Goal: Use online tool/utility: Utilize a website feature to perform a specific function

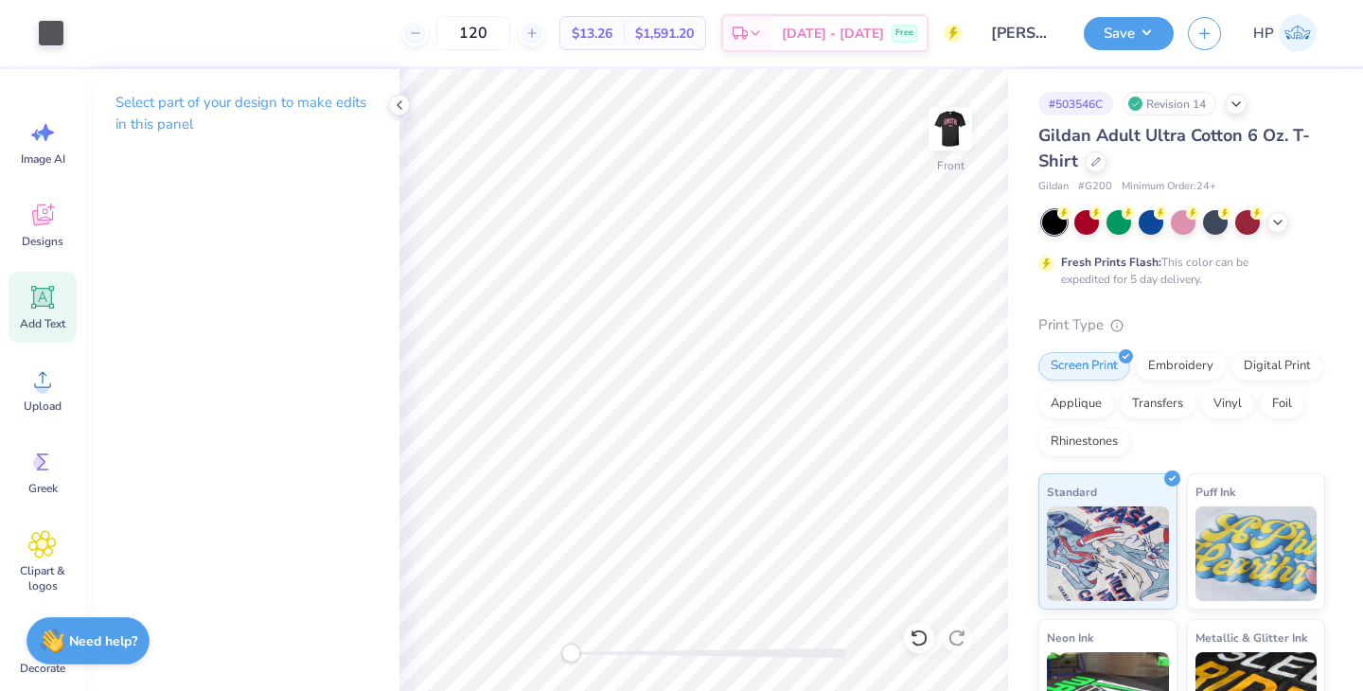
click at [42, 317] on span "Add Text" at bounding box center [42, 323] width 45 height 15
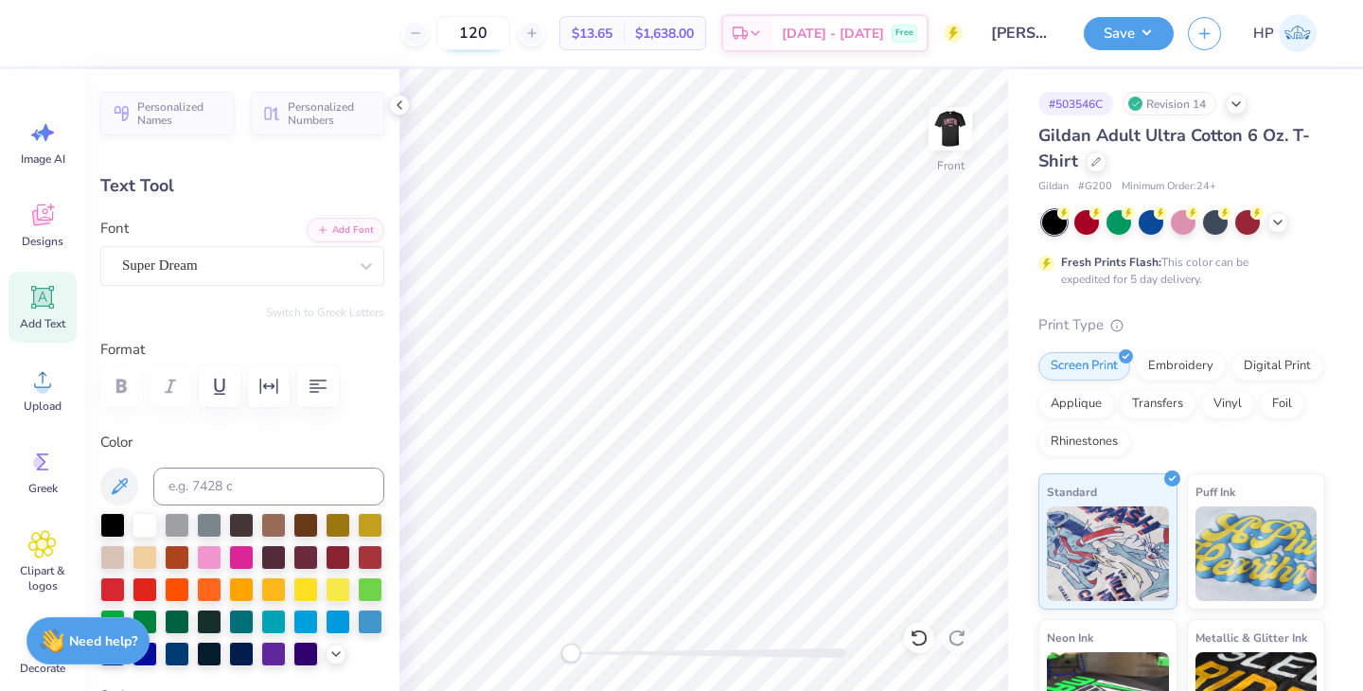
type textarea "PREMIER"
click at [319, 263] on div "Super Dream" at bounding box center [234, 265] width 229 height 29
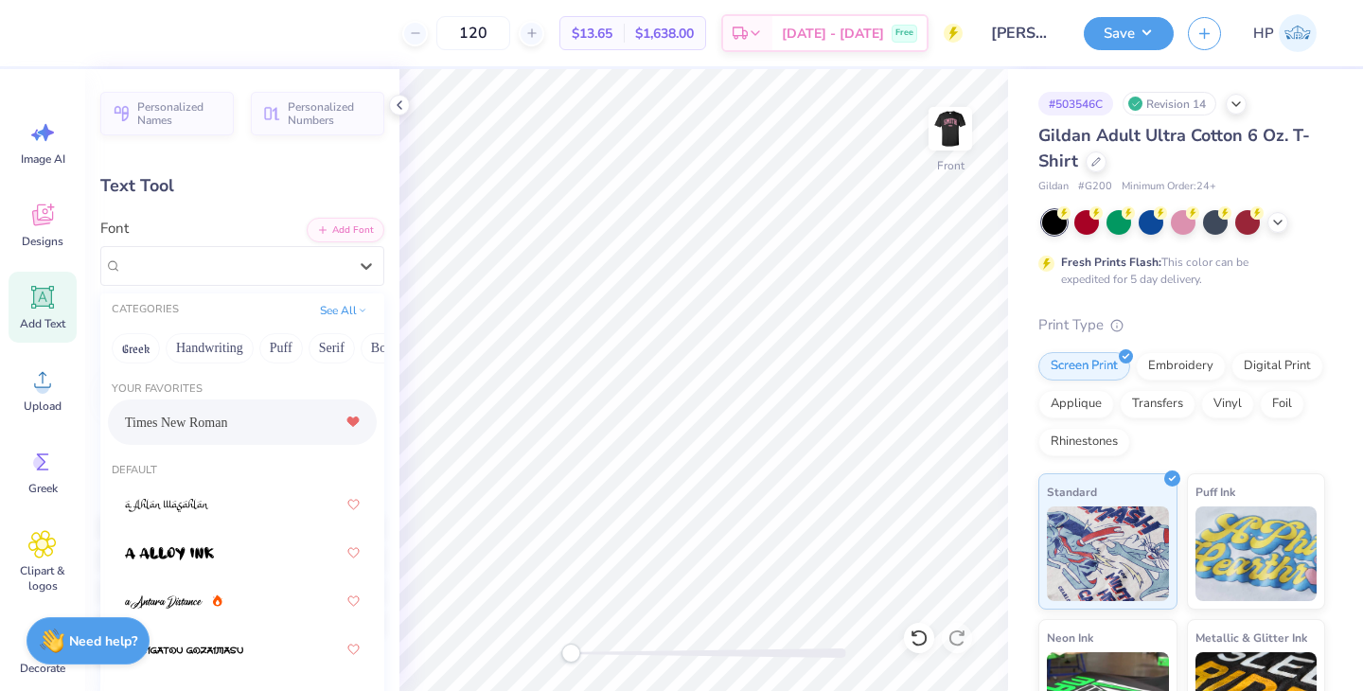
click at [257, 417] on div "Times New Roman" at bounding box center [242, 422] width 235 height 34
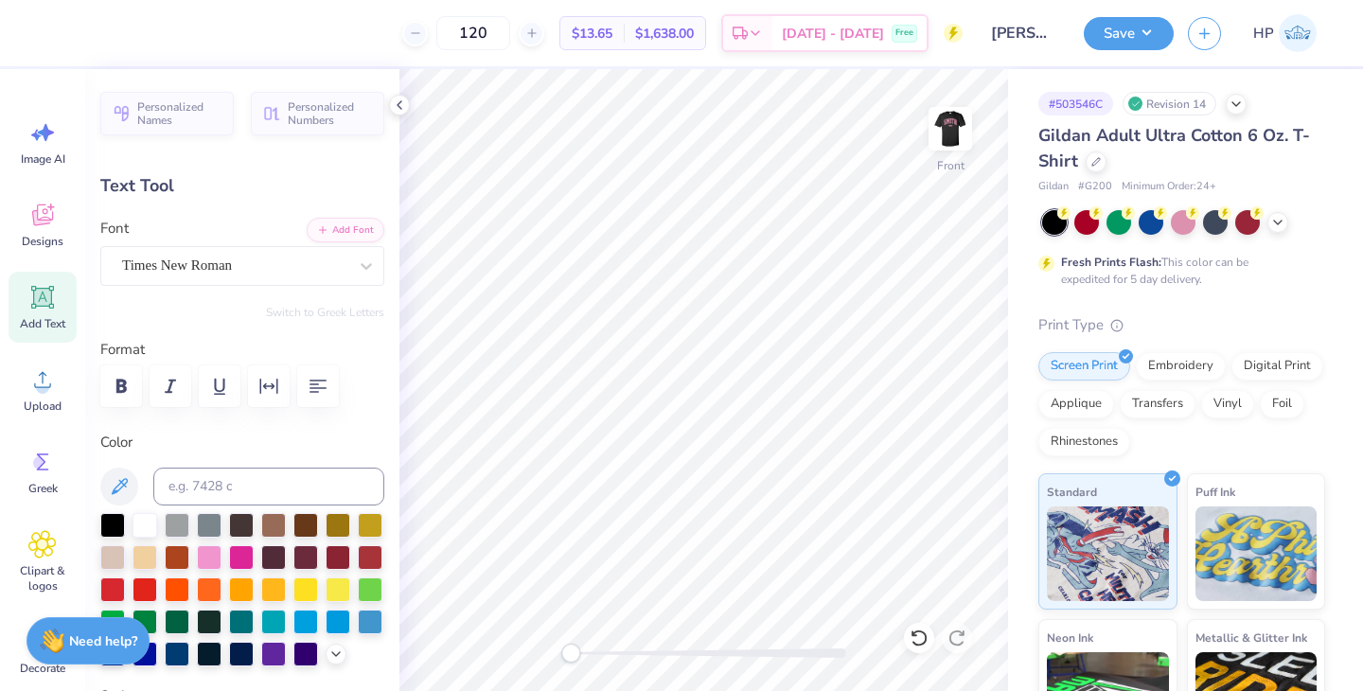
click at [45, 289] on icon at bounding box center [42, 297] width 23 height 23
type input "5.74"
type textarea "STAFFING"
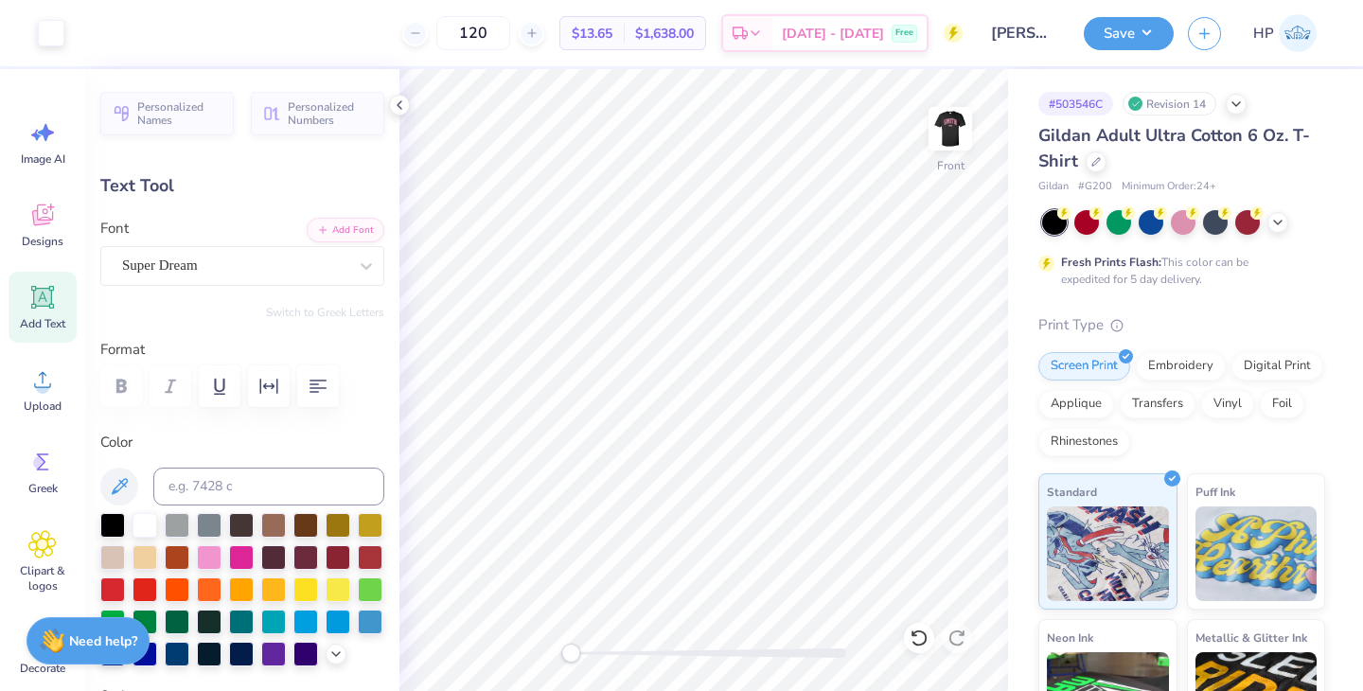
type input "10.33"
type input "1.73"
type input "13.14"
click at [348, 260] on div "Super Dream" at bounding box center [234, 265] width 229 height 29
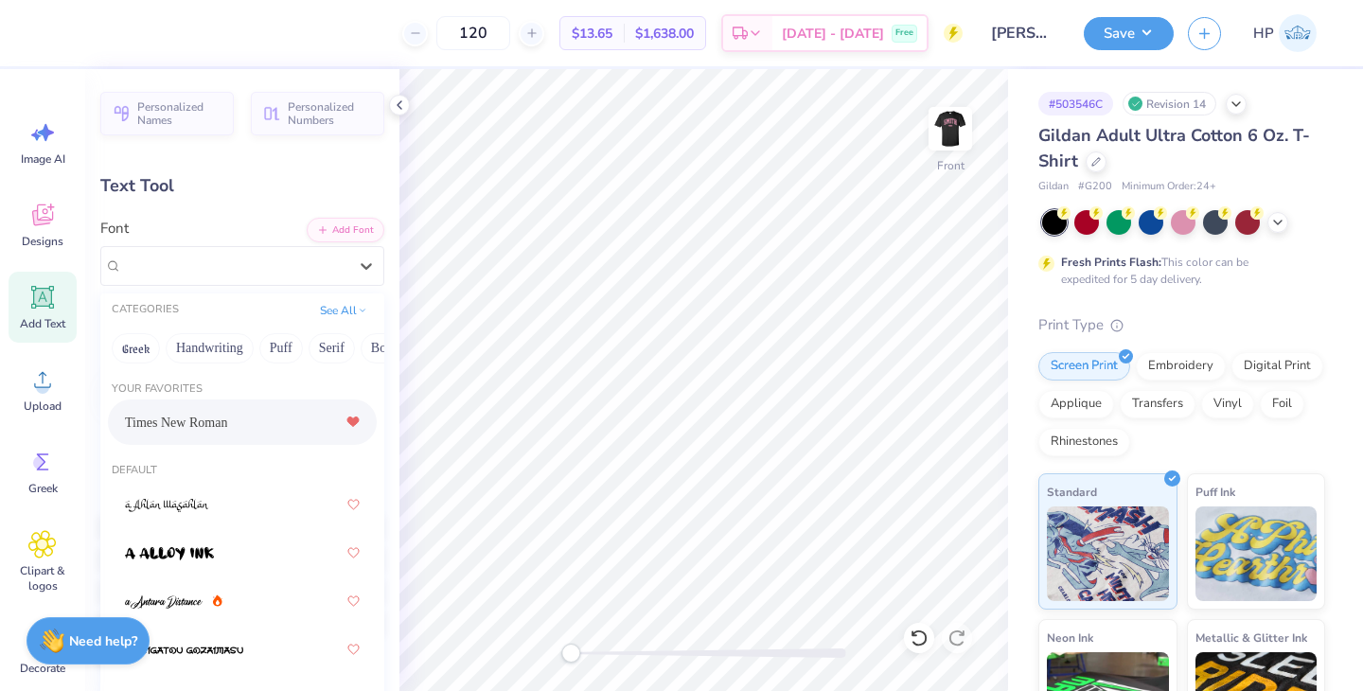
click at [235, 413] on div "Times New Roman" at bounding box center [242, 422] width 235 height 34
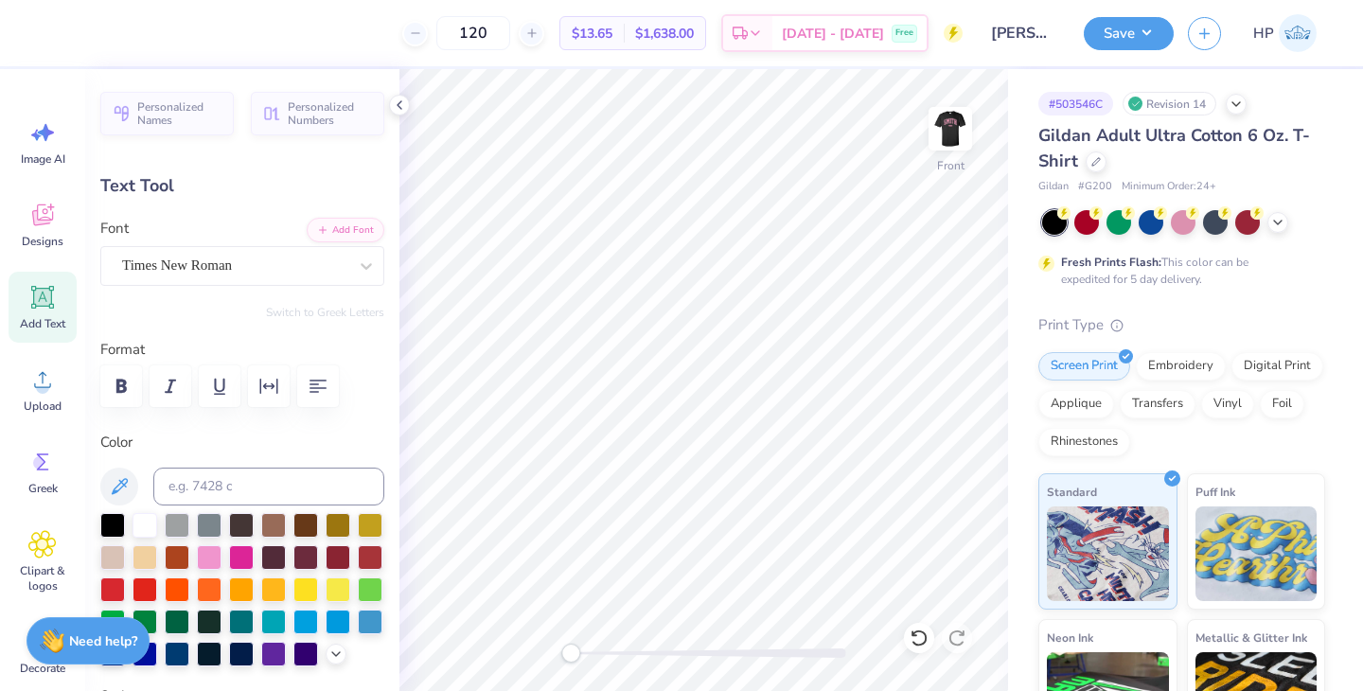
scroll to position [0, 0]
type input "10.30"
type input "1.59"
type input "13.06"
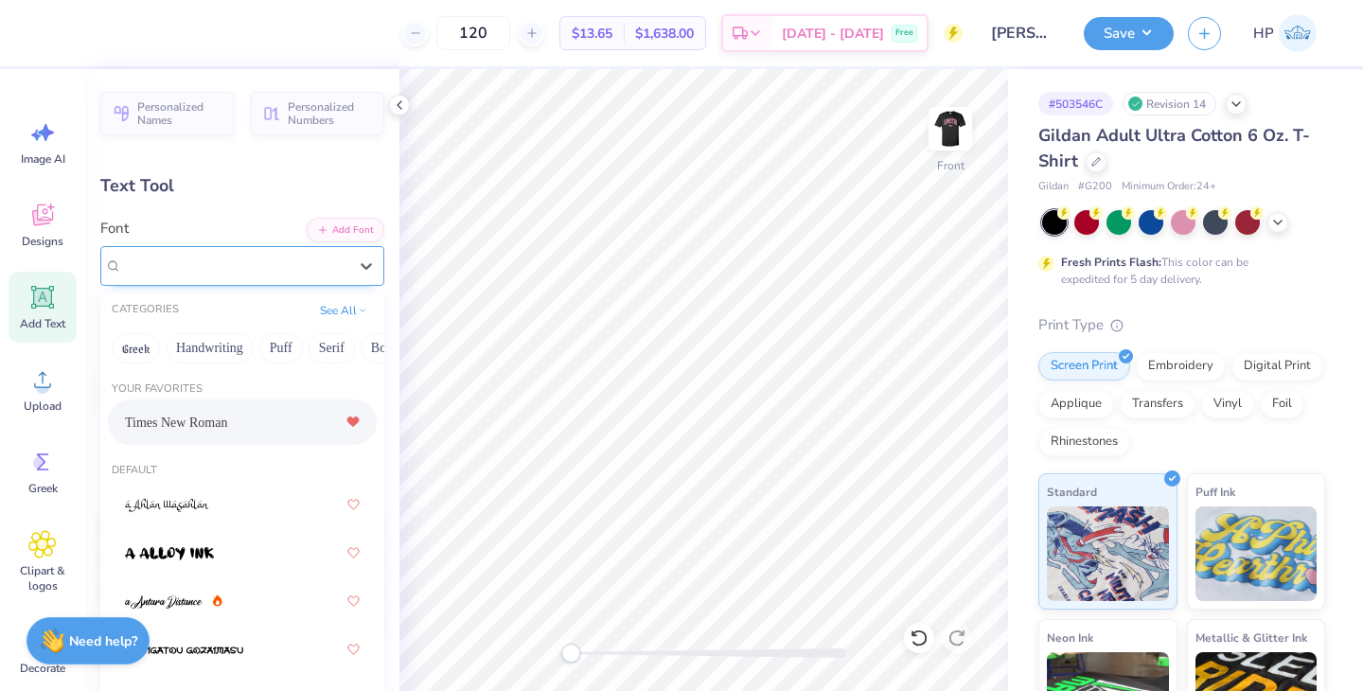
click at [243, 282] on div "Times New Roman" at bounding box center [242, 266] width 284 height 40
click at [229, 179] on div "Text Tool" at bounding box center [242, 186] width 284 height 26
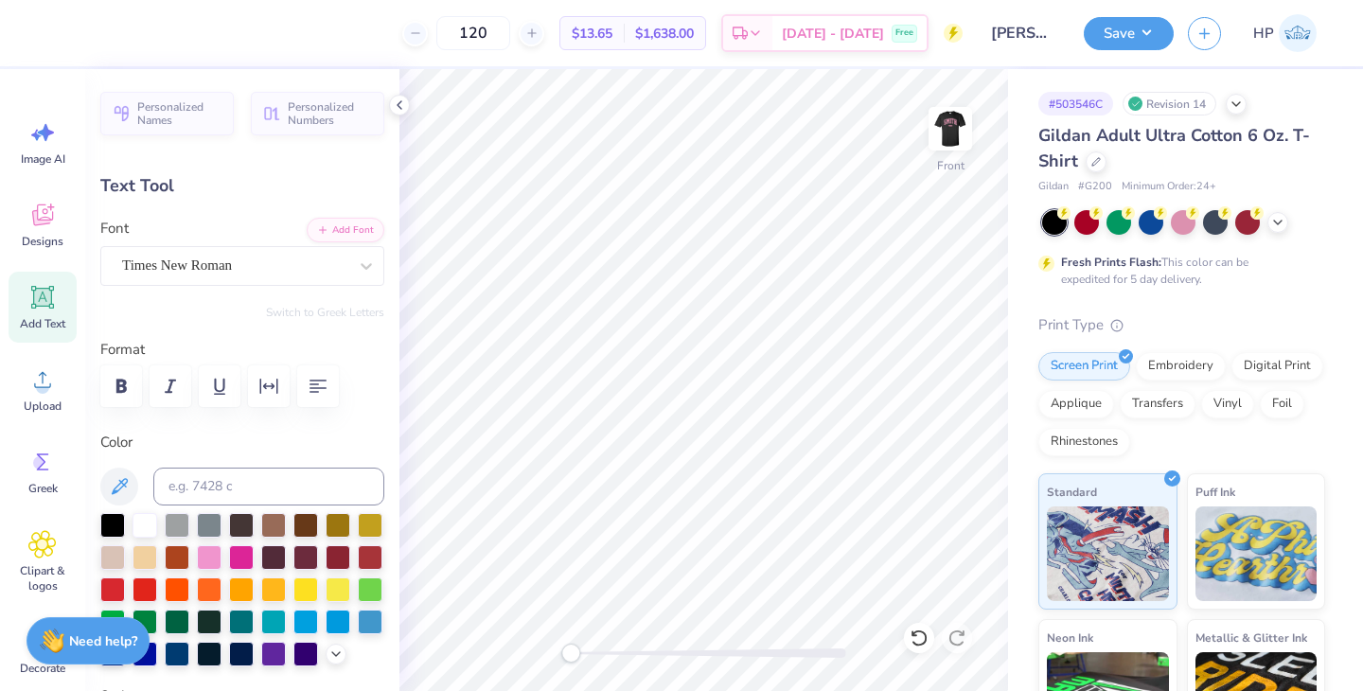
type input "11.05"
type input "1.72"
type input "15.31"
click at [87, 23] on div at bounding box center [85, 31] width 27 height 27
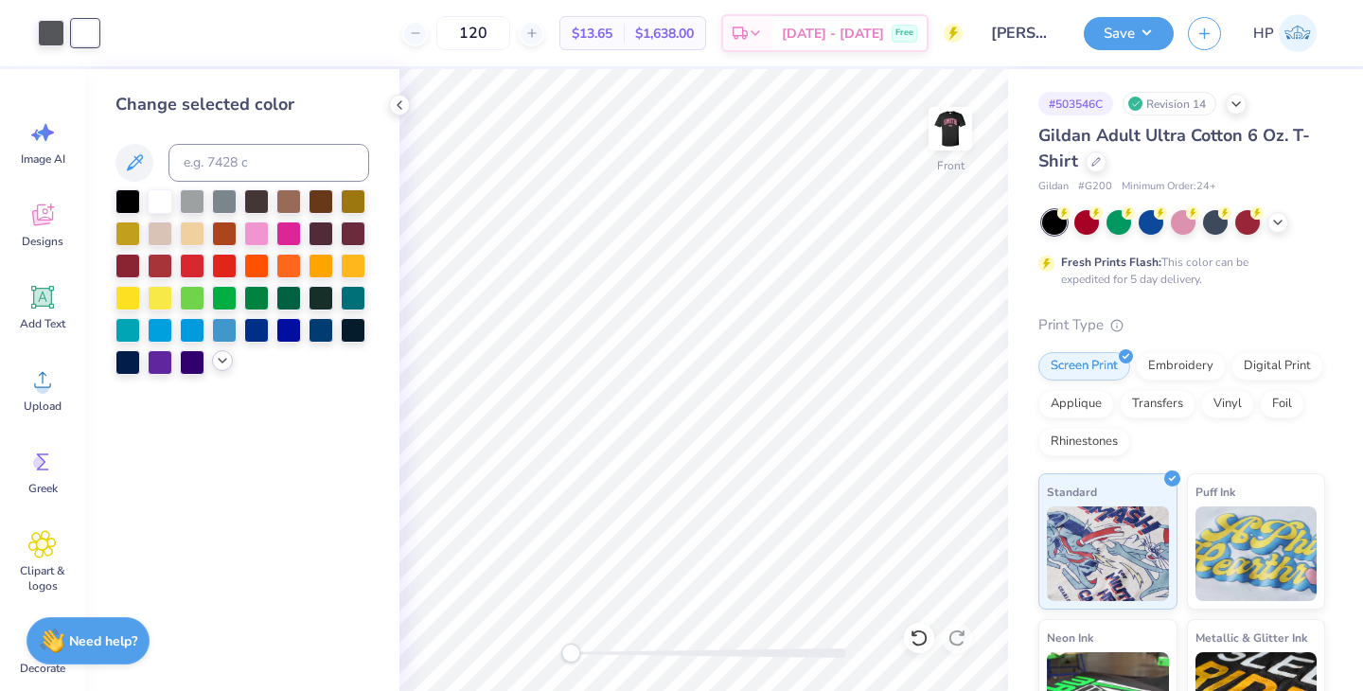
click at [221, 360] on icon at bounding box center [222, 360] width 15 height 15
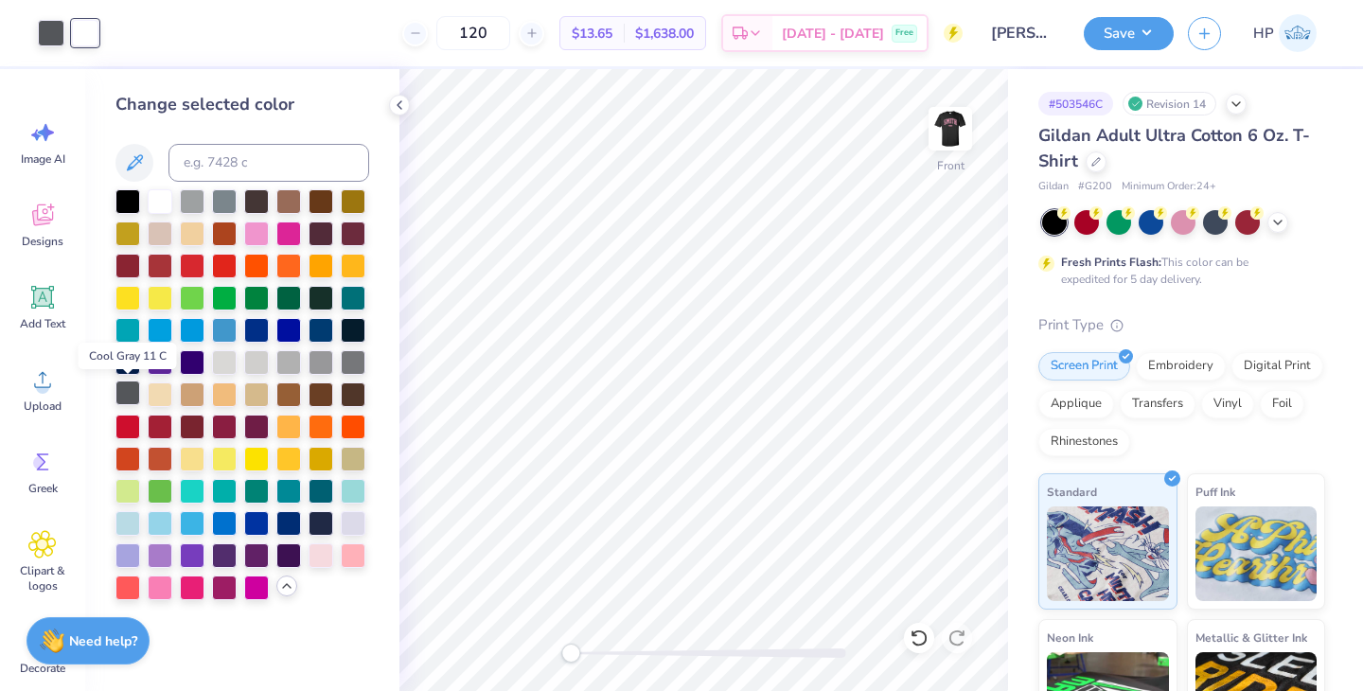
click at [127, 393] on div at bounding box center [127, 393] width 25 height 25
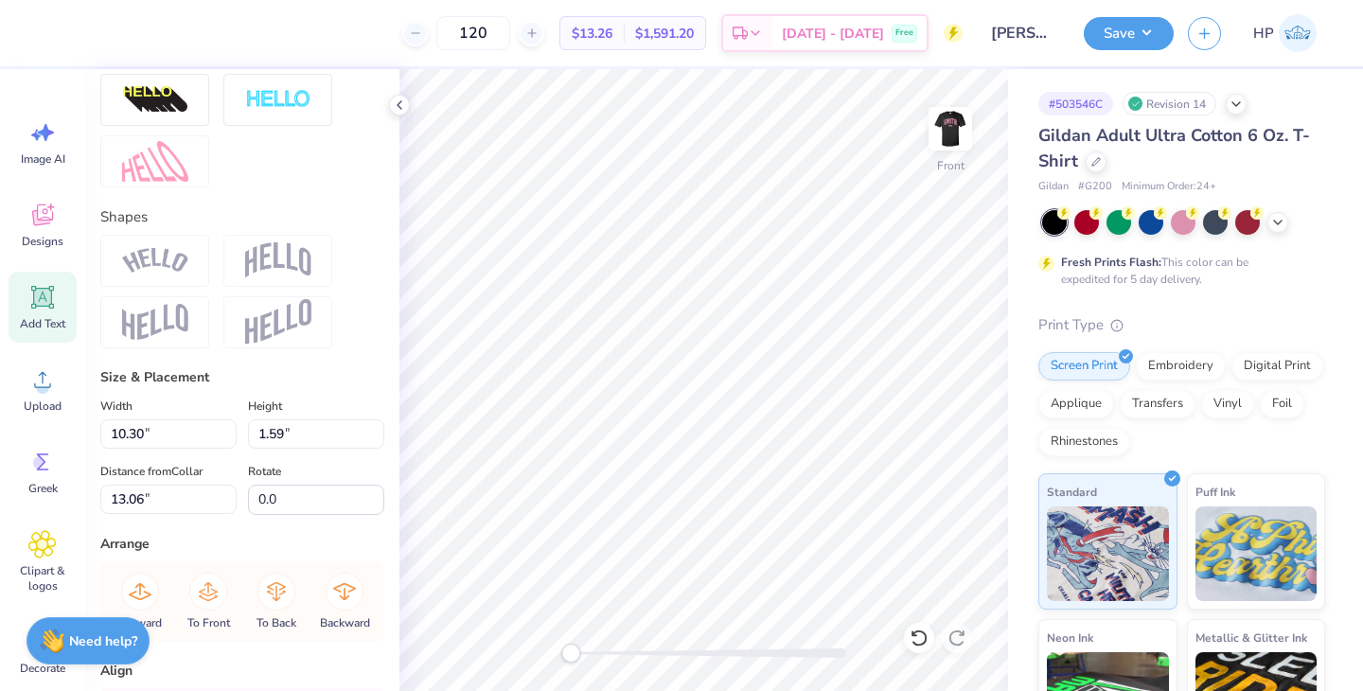
scroll to position [702, 0]
click at [172, 263] on img at bounding box center [155, 260] width 66 height 26
click at [171, 272] on div at bounding box center [154, 260] width 109 height 52
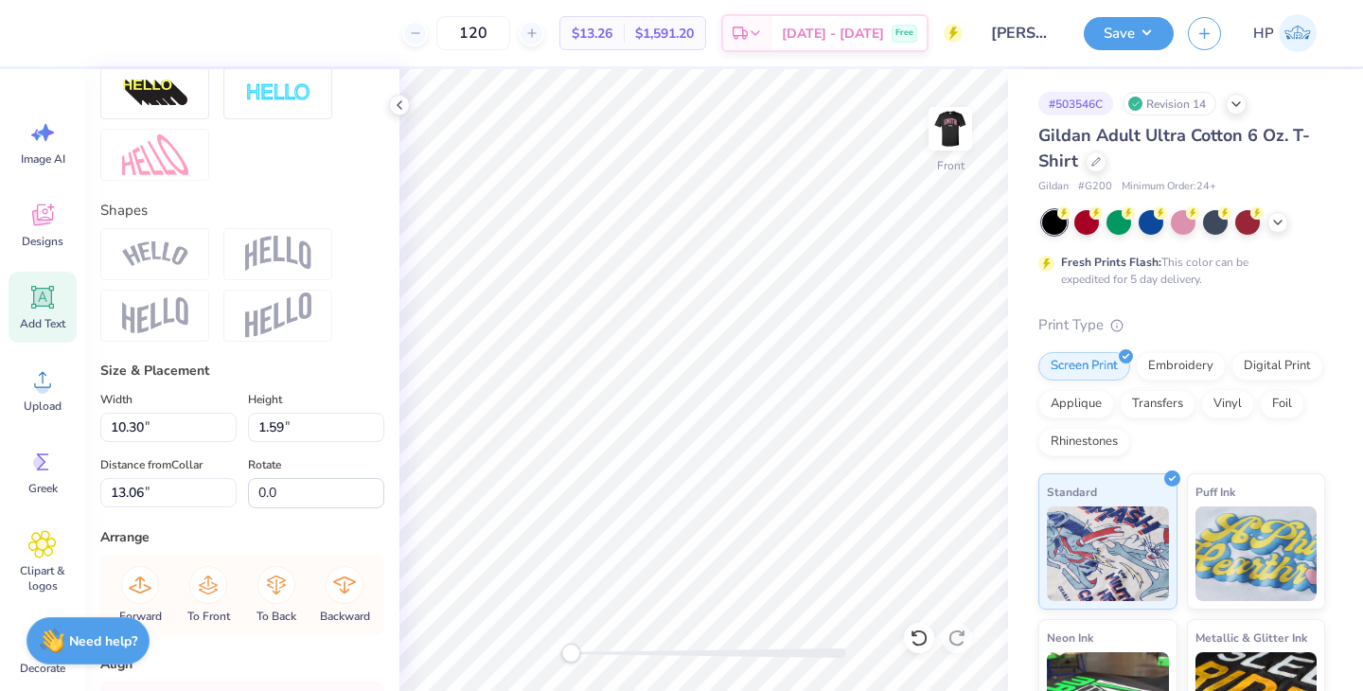
scroll to position [704, 0]
click at [285, 298] on img at bounding box center [278, 318] width 66 height 46
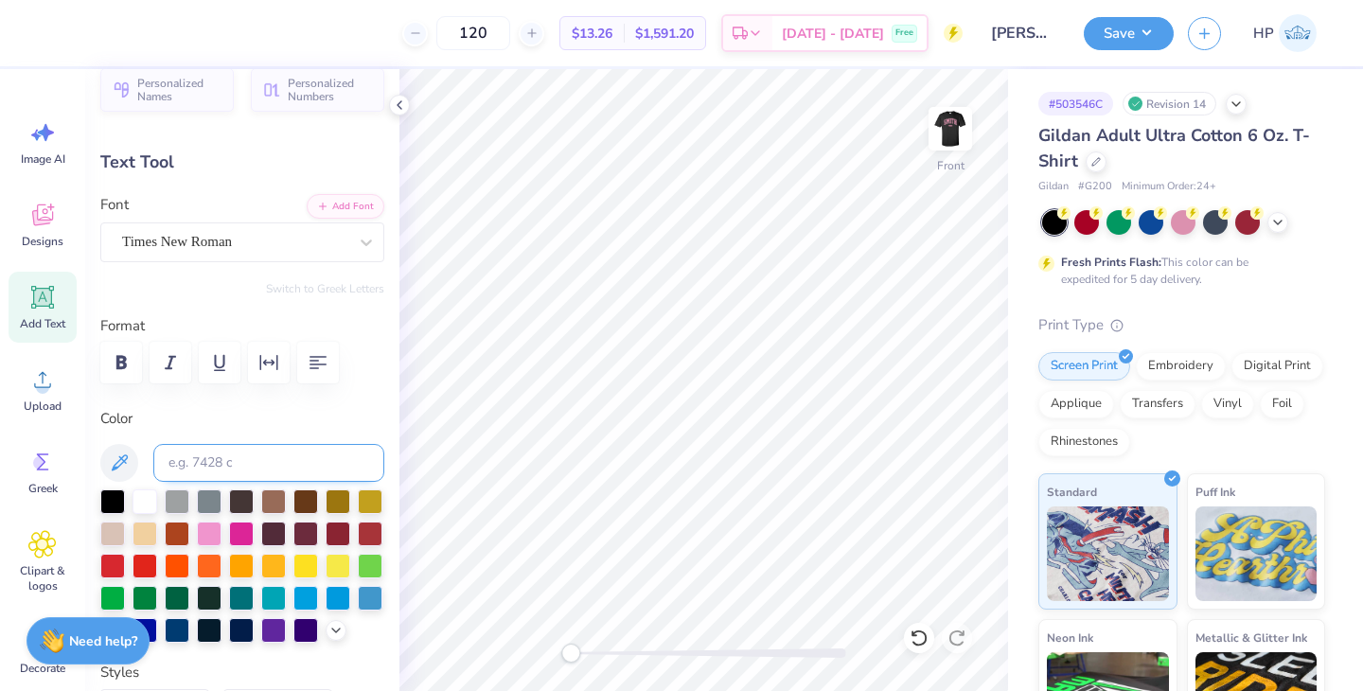
scroll to position [0, 0]
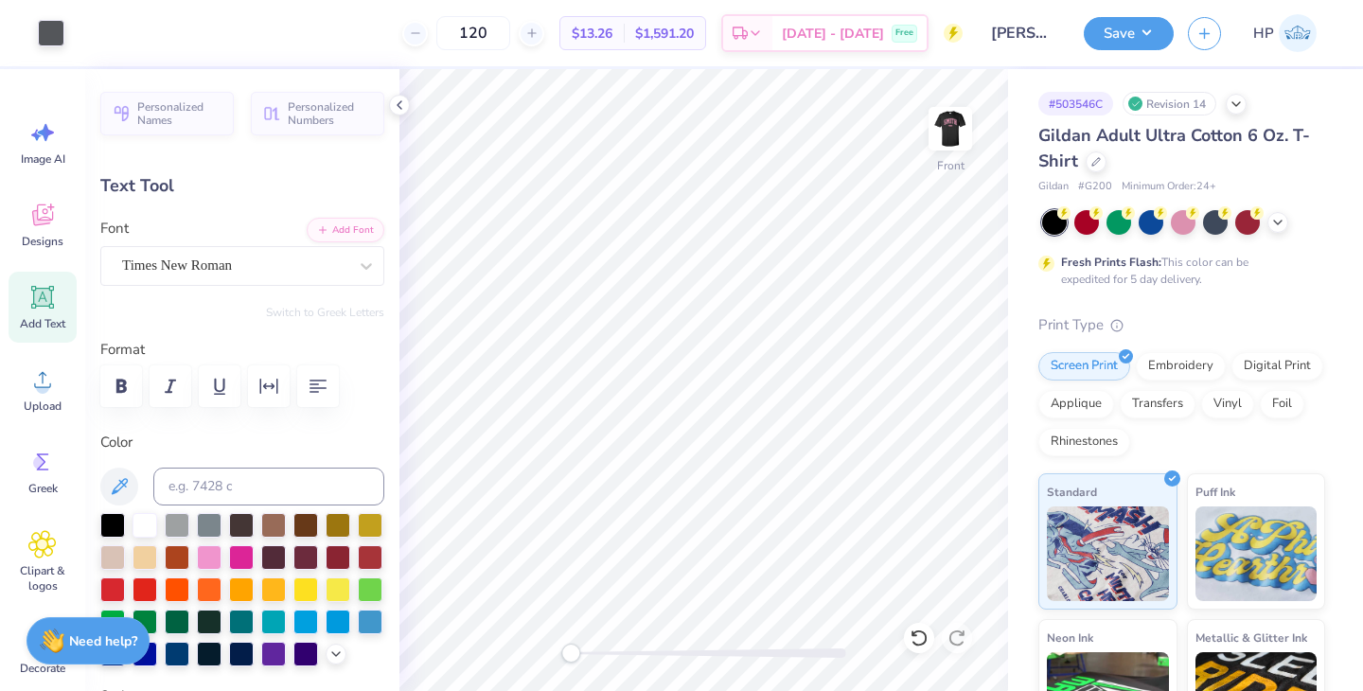
type input "12.41"
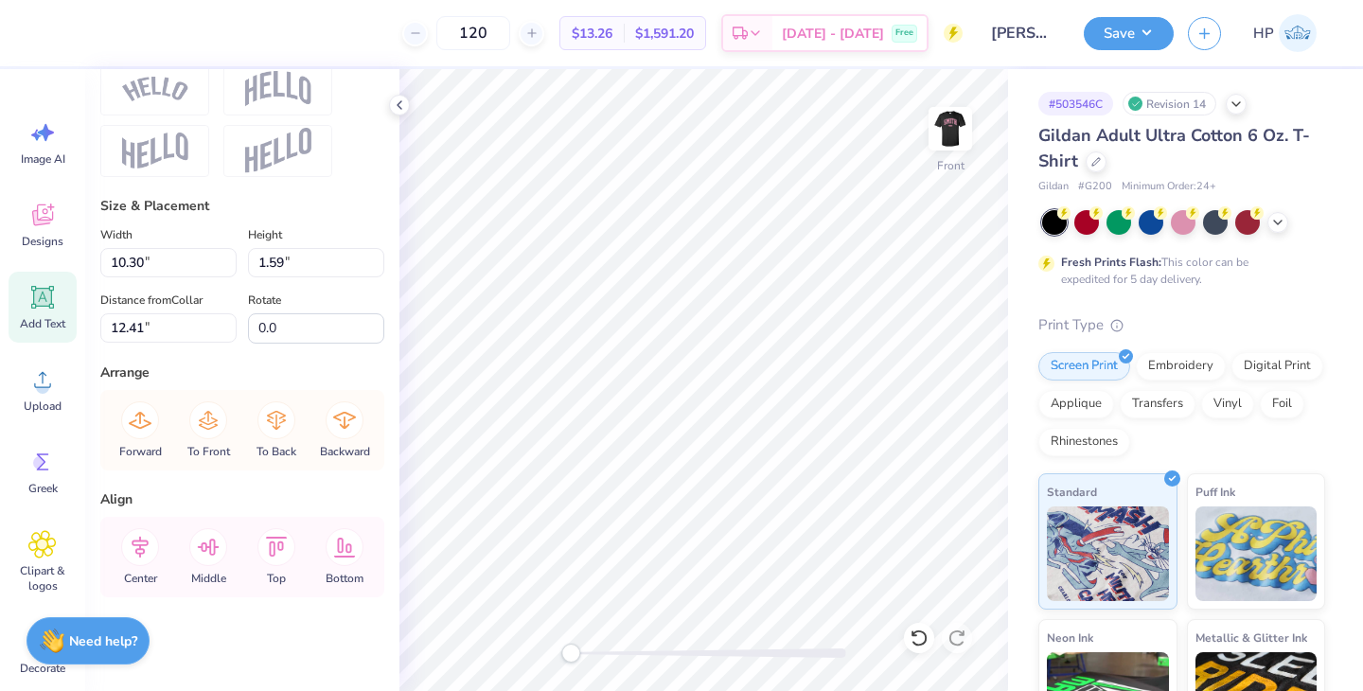
scroll to position [661, 0]
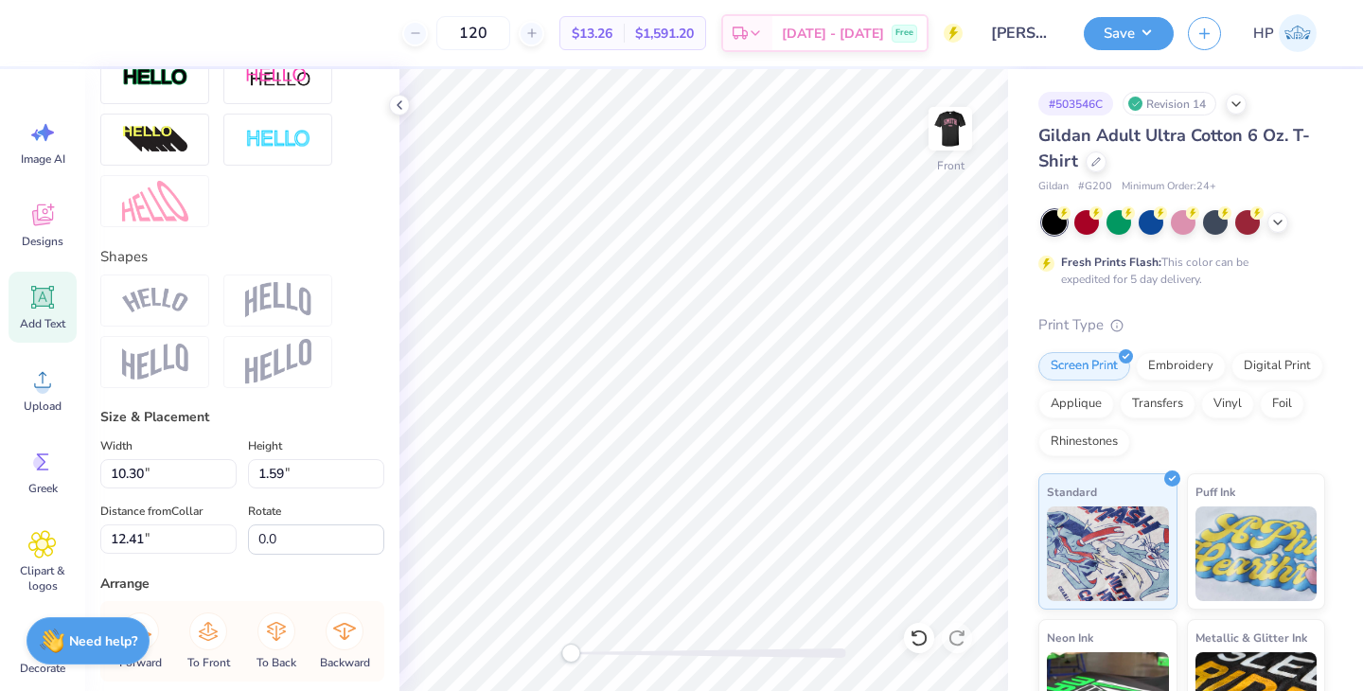
click at [269, 300] on img at bounding box center [278, 300] width 66 height 36
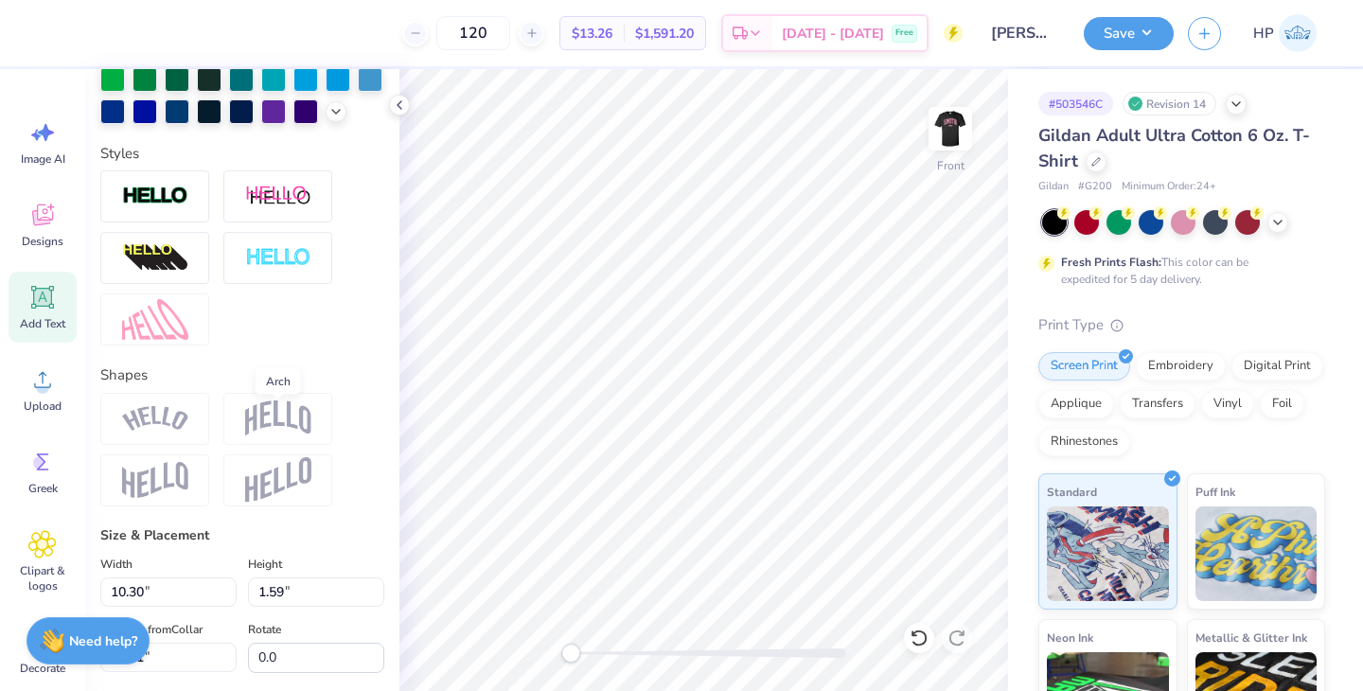
scroll to position [537, 0]
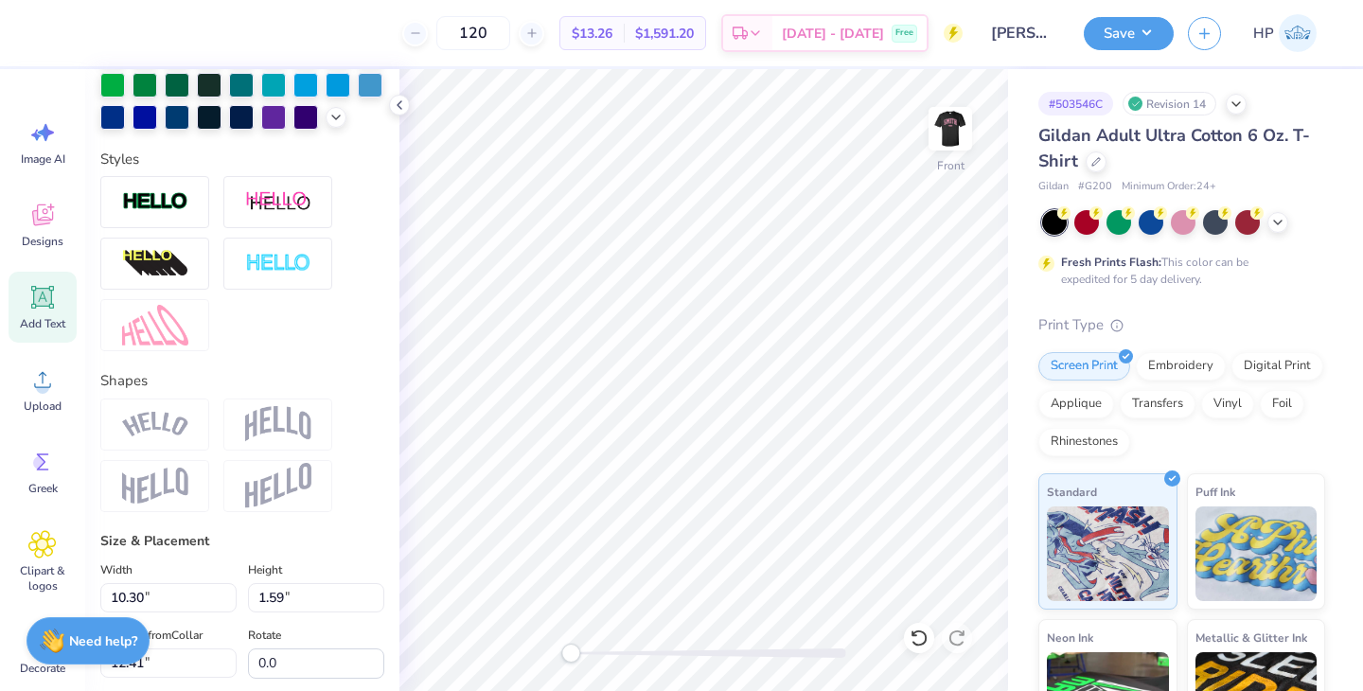
click at [160, 428] on img at bounding box center [155, 425] width 66 height 26
click at [160, 519] on div "Personalized Names Personalized Numbers Text Tool Add Font Font Times New Roman…" at bounding box center [242, 380] width 314 height 622
click at [293, 504] on img at bounding box center [278, 486] width 66 height 46
type input "11.05"
type input "1.72"
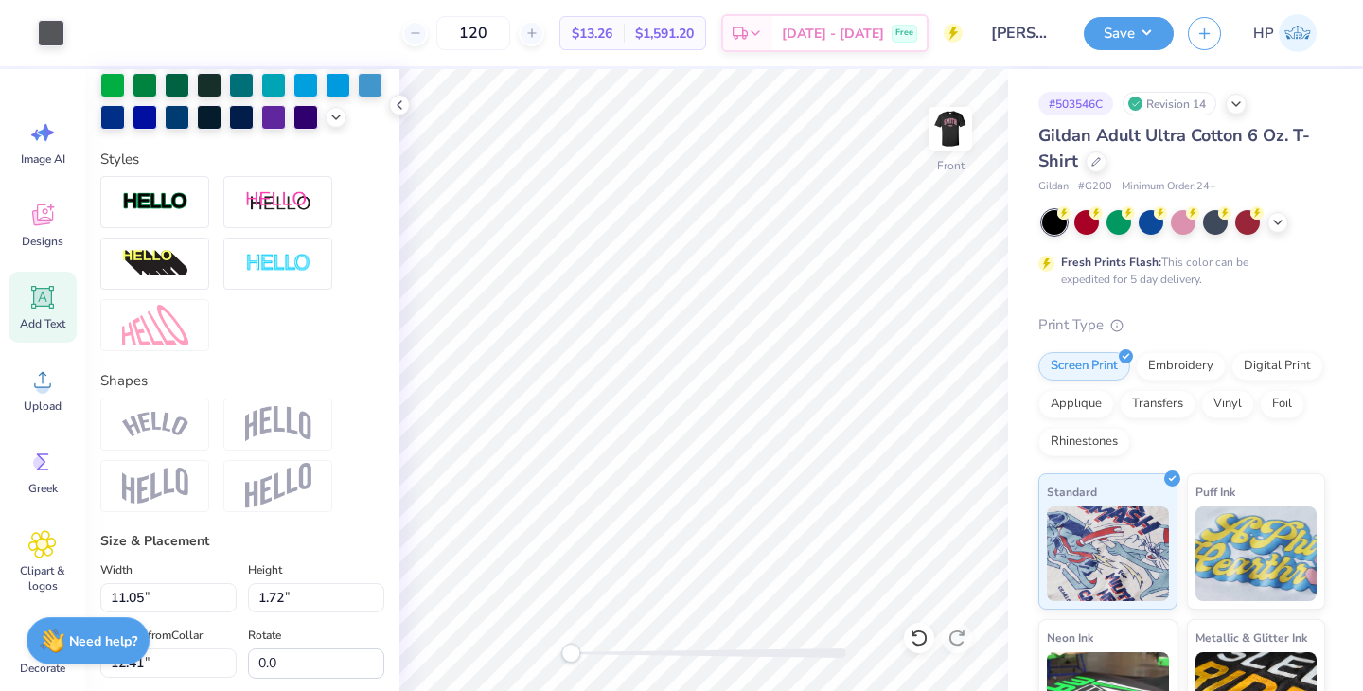
type input "15.31"
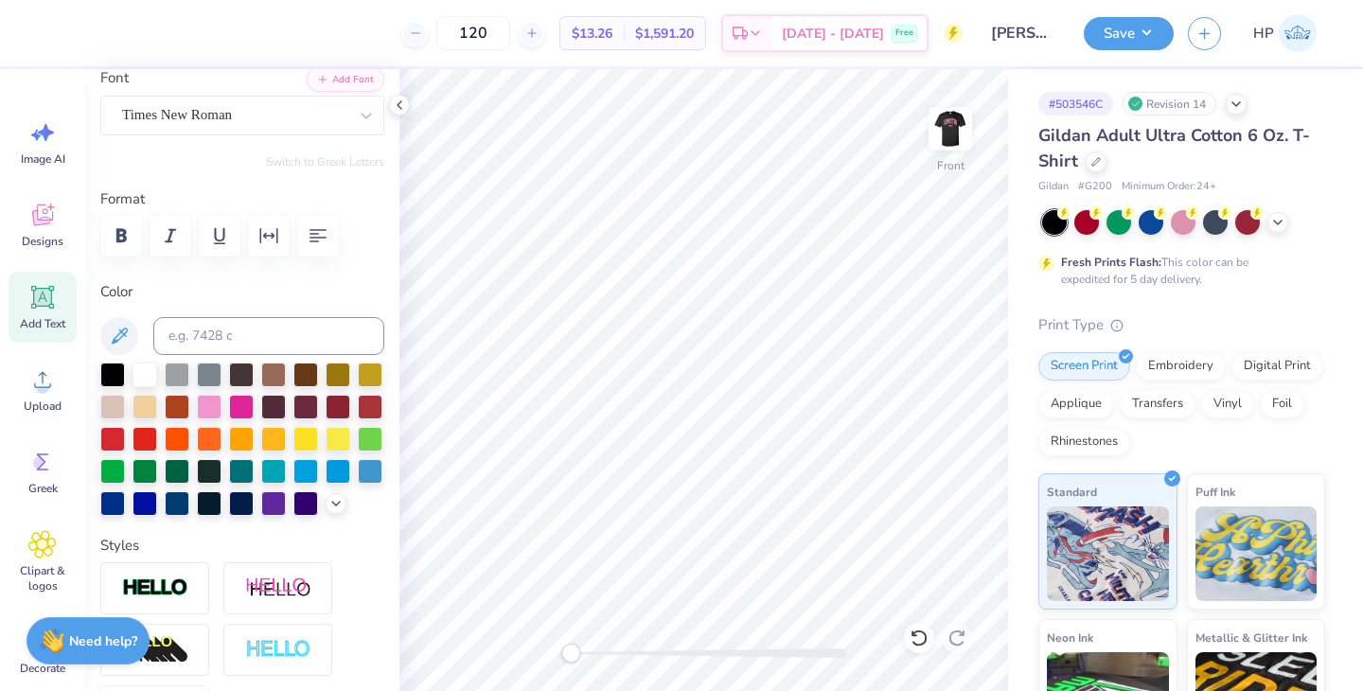
scroll to position [0, 0]
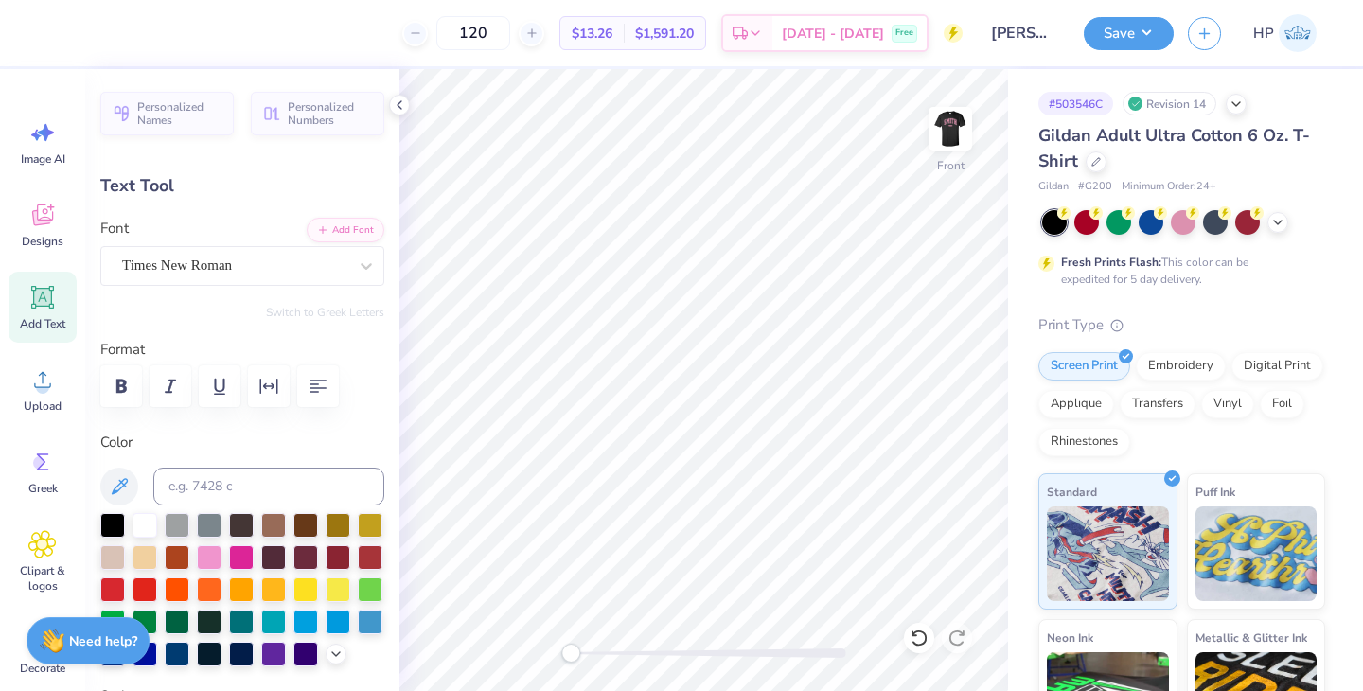
type input "10.30"
type input "1.59"
type input "12.41"
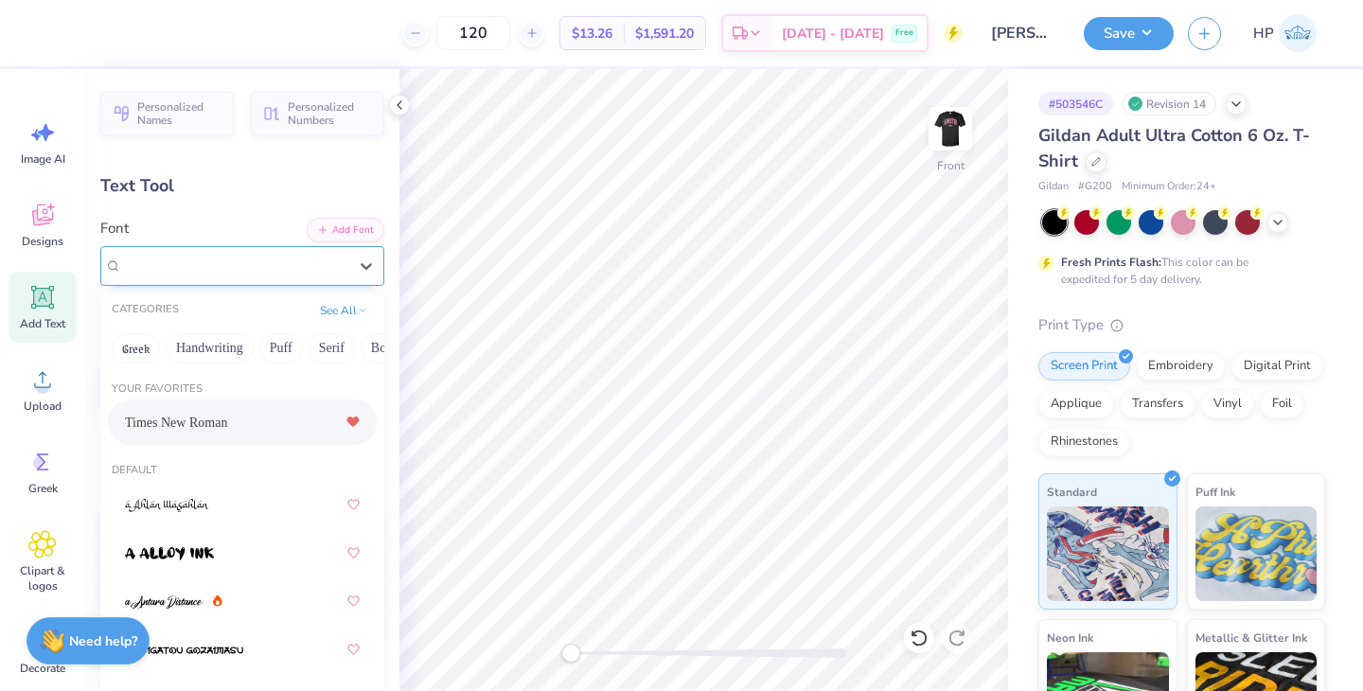
click at [320, 265] on div "Times New Roman" at bounding box center [234, 265] width 229 height 29
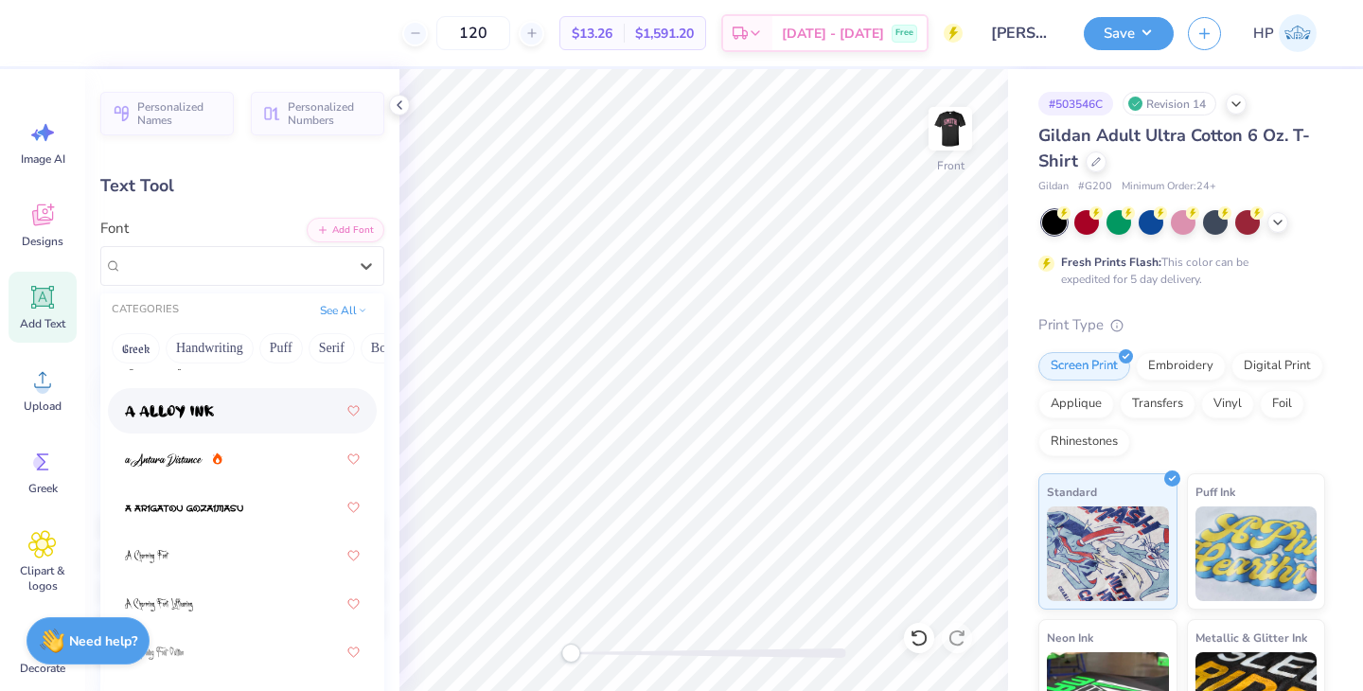
scroll to position [144, 0]
click at [276, 506] on div at bounding box center [242, 505] width 235 height 34
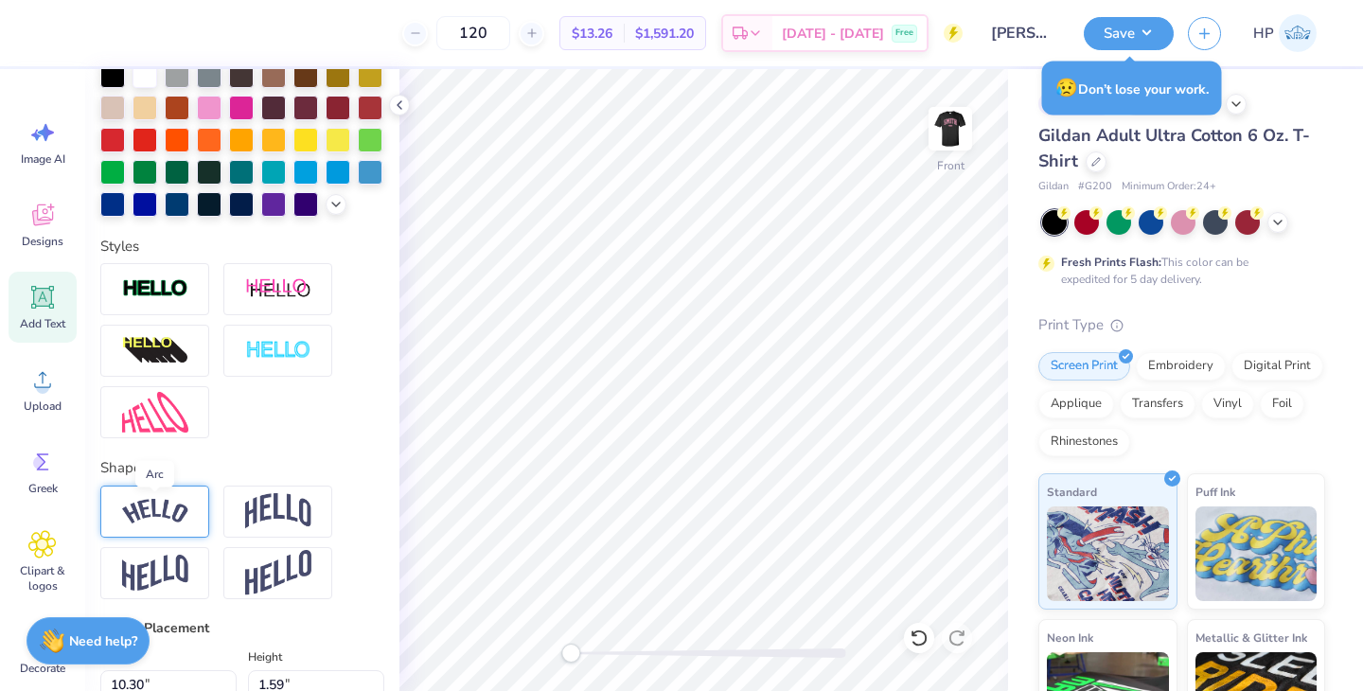
scroll to position [0, 0]
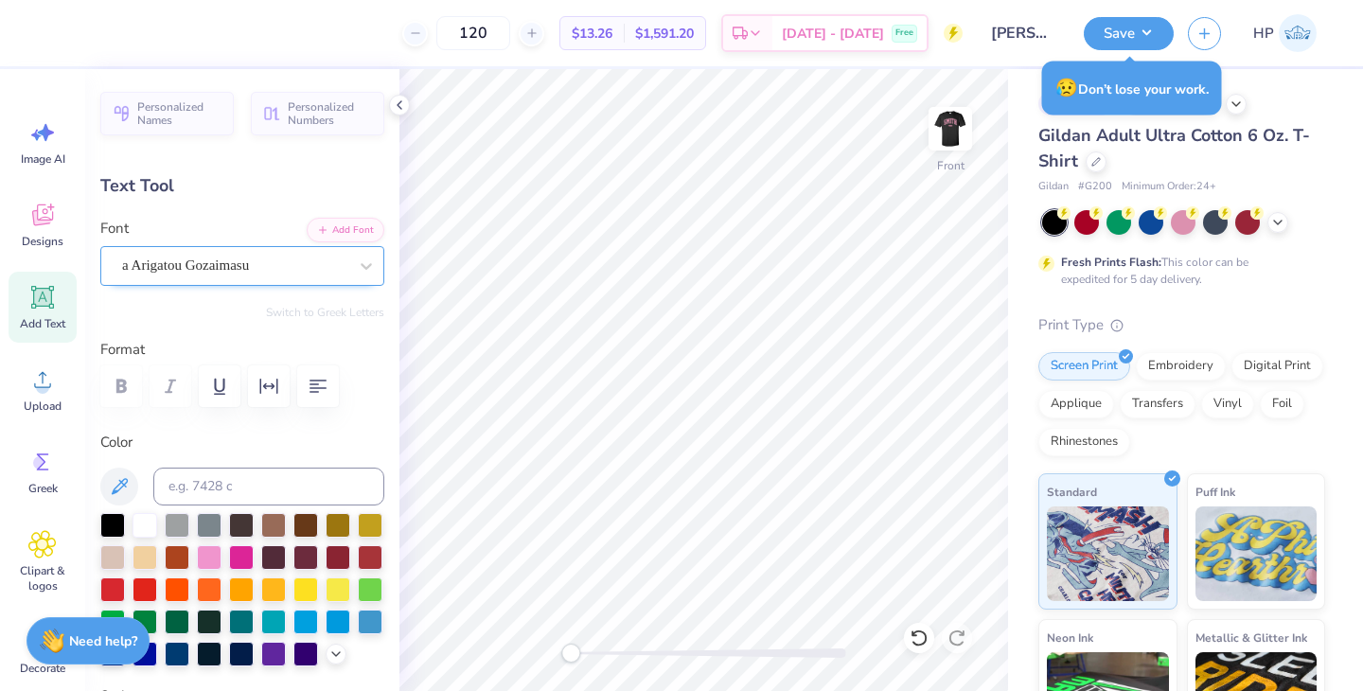
click at [223, 268] on div "a Arigatou Gozaimasu" at bounding box center [234, 265] width 229 height 29
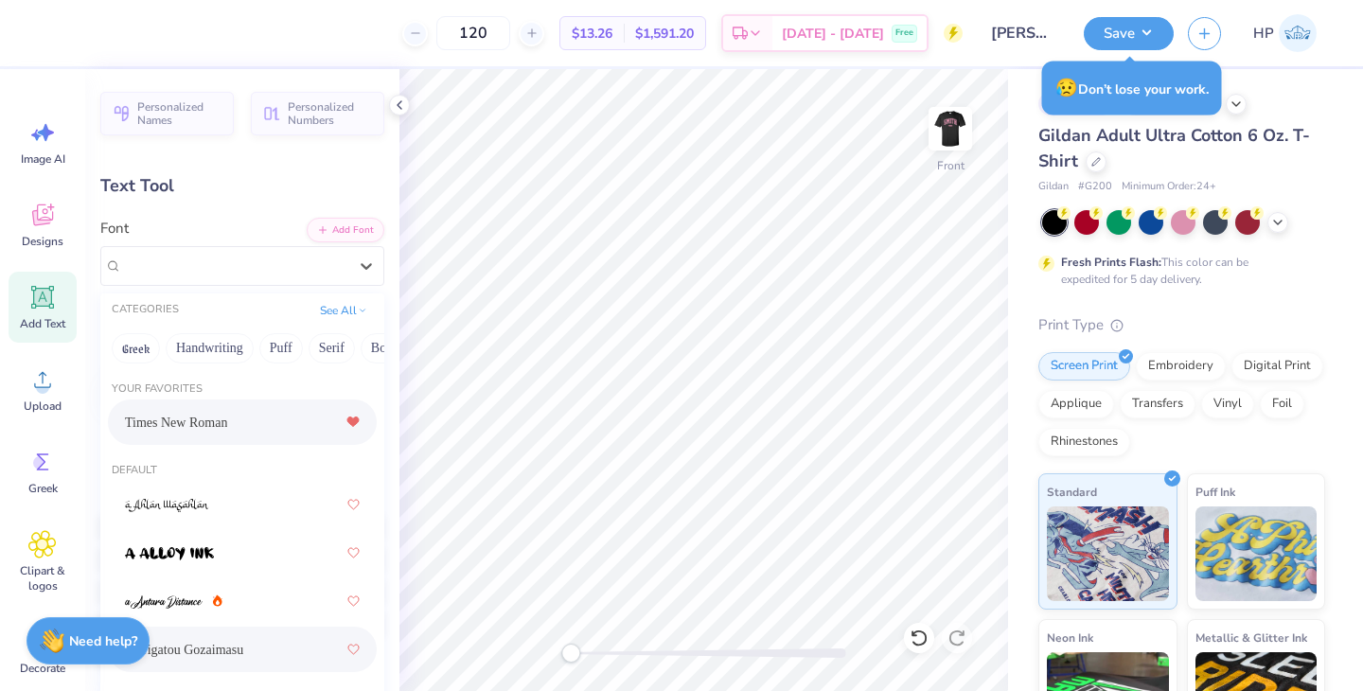
click at [205, 409] on div "Times New Roman" at bounding box center [242, 422] width 235 height 34
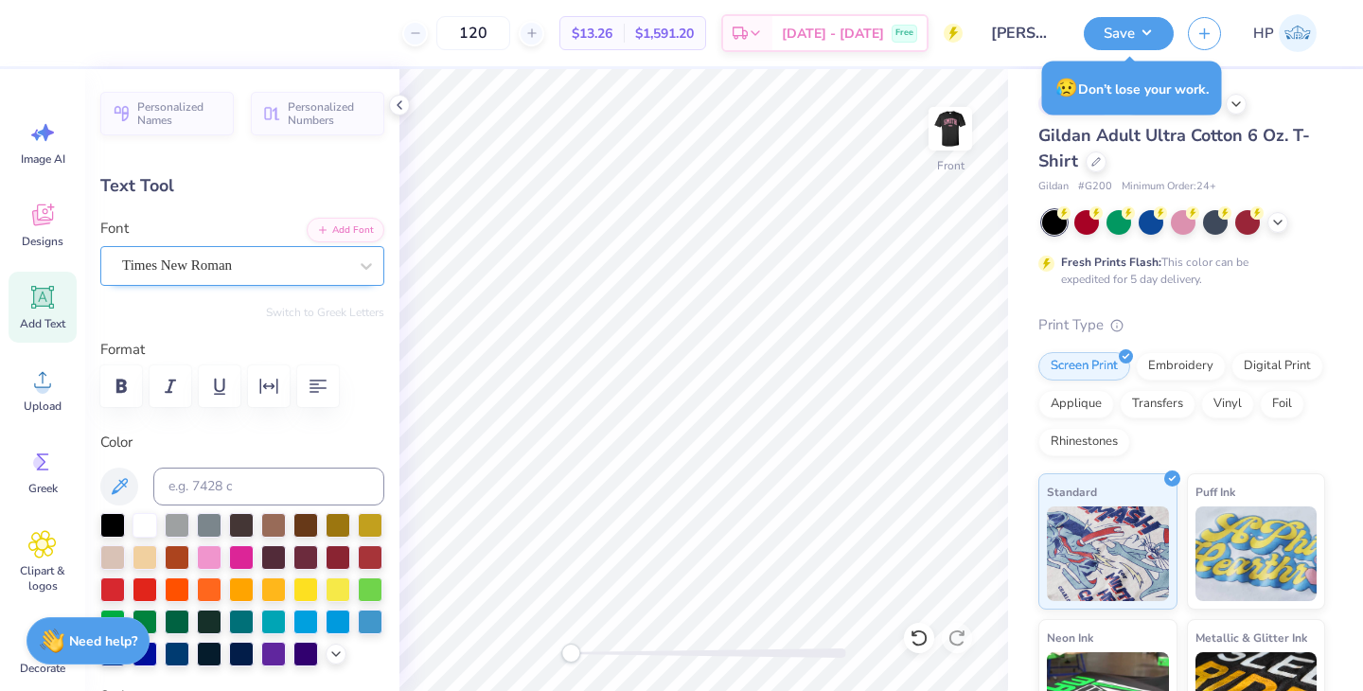
click at [230, 249] on div "Times New Roman" at bounding box center [242, 266] width 284 height 40
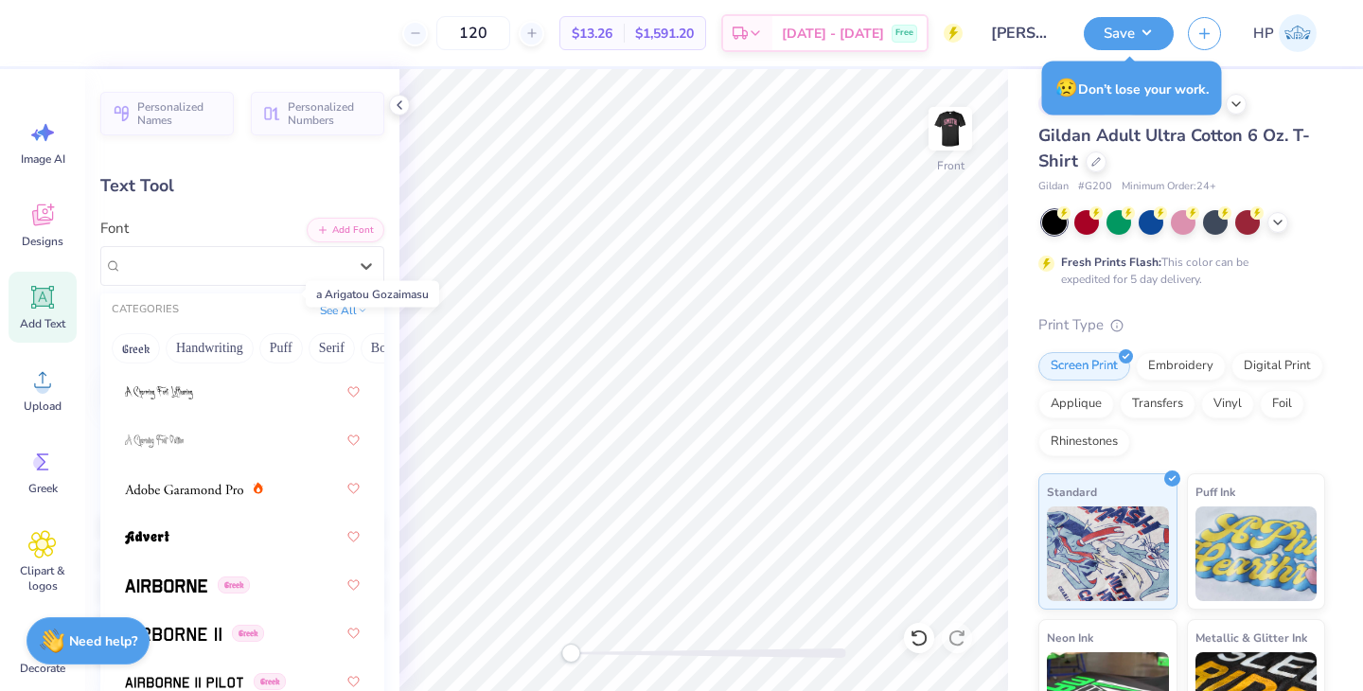
scroll to position [356, 0]
click at [223, 490] on img at bounding box center [184, 487] width 118 height 13
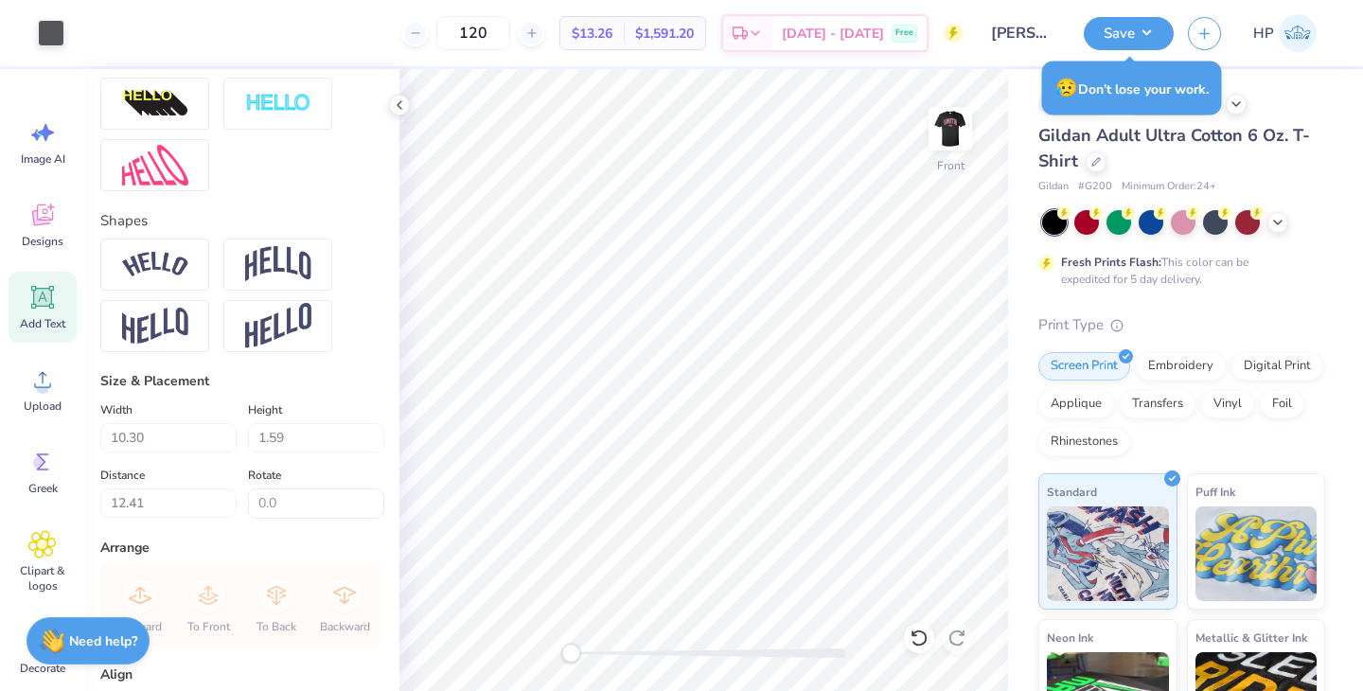
scroll to position [696, 0]
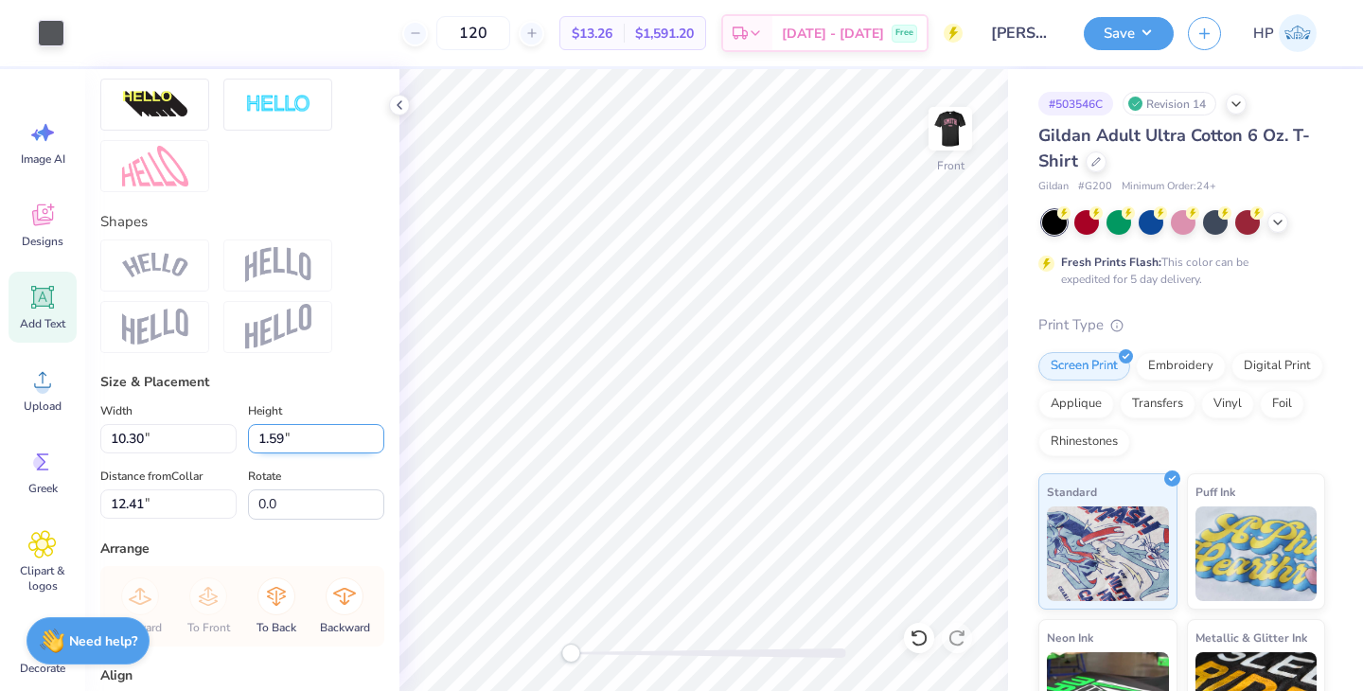
type input "11.05"
type input "1.72"
type input "15.31"
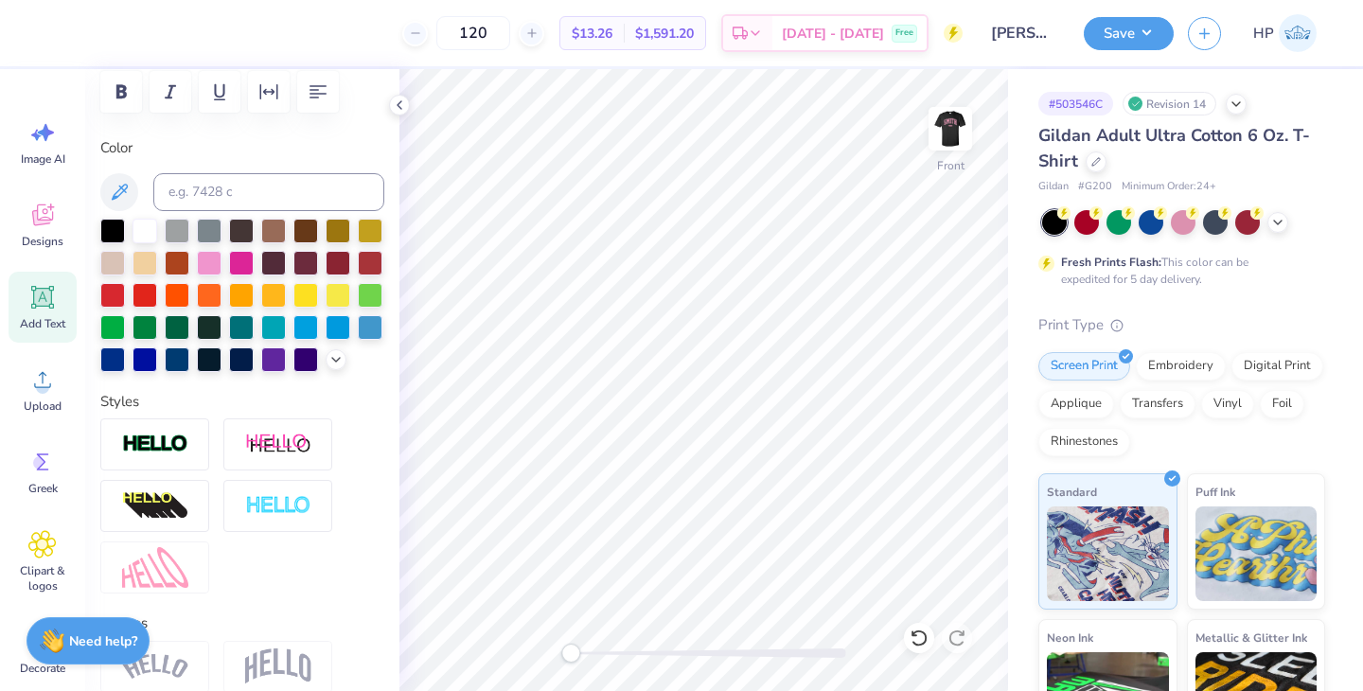
scroll to position [0, 0]
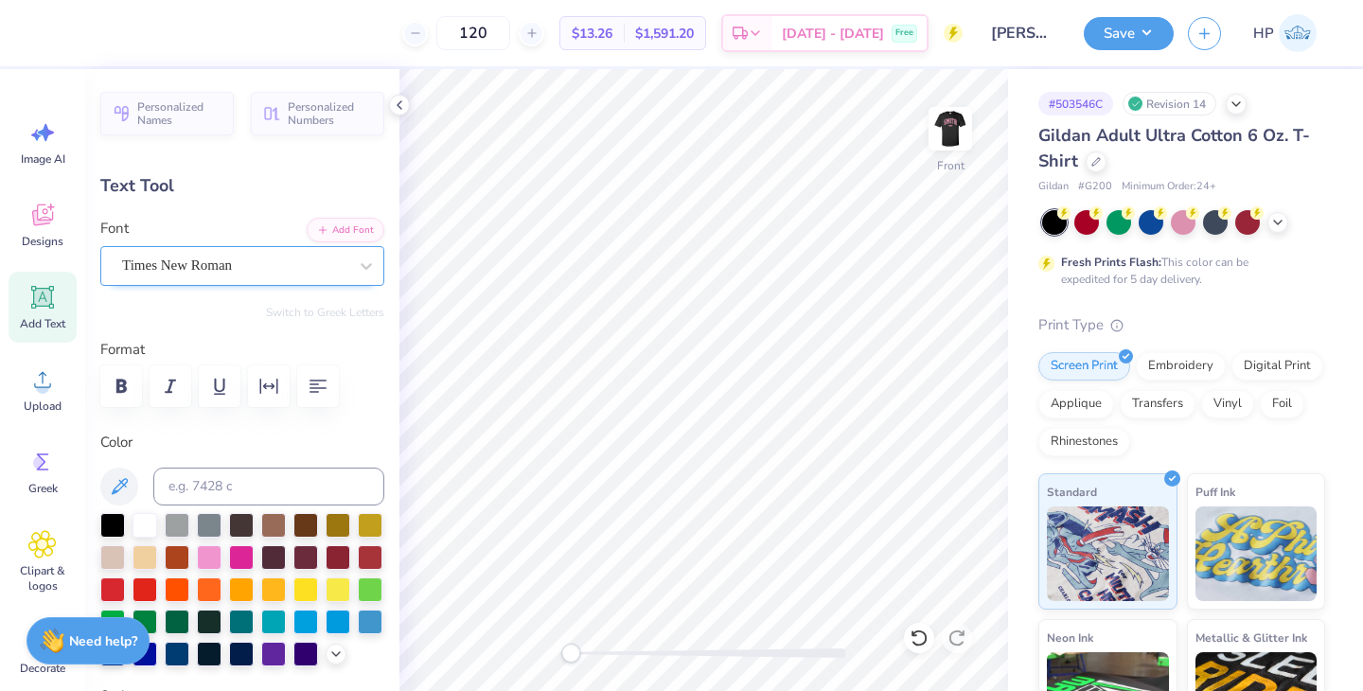
click at [198, 265] on div "Times New Roman" at bounding box center [234, 265] width 229 height 29
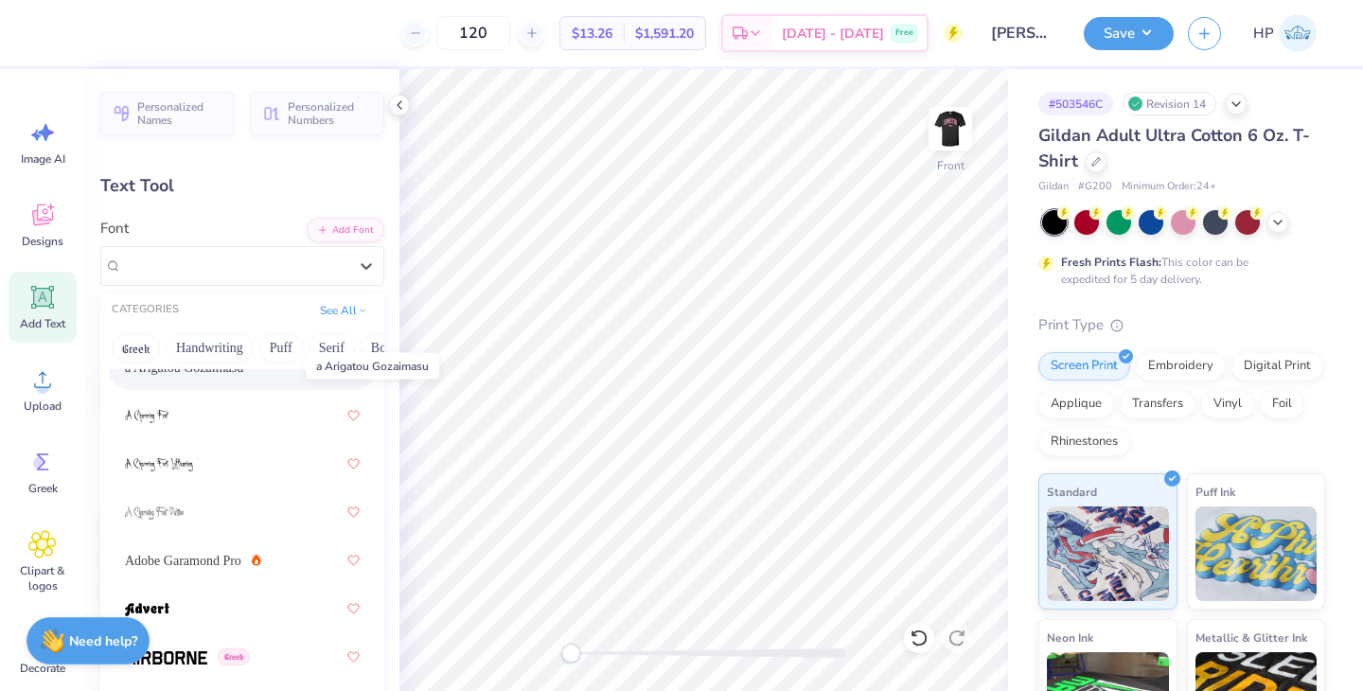
scroll to position [284, 0]
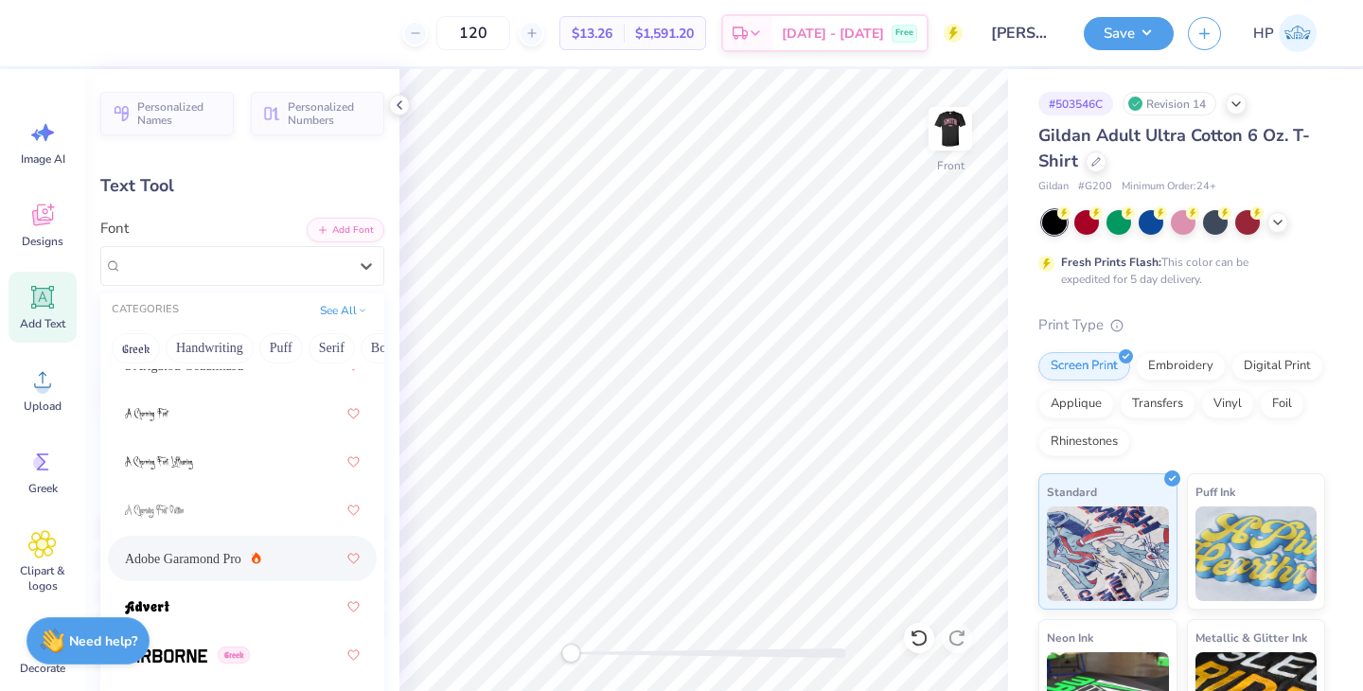
click at [205, 571] on div "Adobe Garamond Pro" at bounding box center [242, 559] width 235 height 34
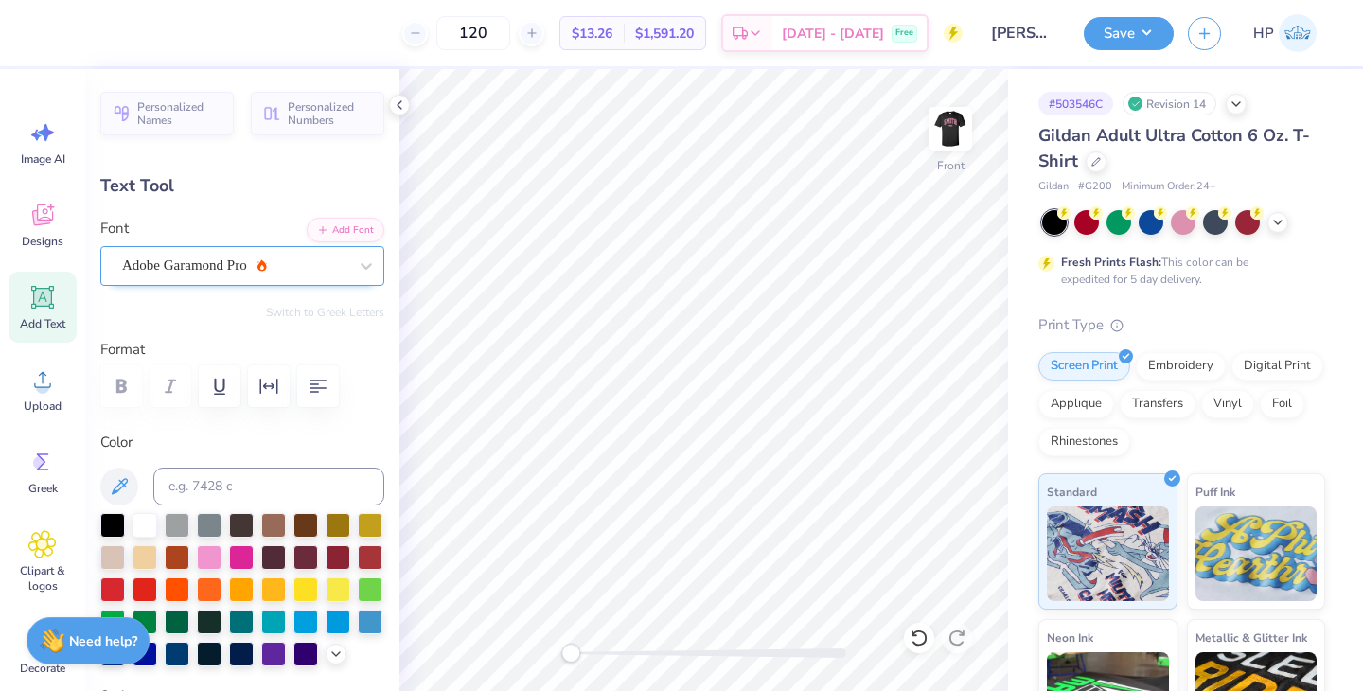
click at [291, 270] on div "Adobe Garamond Pro" at bounding box center [234, 265] width 229 height 29
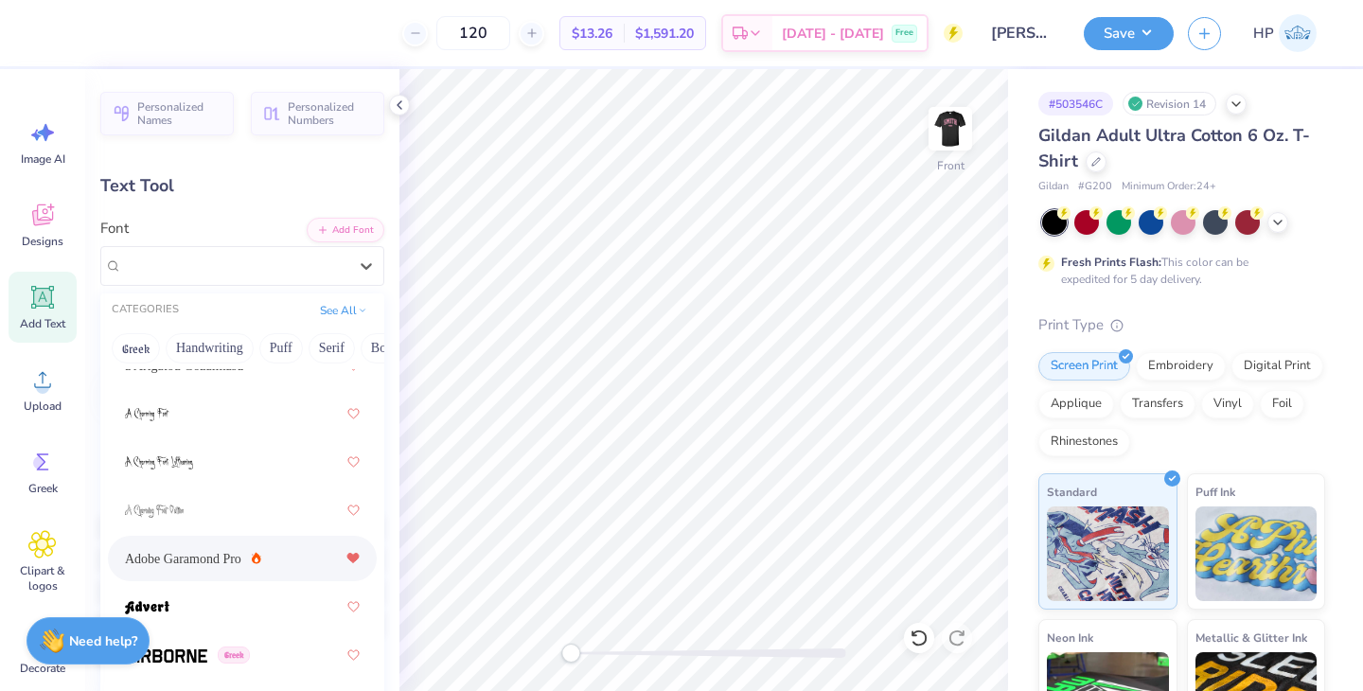
click at [355, 560] on icon at bounding box center [352, 558] width 11 height 9
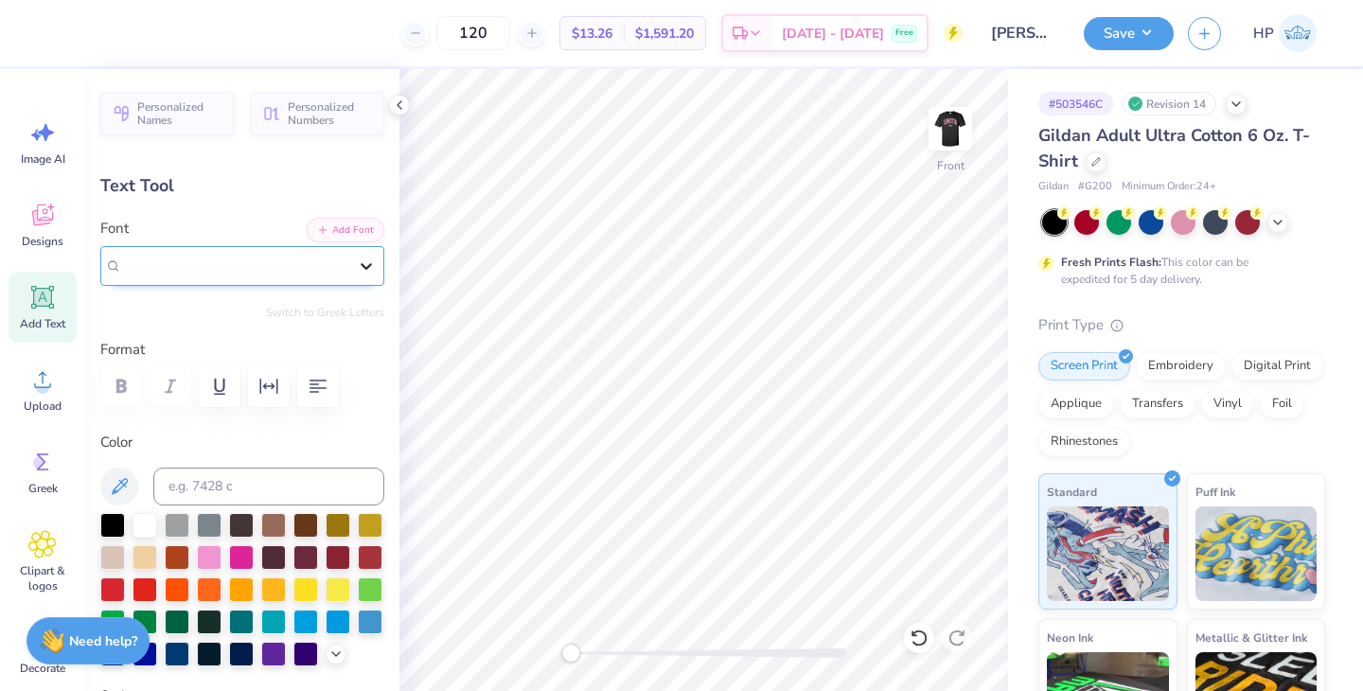
click at [364, 262] on icon at bounding box center [366, 266] width 19 height 19
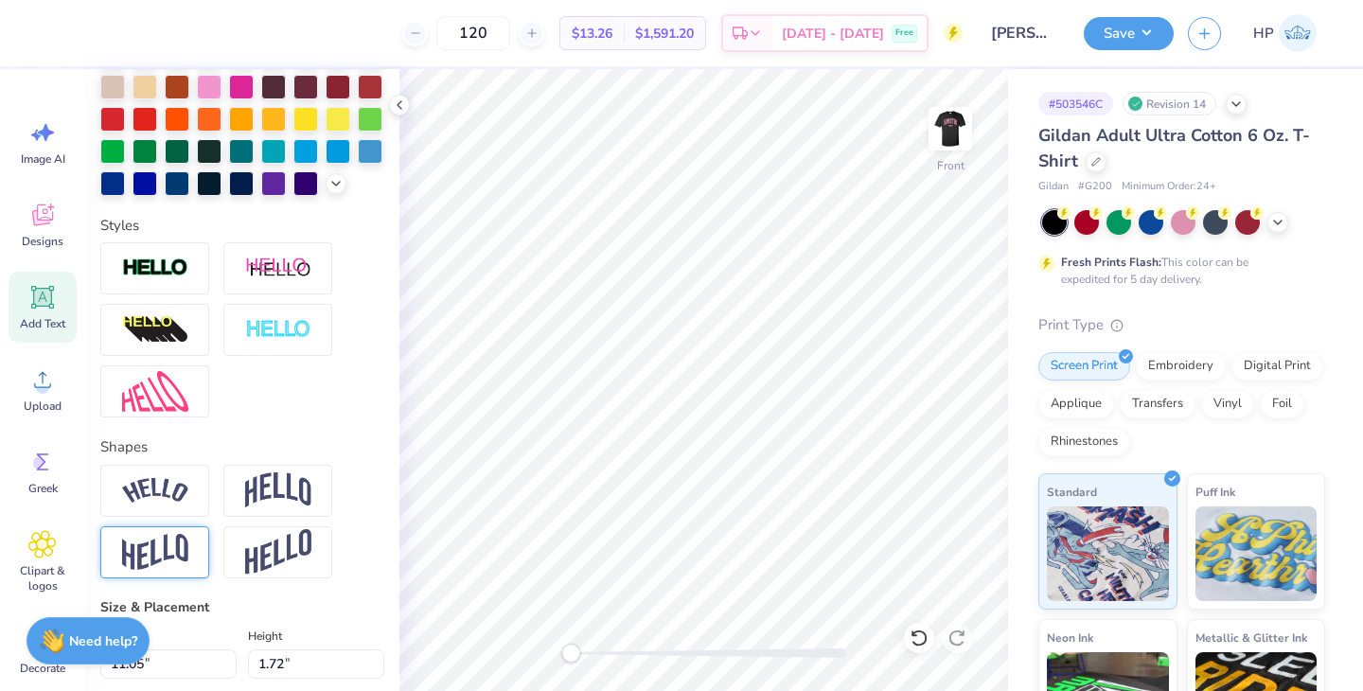
scroll to position [487, 0]
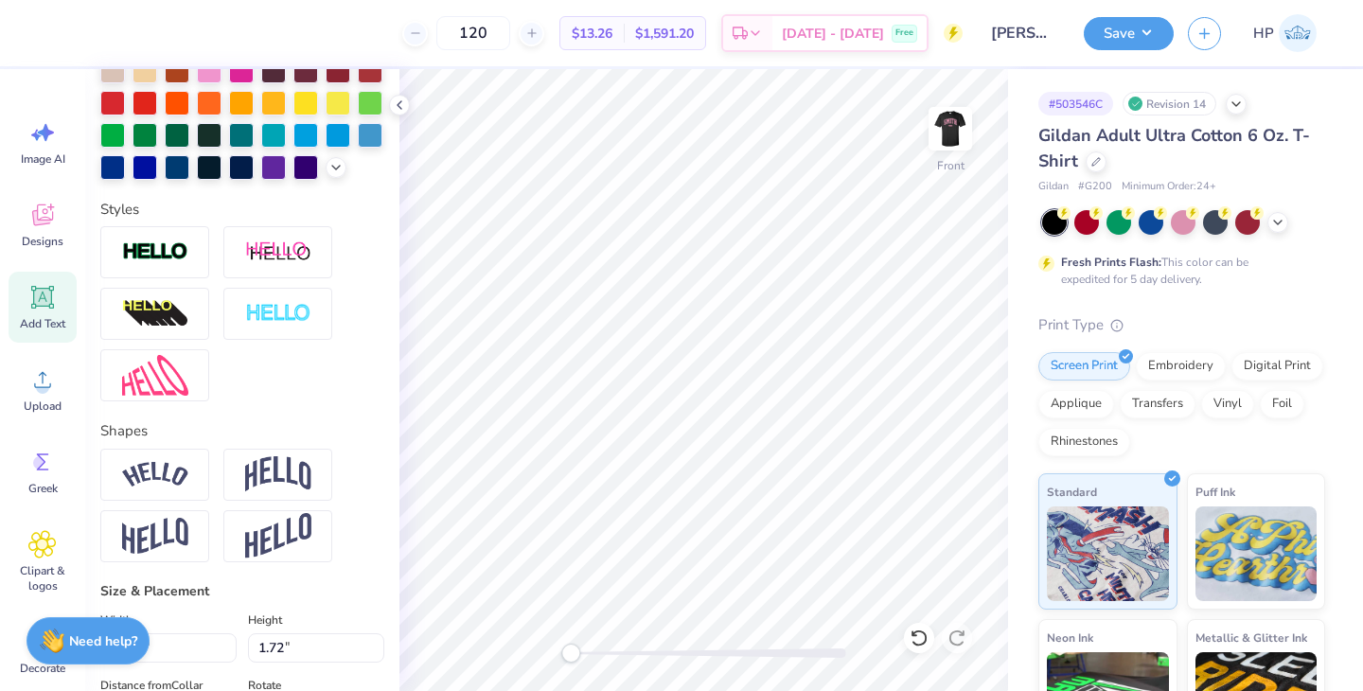
type input "10.09"
type input "1.60"
type input "12.55"
click at [167, 471] on img at bounding box center [155, 475] width 66 height 26
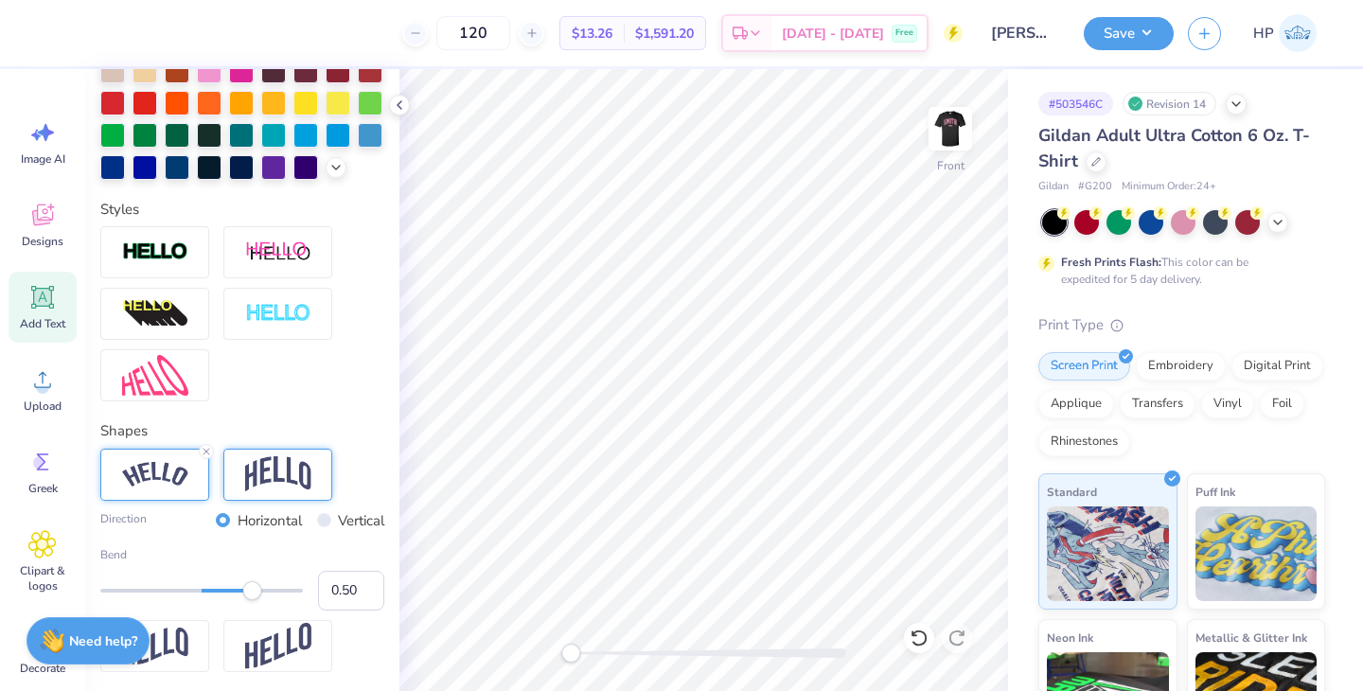
click at [309, 483] on img at bounding box center [278, 474] width 66 height 36
click at [146, 485] on img at bounding box center [155, 475] width 66 height 26
type input "0.81"
drag, startPoint x: 251, startPoint y: 590, endPoint x: 283, endPoint y: 591, distance: 32.2
click at [283, 591] on div "Accessibility label" at bounding box center [284, 590] width 19 height 19
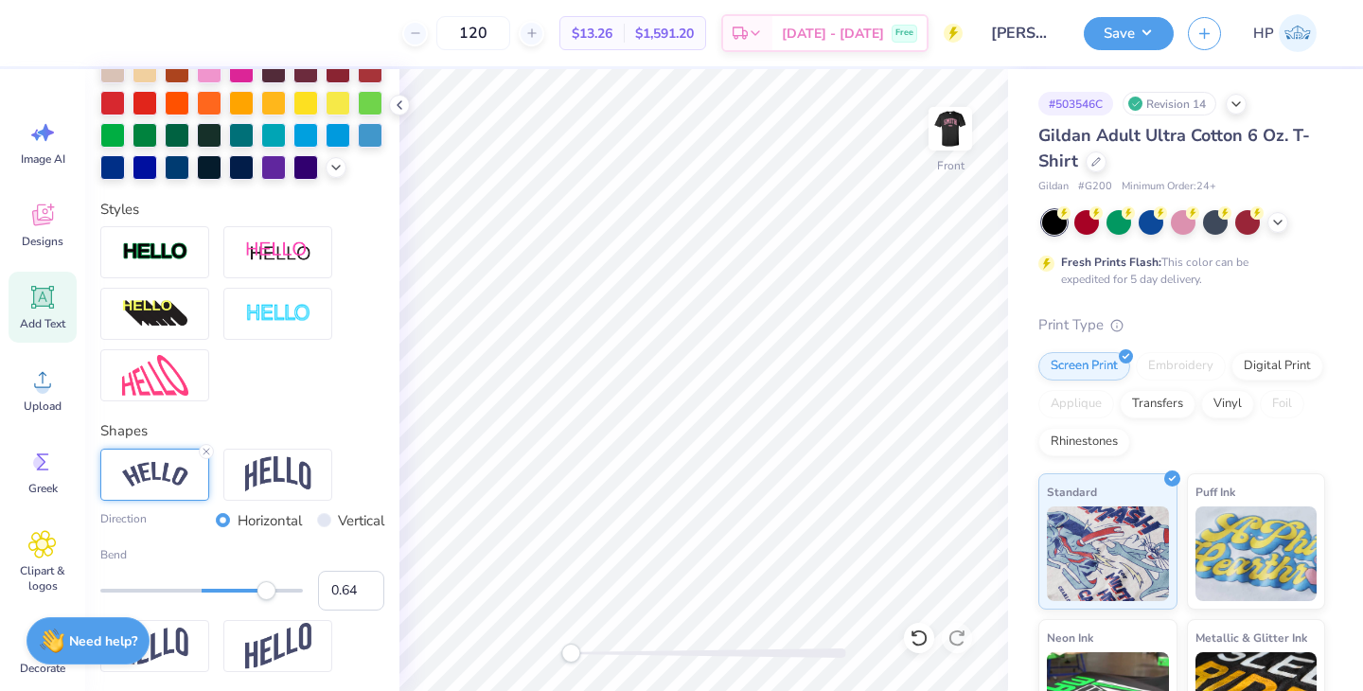
type input "0.65"
drag, startPoint x: 283, startPoint y: 591, endPoint x: 268, endPoint y: 593, distance: 15.3
click at [268, 593] on div "Accessibility label" at bounding box center [267, 590] width 19 height 19
type input "12.27"
type input "3.97"
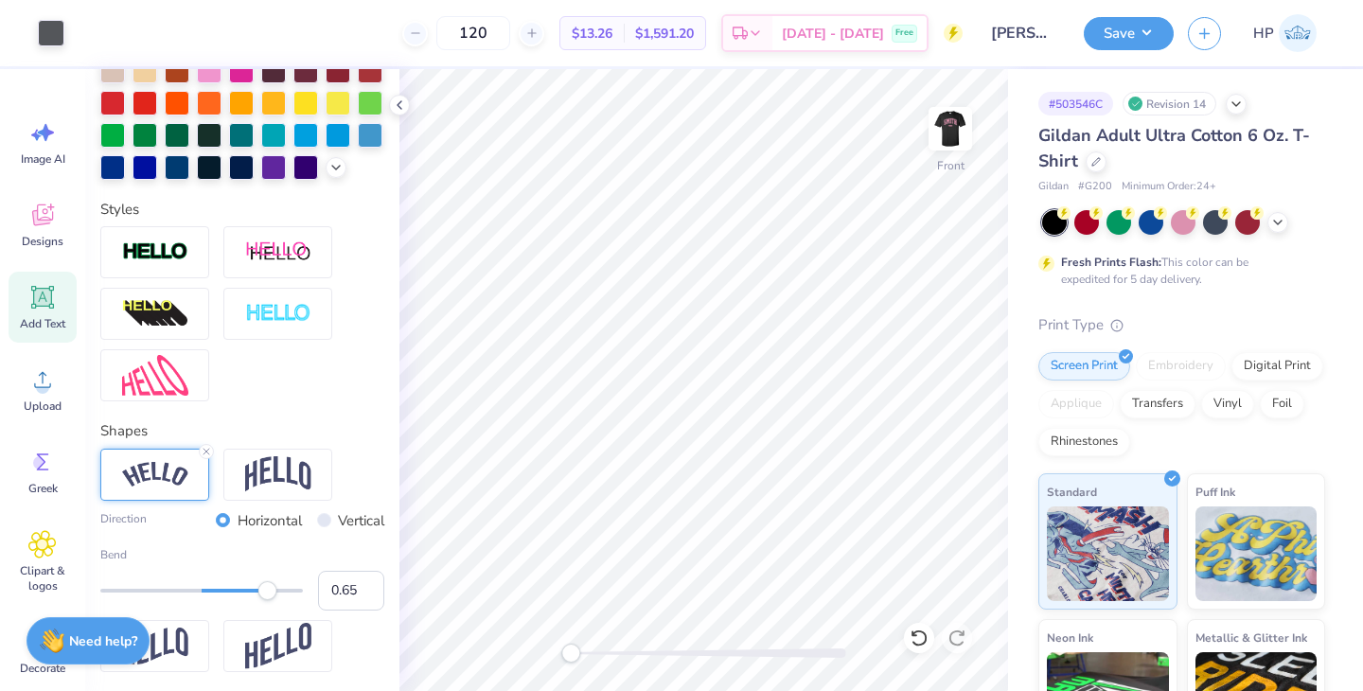
type input "11.36"
type input "7.75"
type input "2.51"
type input "3.51"
type input "8.88"
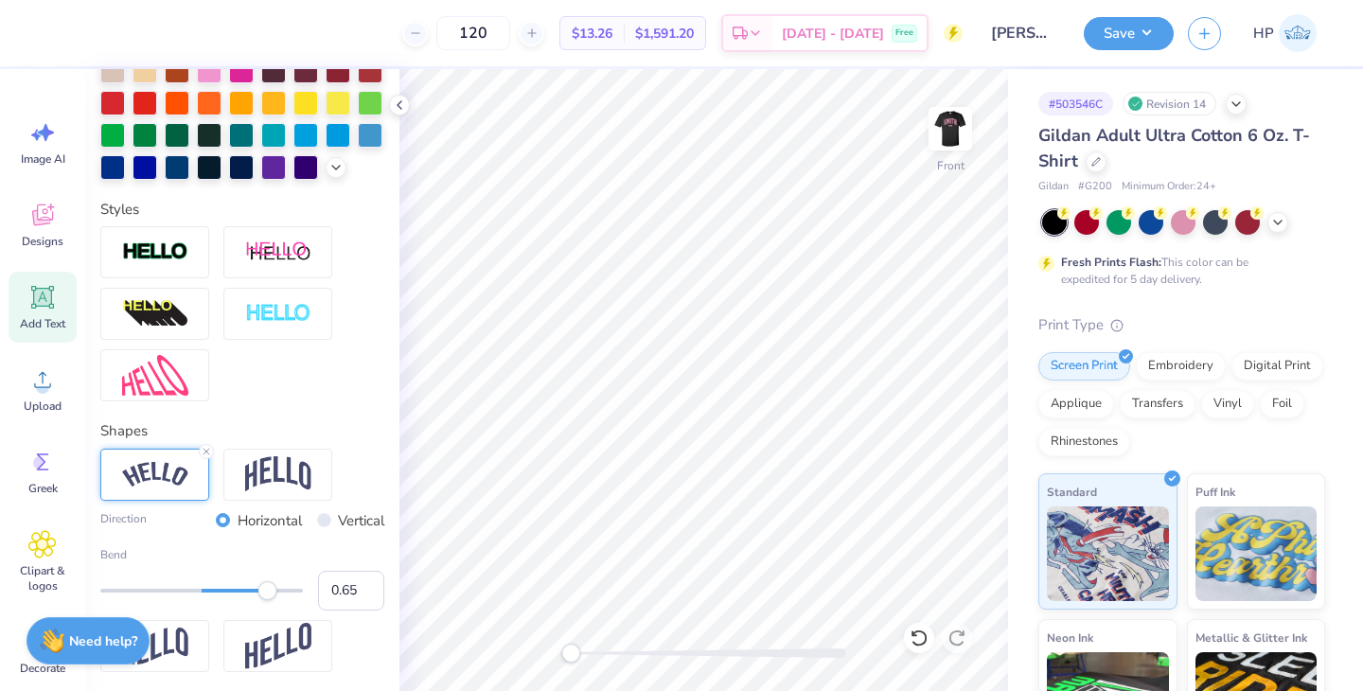
type input "2.87"
type input "3.14"
type input "10.85"
type input "1.68"
type input "15.47"
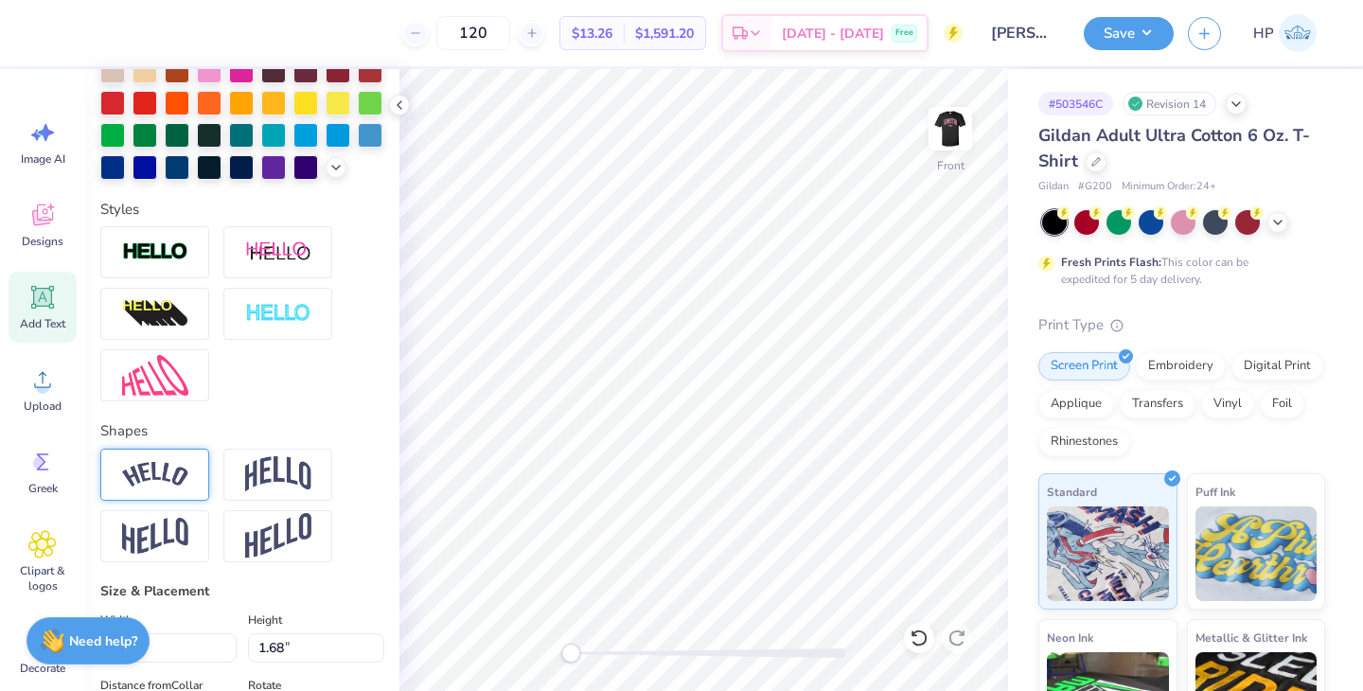
click at [177, 476] on img at bounding box center [155, 475] width 66 height 26
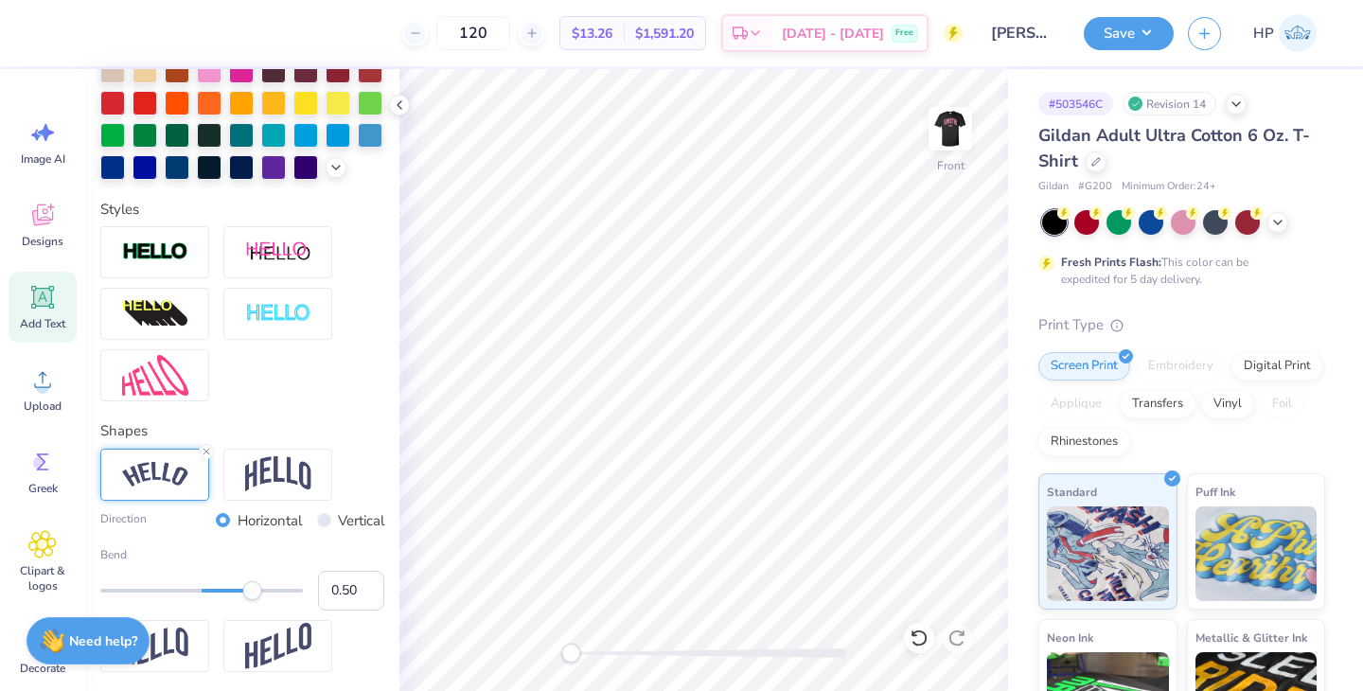
scroll to position [590, 0]
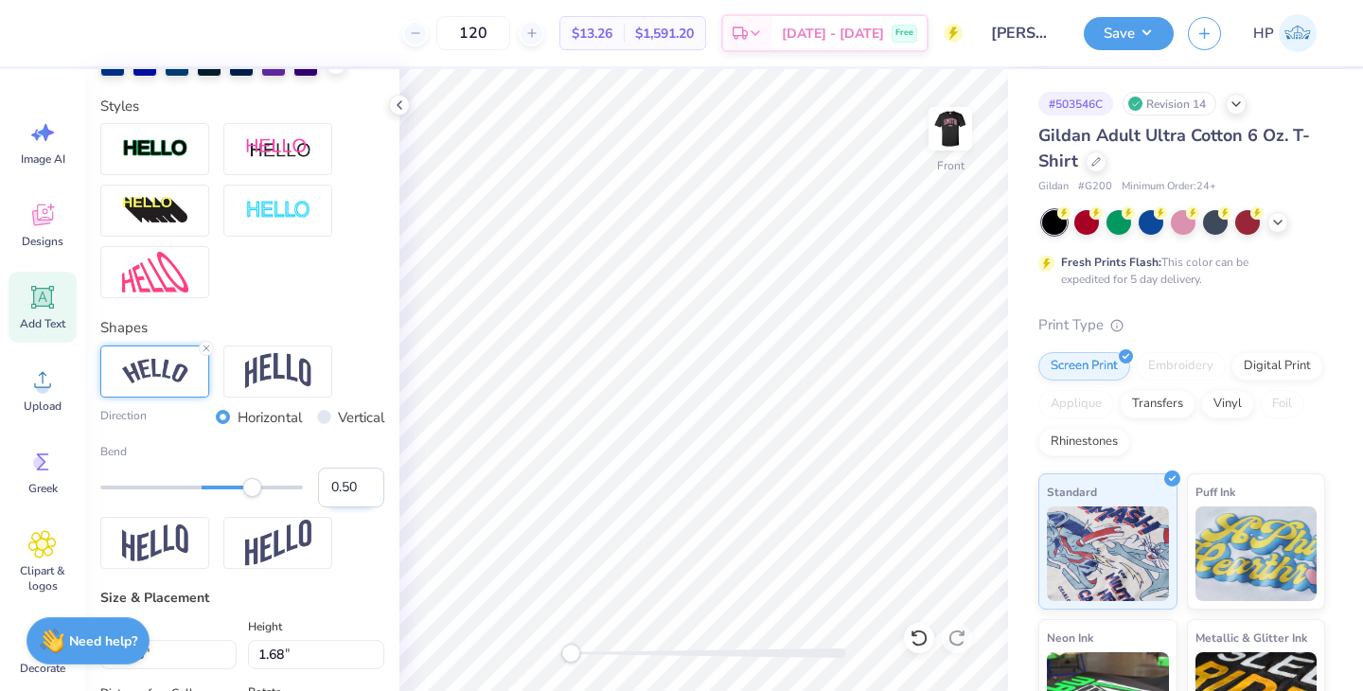
click at [340, 492] on input "0.50" at bounding box center [351, 488] width 66 height 40
click at [341, 492] on input "0.50" at bounding box center [351, 488] width 66 height 40
type input "0"
type input "-0.65"
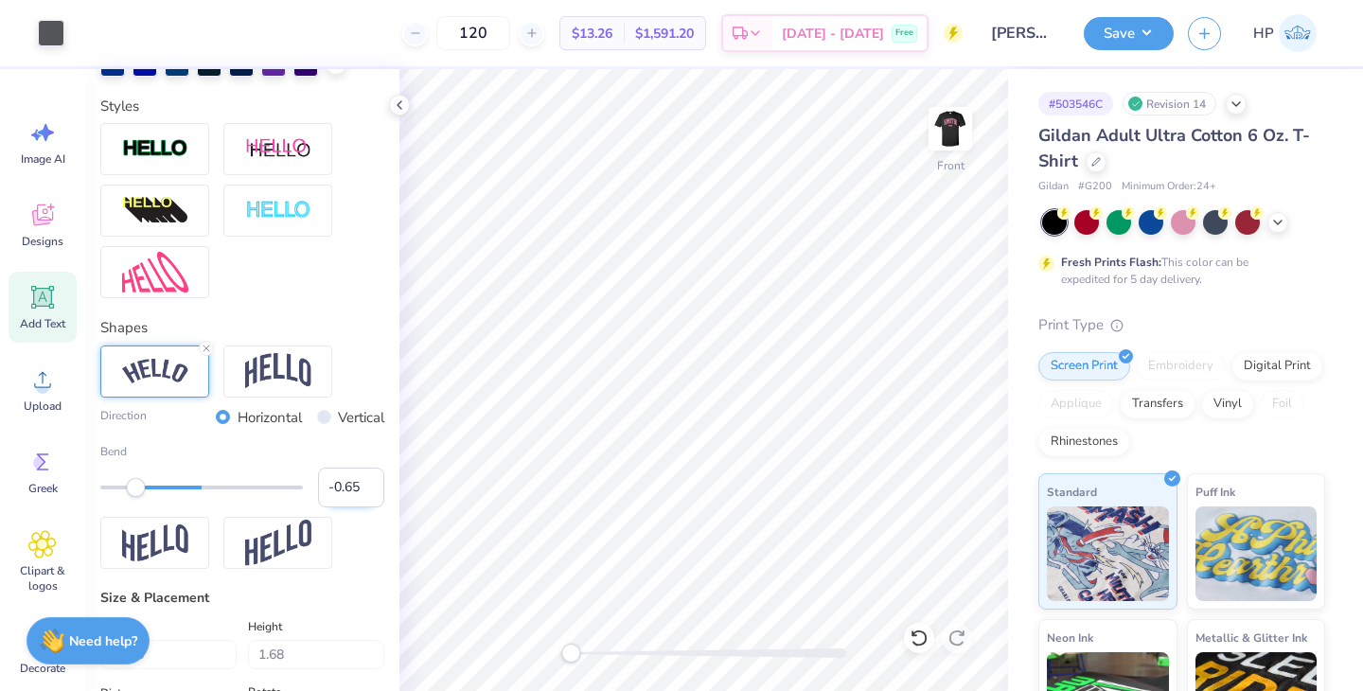
type input "8.88"
type input "2.87"
type input "3.00"
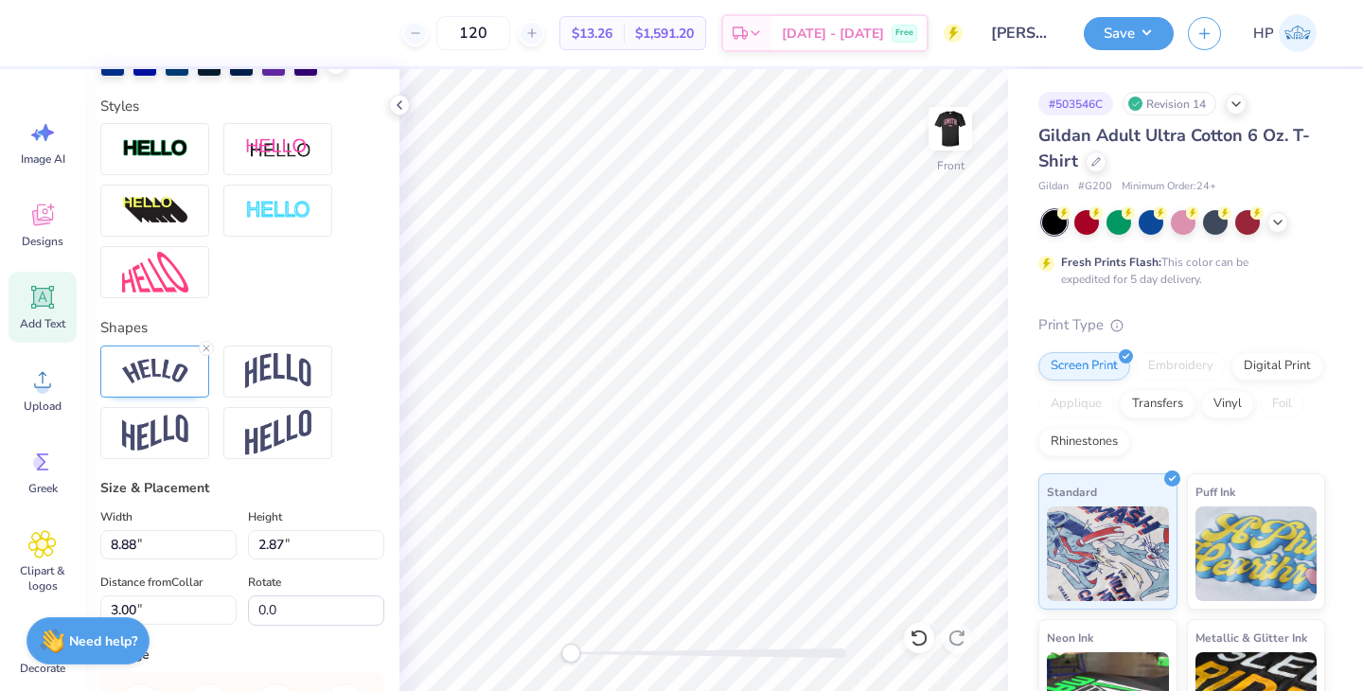
type input "13.45"
type input "4.04"
type input "14.29"
drag, startPoint x: 303, startPoint y: 542, endPoint x: 136, endPoint y: 542, distance: 166.6
click at [143, 542] on div "Width 13.45 13.45 " Height 4.04 4.04 "" at bounding box center [242, 533] width 284 height 54
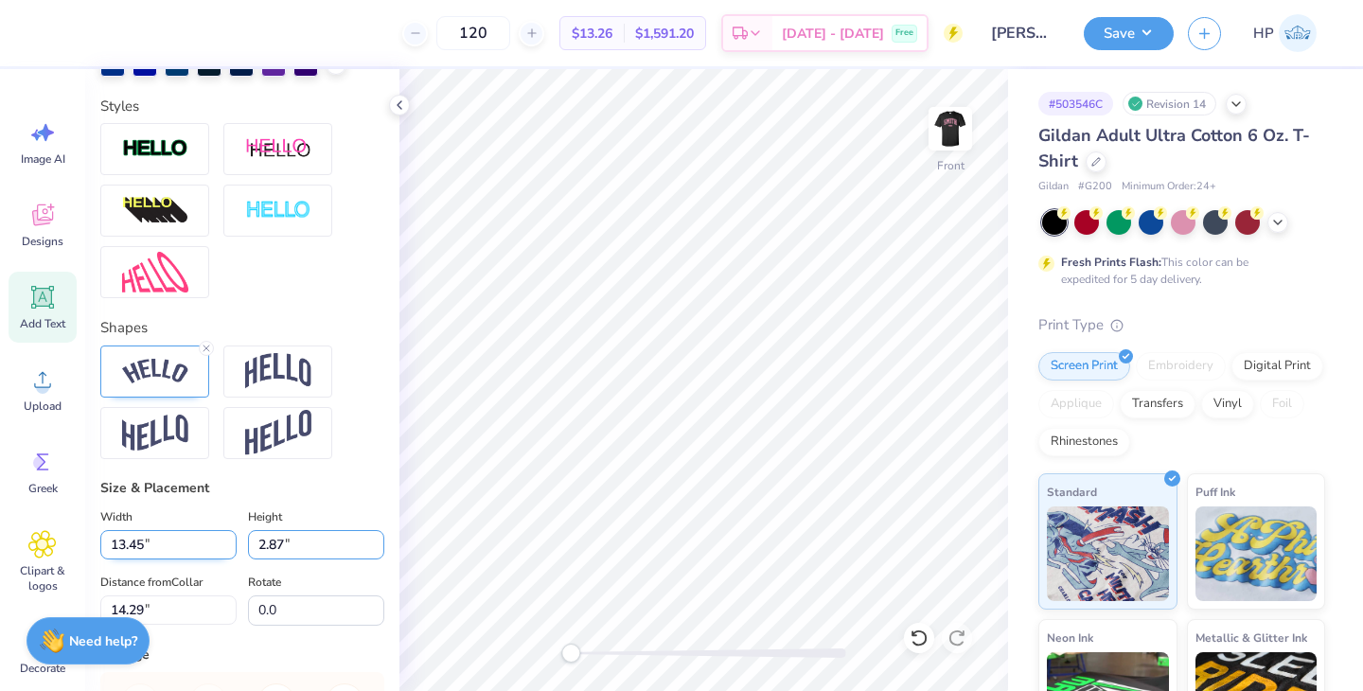
type input "2.87"
type input "9.54"
type input "10.28"
type input "8.88"
type input "3.00"
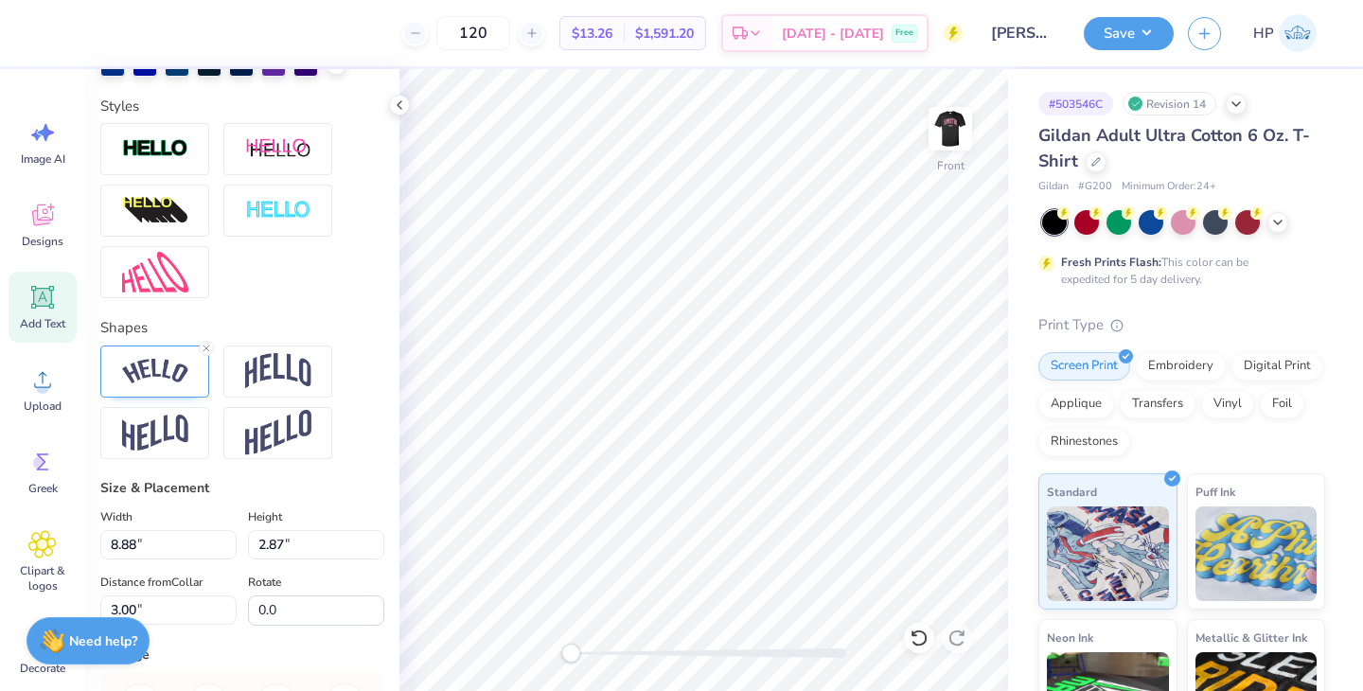
type input "9.54"
type input "10.28"
drag, startPoint x: 151, startPoint y: 545, endPoint x: 12, endPoint y: 545, distance: 138.2
click at [12, 545] on div "120 $13.26 Per Item $1,591.20 Total Est. Delivery [DATE] - [DATE] Free Design T…" at bounding box center [681, 345] width 1363 height 691
type input "8.88"
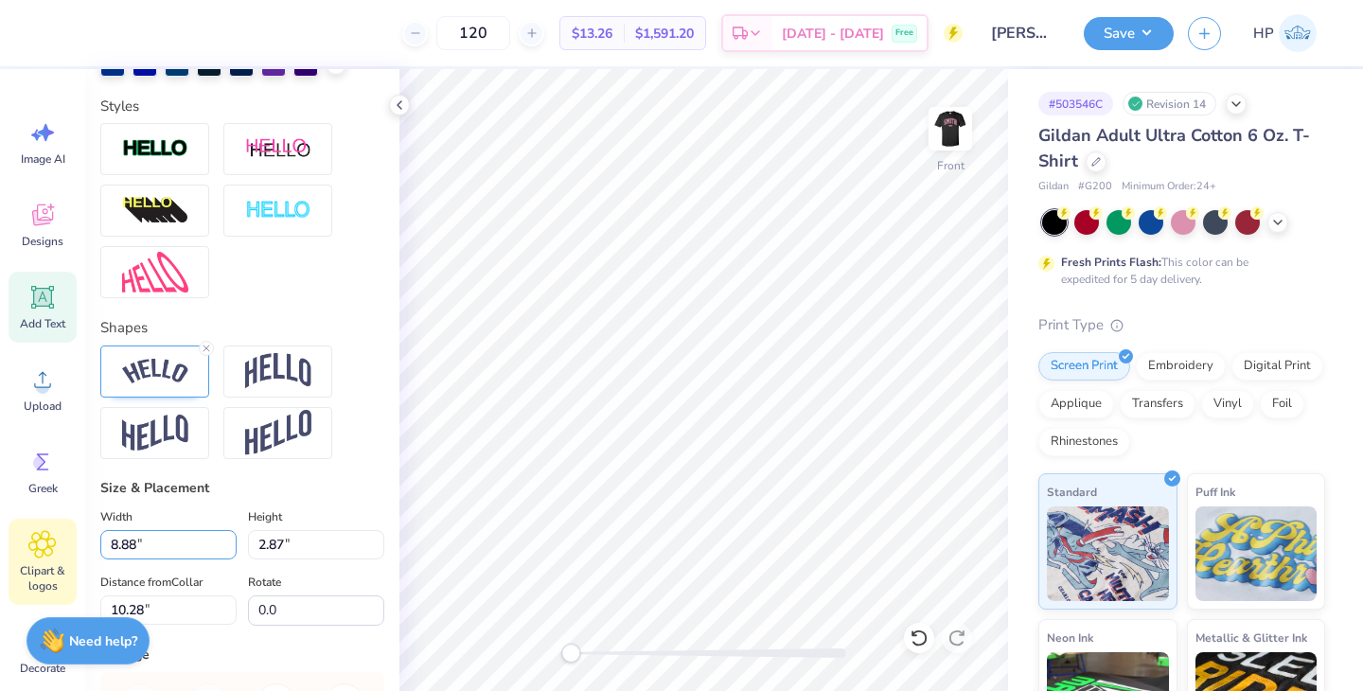
type input "2.67"
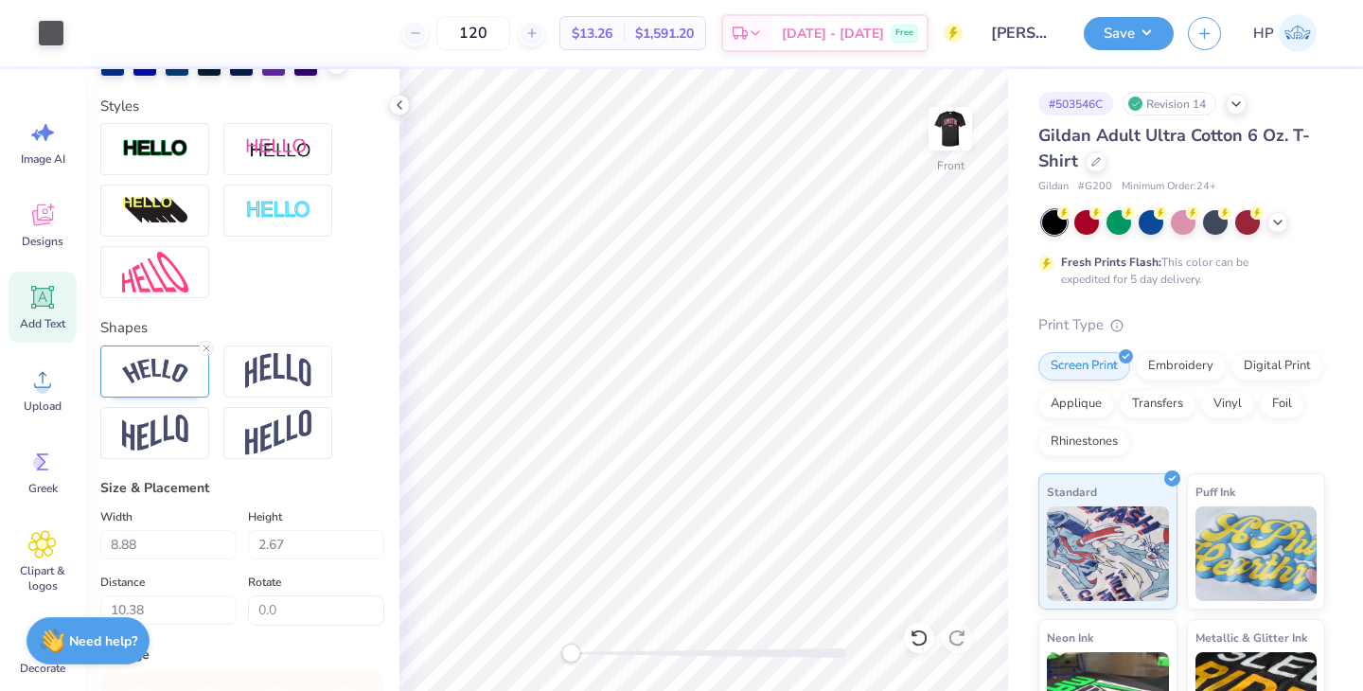
type input "10.33"
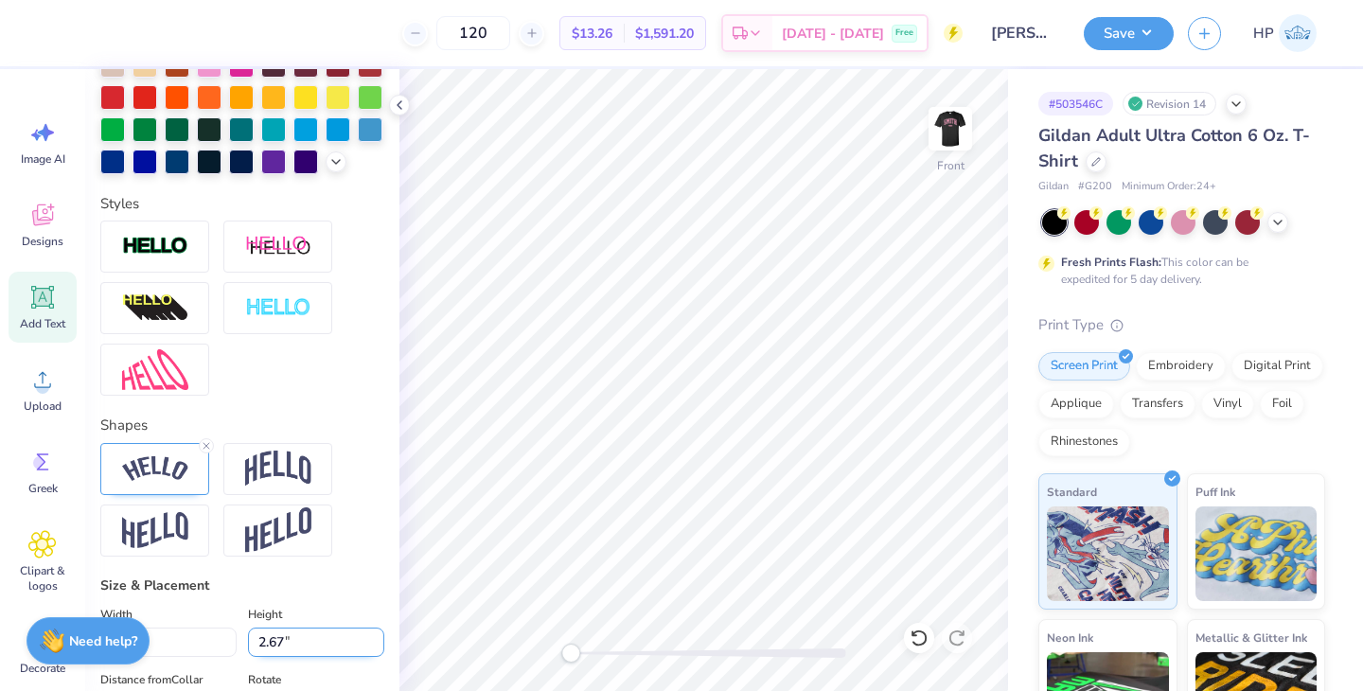
scroll to position [490, 0]
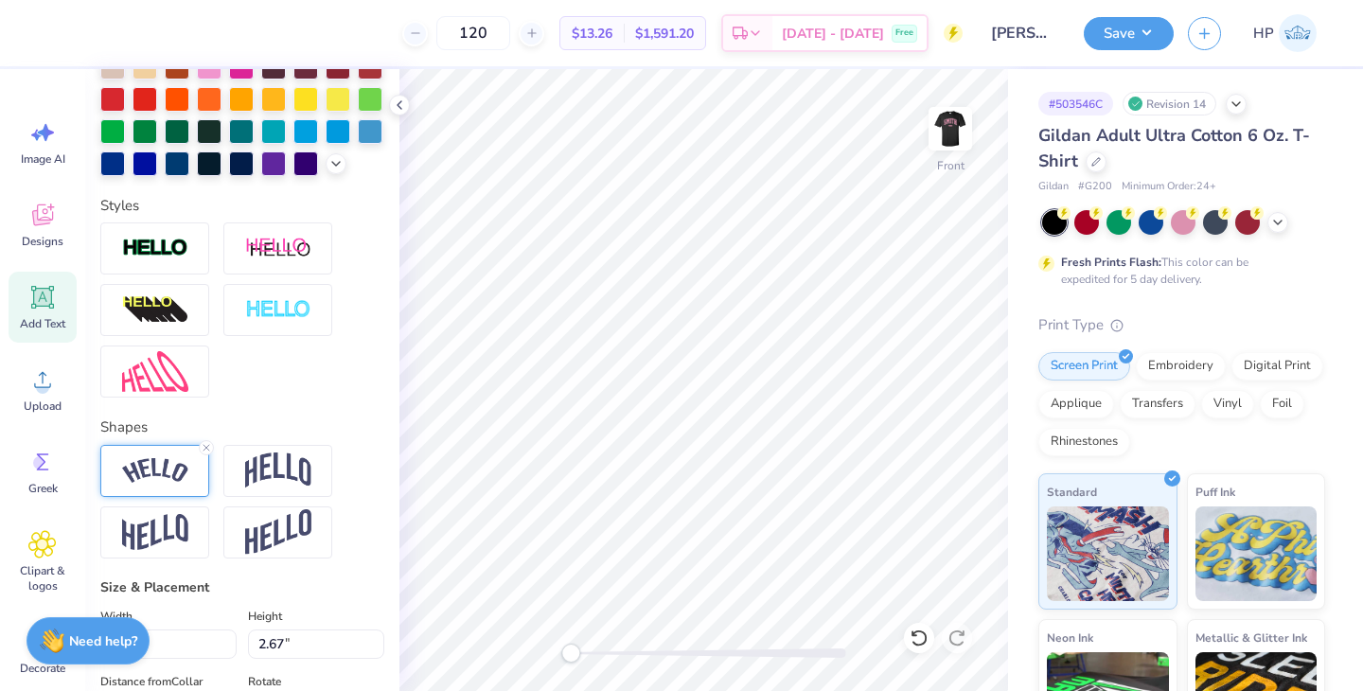
click at [179, 461] on img at bounding box center [155, 471] width 66 height 26
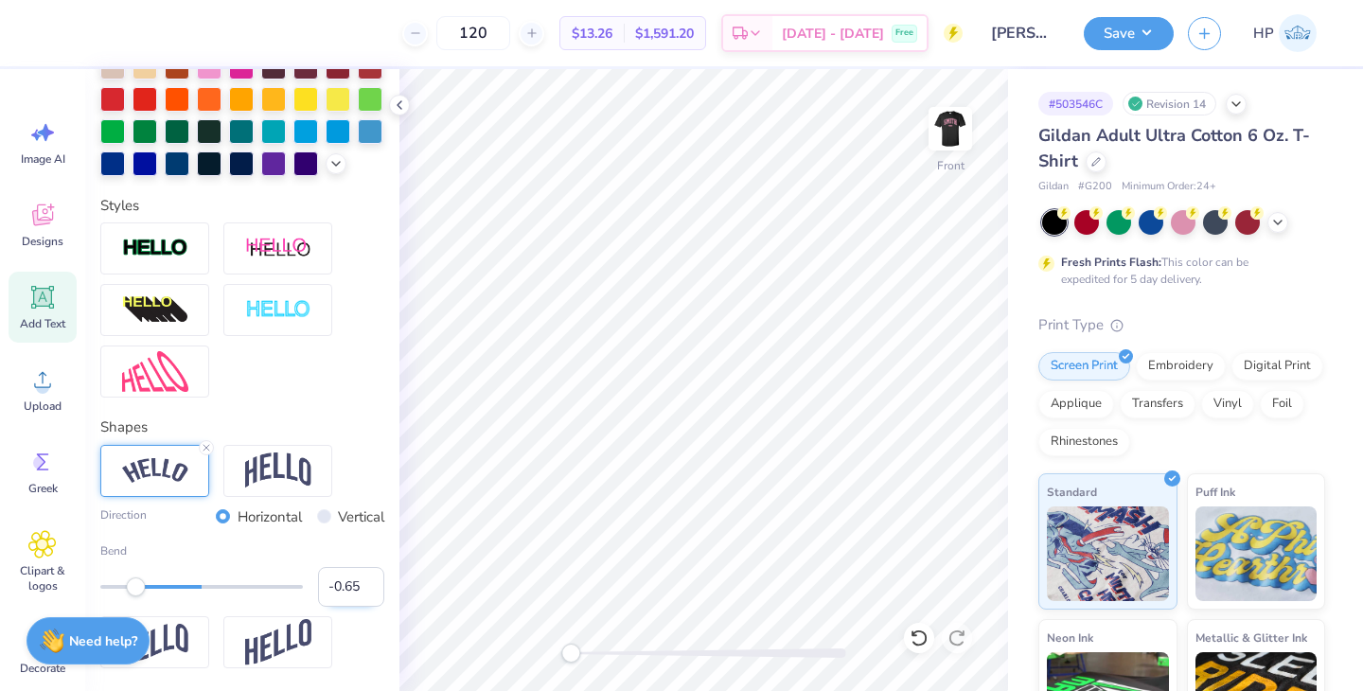
click at [349, 589] on input "-0.65" at bounding box center [351, 587] width 66 height 40
type input "-0.7"
type input "2.87"
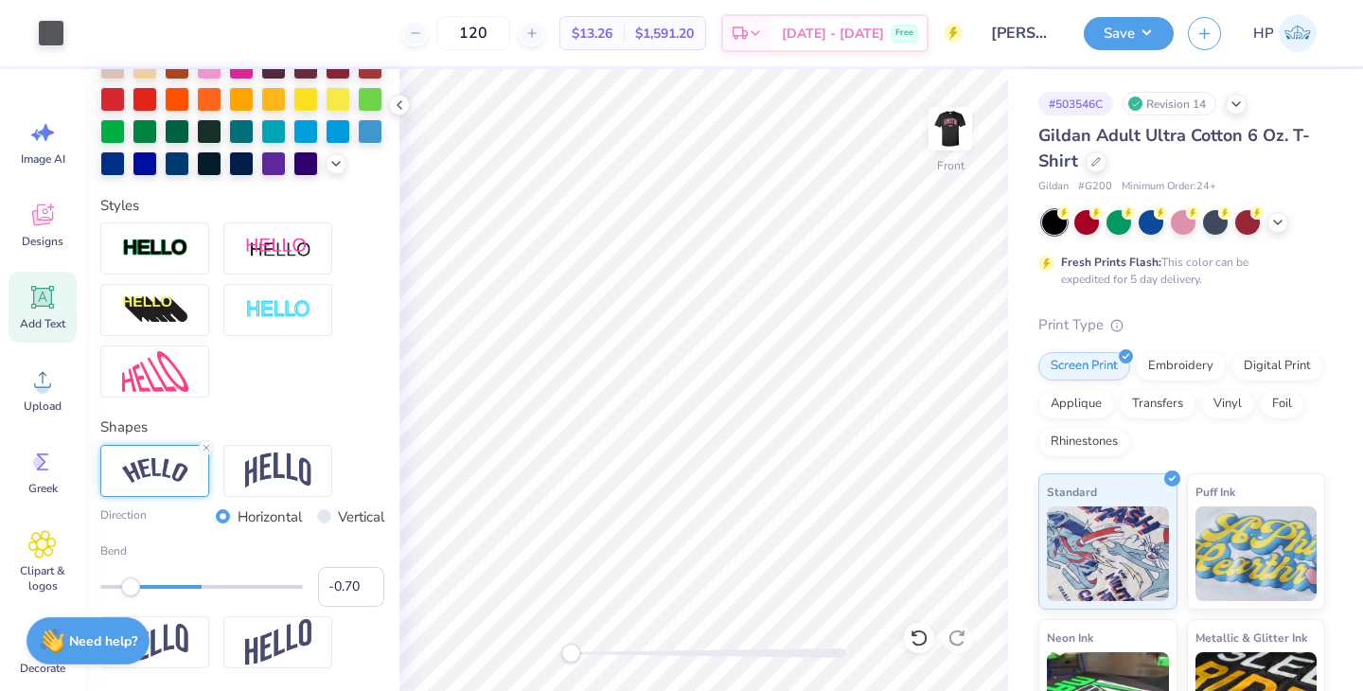
type input "3.00"
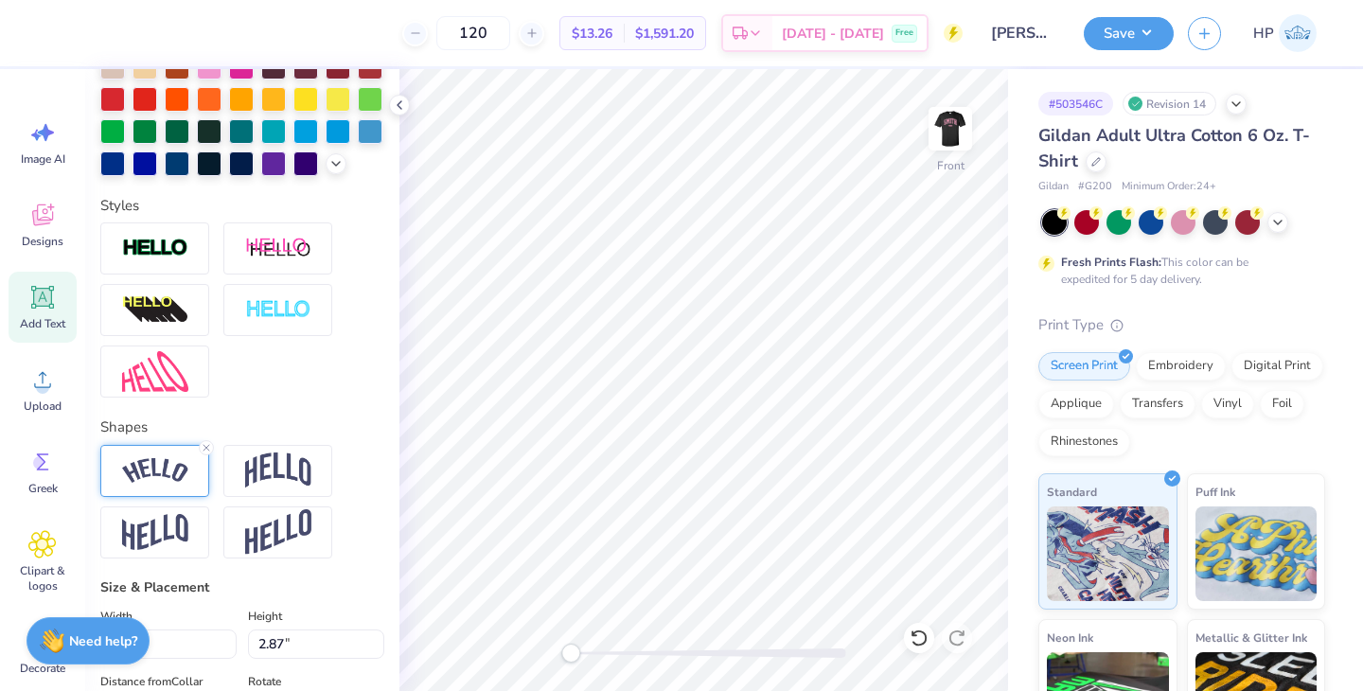
click at [166, 480] on img at bounding box center [155, 471] width 66 height 26
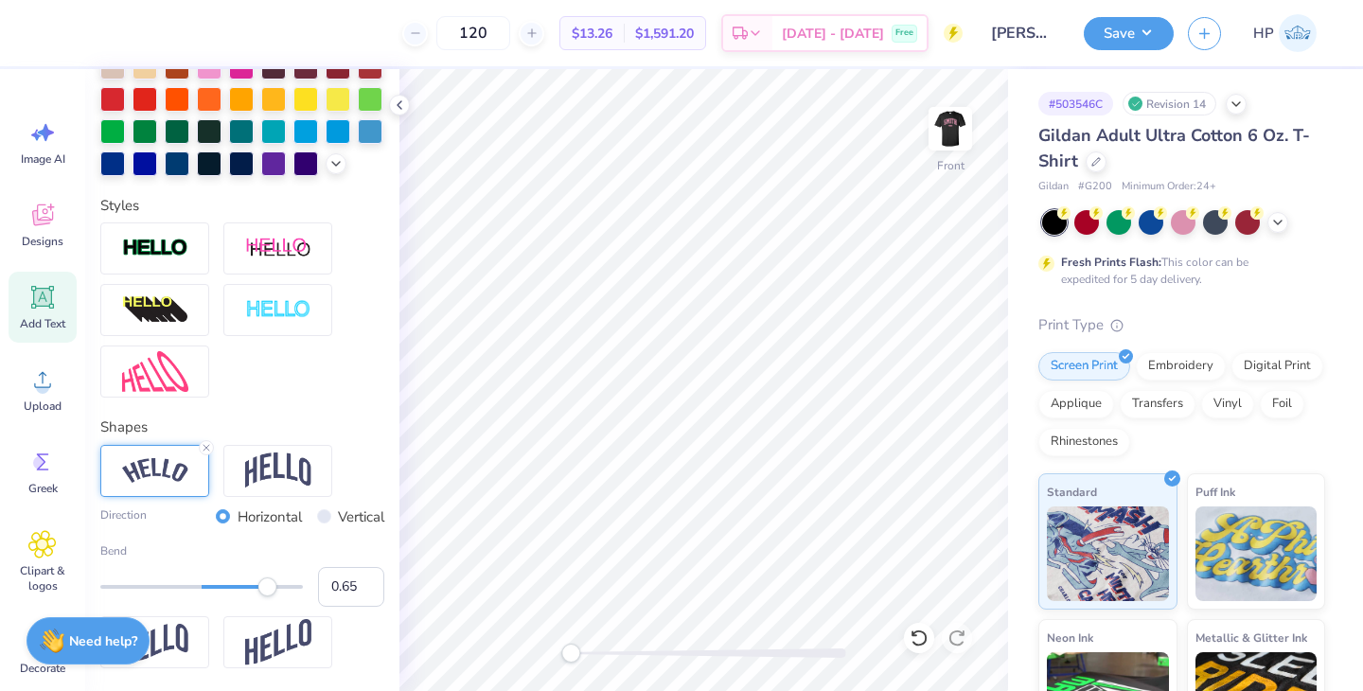
scroll to position [596, 0]
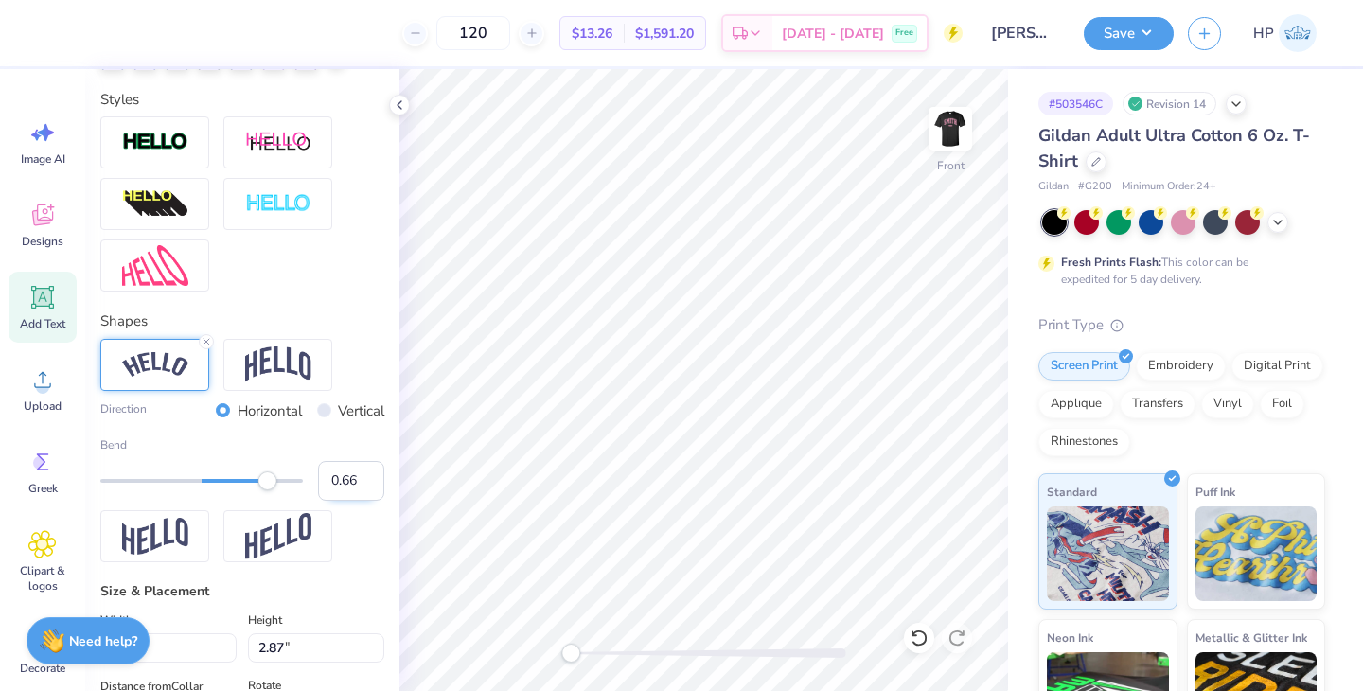
click at [366, 471] on input "0.66" at bounding box center [351, 481] width 66 height 40
click at [366, 471] on input "0.67" at bounding box center [351, 481] width 66 height 40
click at [366, 471] on input "0.68" at bounding box center [351, 481] width 66 height 40
click at [366, 471] on input "0.69" at bounding box center [351, 481] width 66 height 40
type input "0.7"
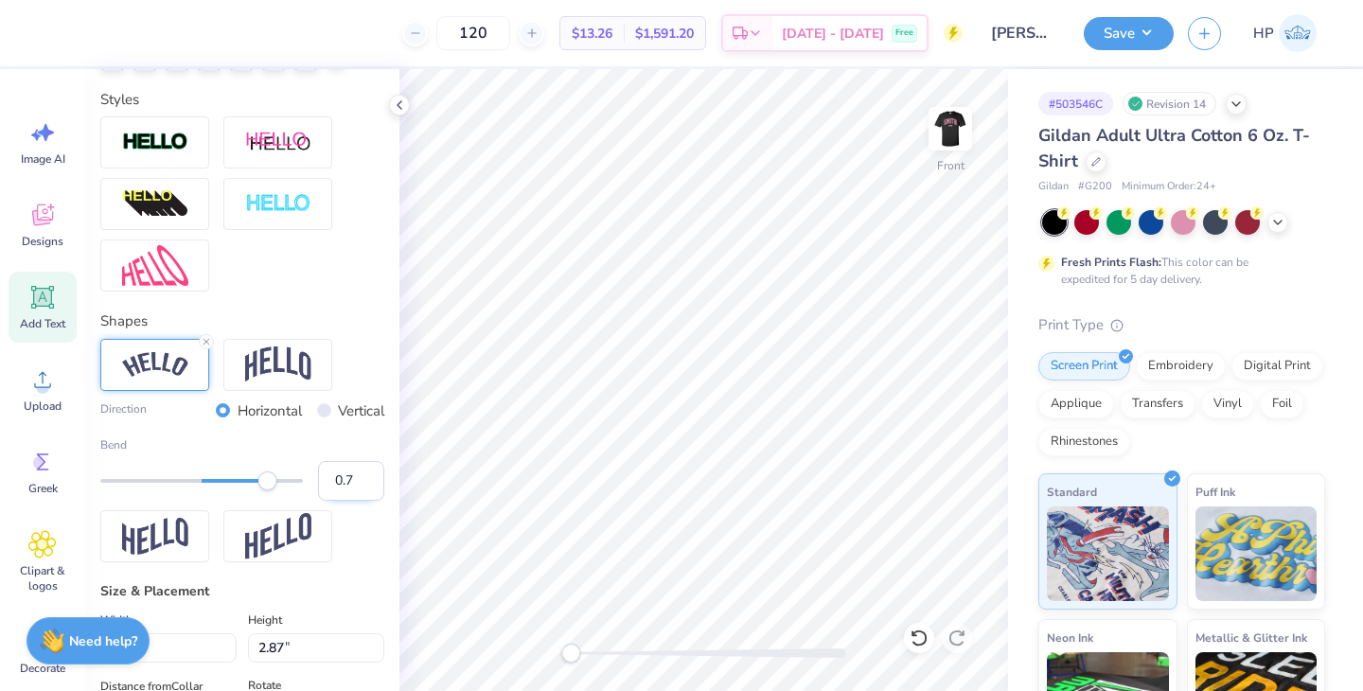
click at [366, 471] on input "0.7" at bounding box center [351, 481] width 66 height 40
type input "8.98"
type input "3.12"
type input "2.88"
type input "8.97"
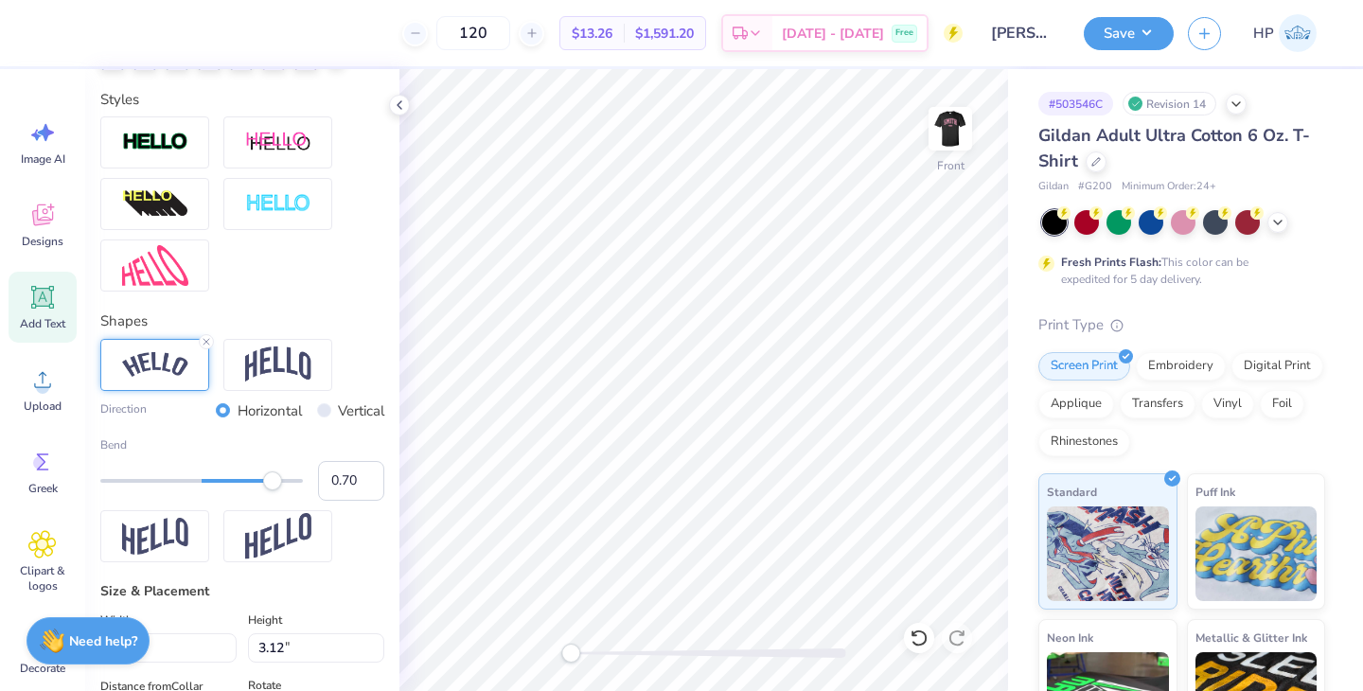
type input "2.91"
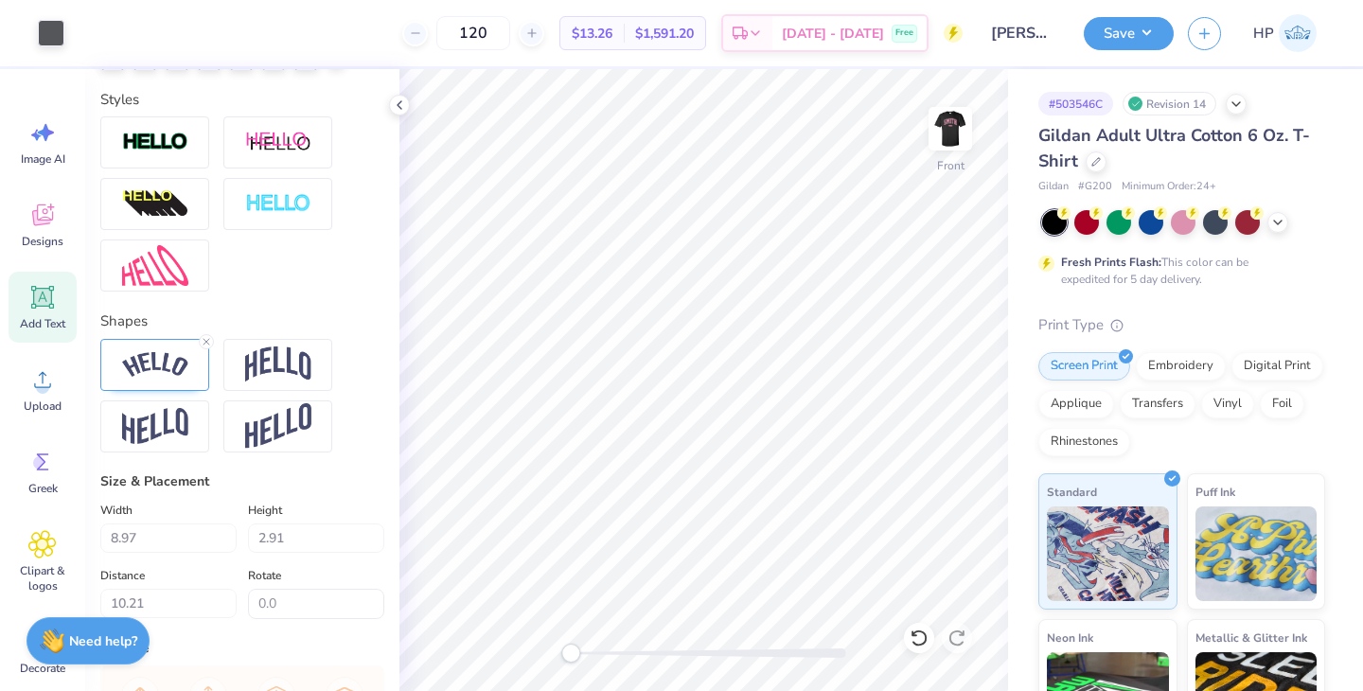
type input "10.04"
click at [35, 589] on span "Clipart & logos" at bounding box center [42, 578] width 62 height 30
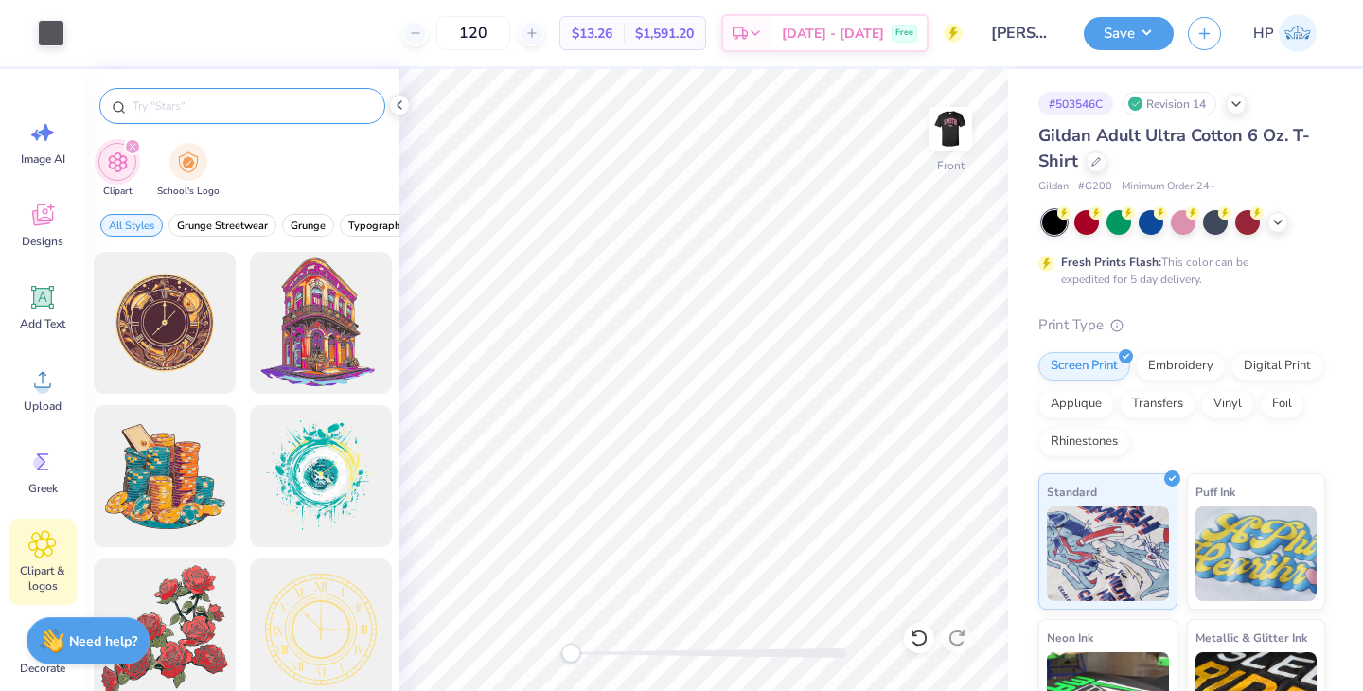
click at [187, 109] on input "text" at bounding box center [252, 106] width 242 height 19
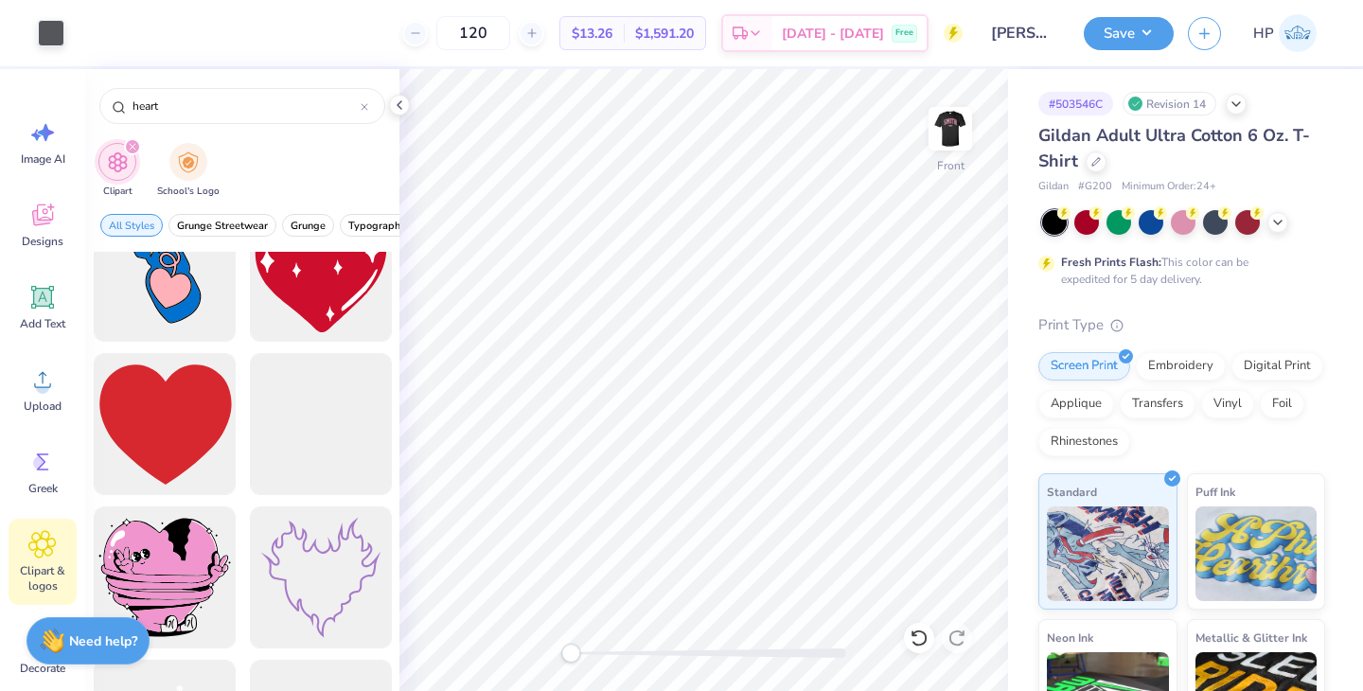
scroll to position [2982, 0]
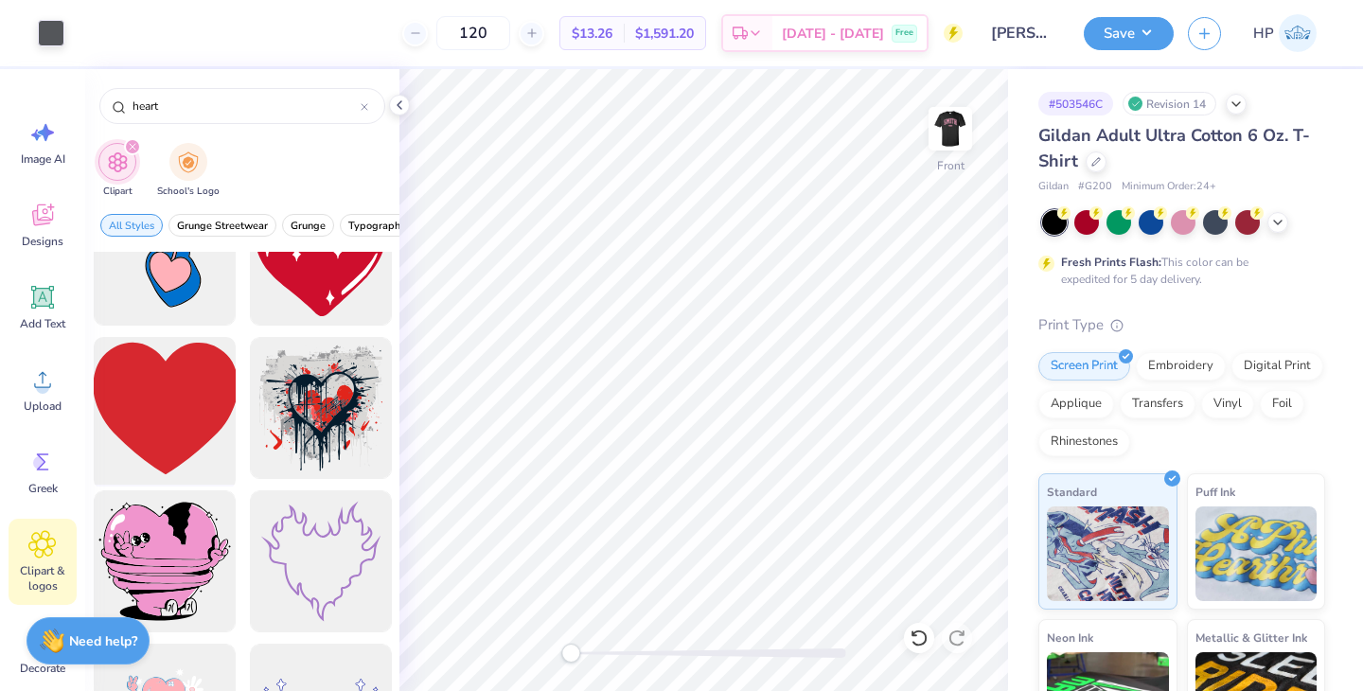
type input "heart"
click at [197, 419] on div at bounding box center [164, 408] width 156 height 156
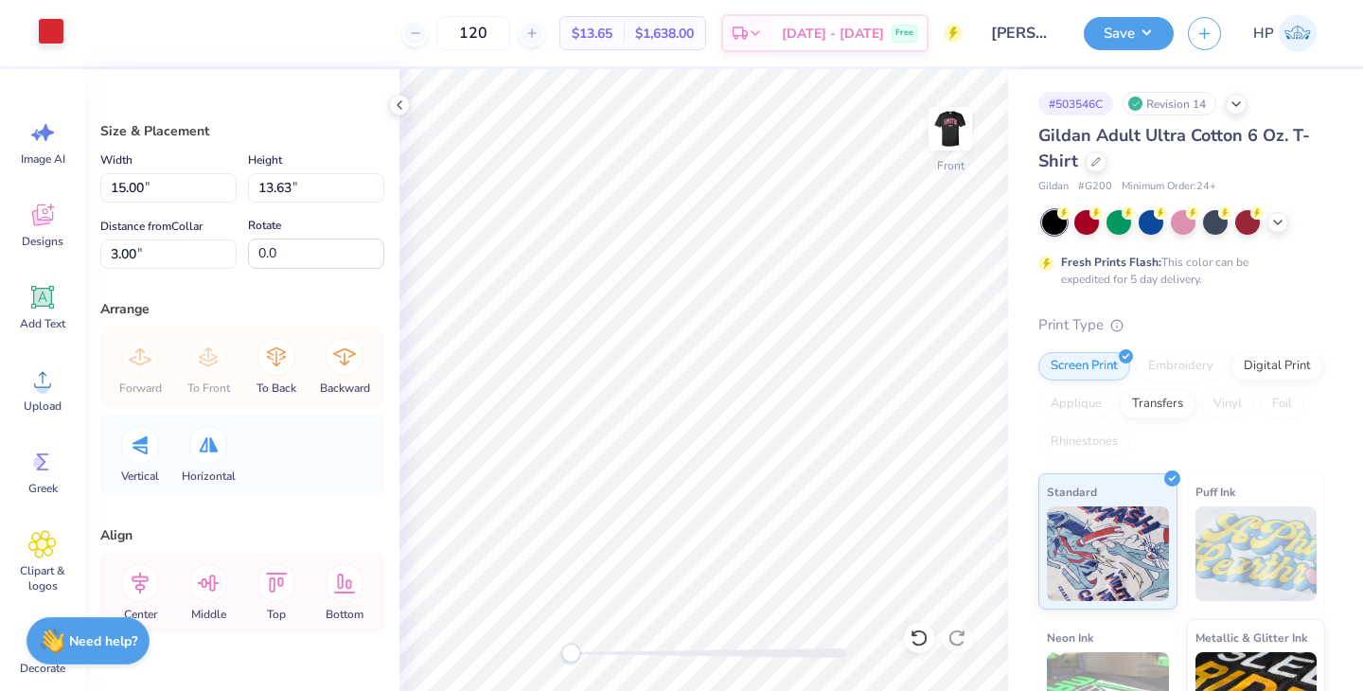
click at [57, 27] on div at bounding box center [51, 31] width 27 height 27
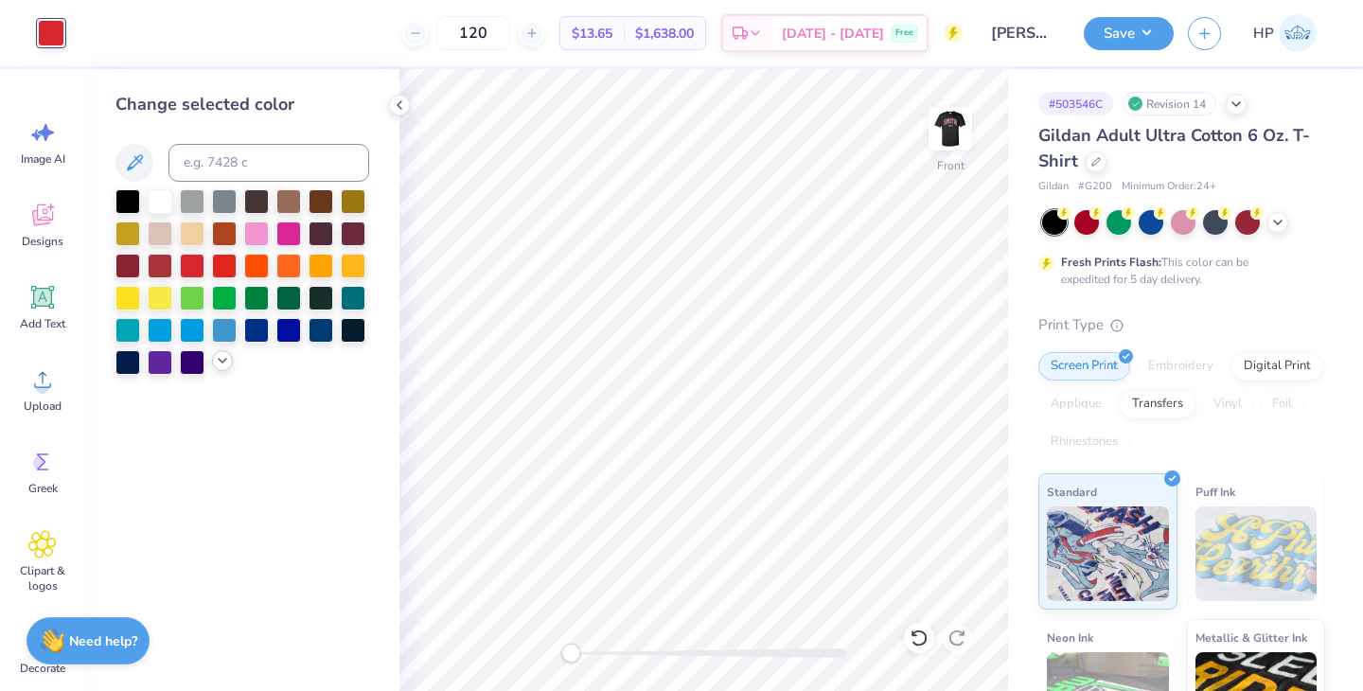
click at [225, 366] on icon at bounding box center [222, 360] width 15 height 15
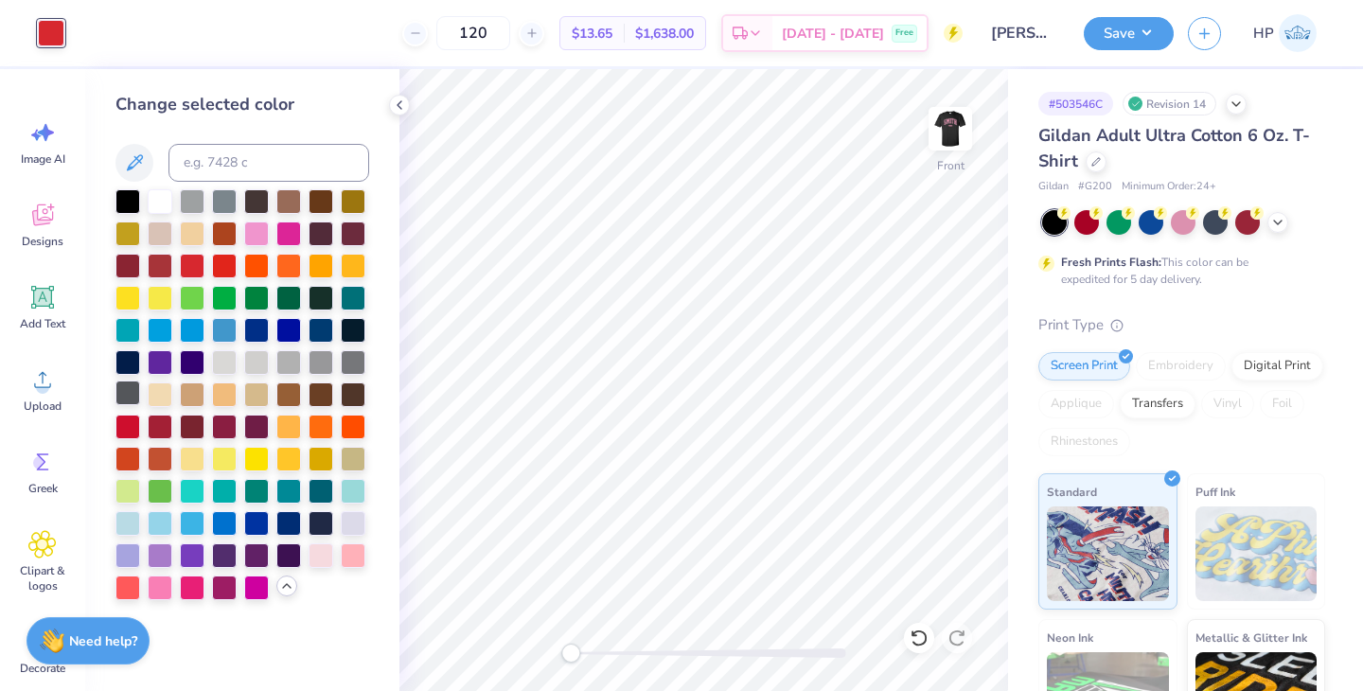
click at [128, 396] on div at bounding box center [127, 393] width 25 height 25
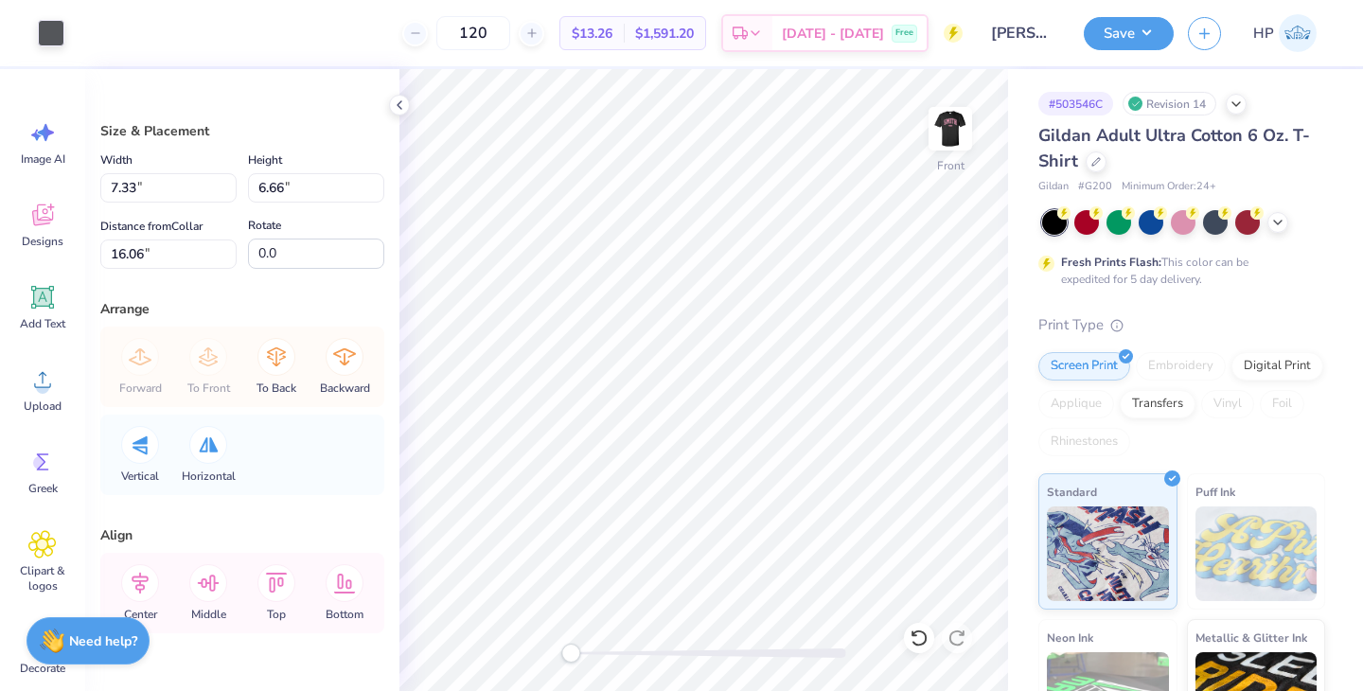
type input "7.33"
type input "6.66"
type input "16.06"
type input "15.00"
type input "13.63"
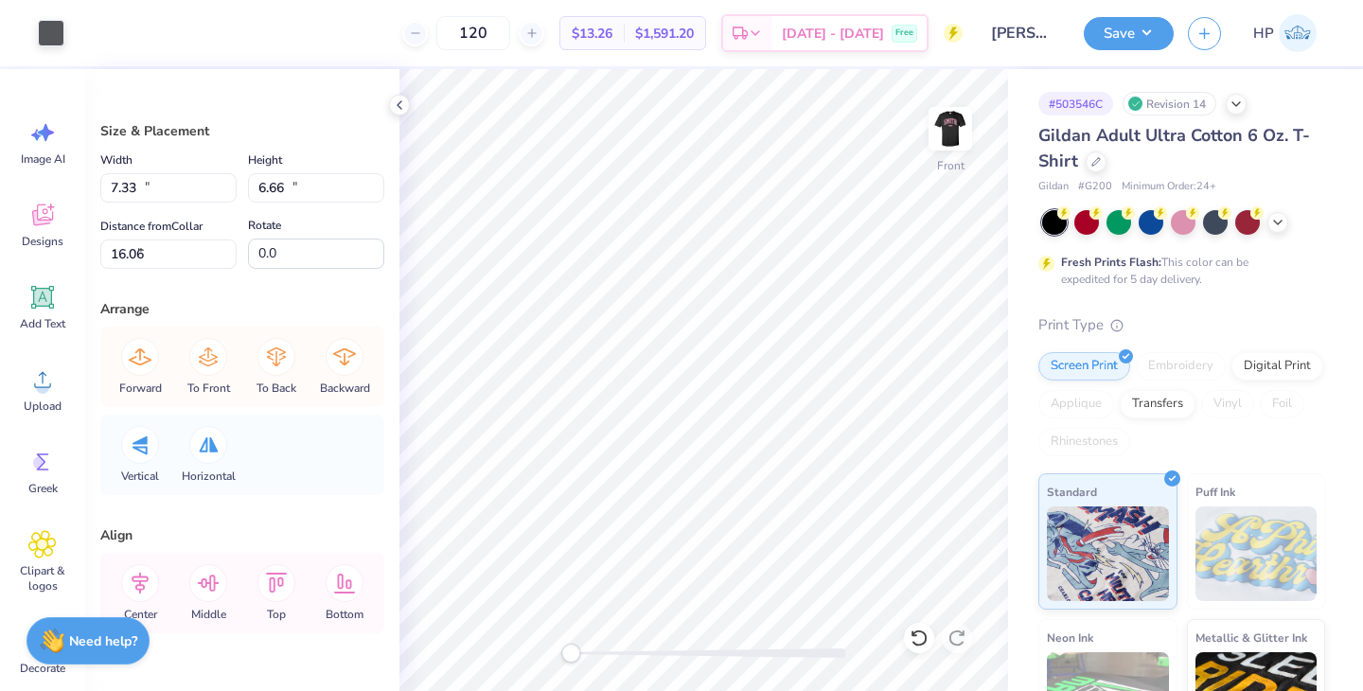
type input "3.00"
type input "3.69"
type input "3.35"
type input "13.28"
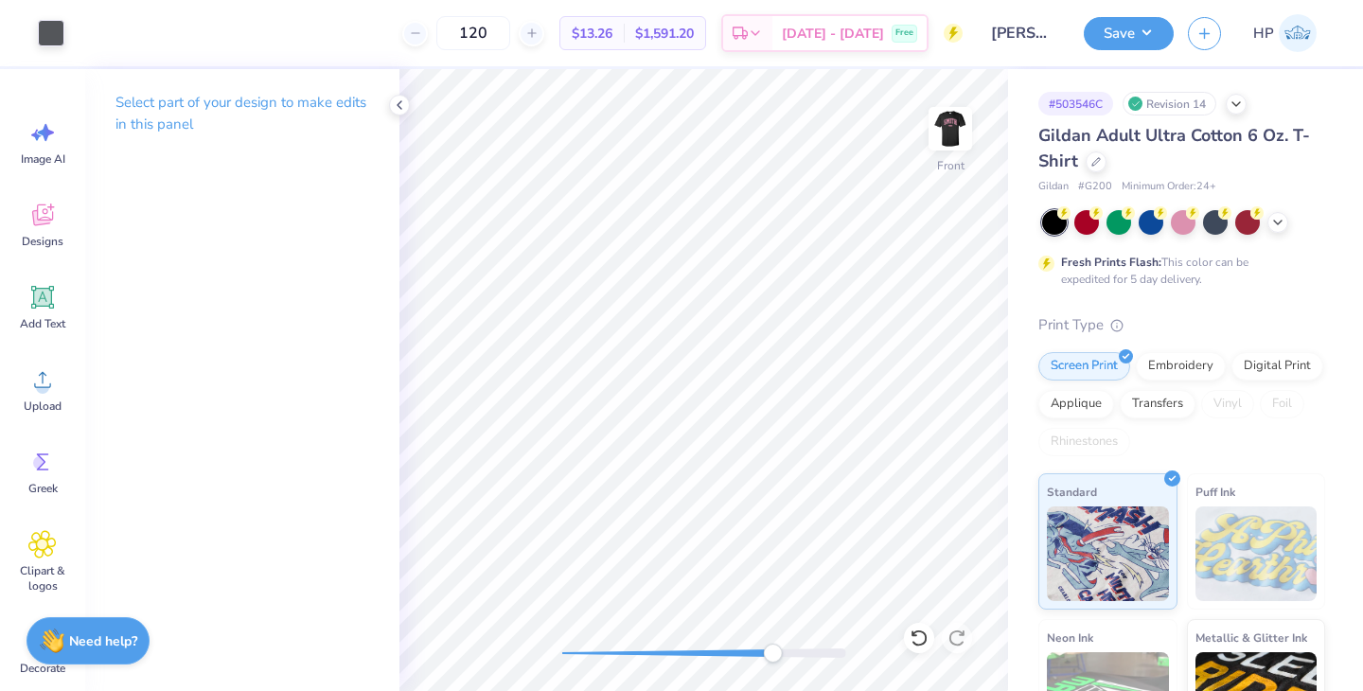
click at [789, 416] on div "Front" at bounding box center [704, 380] width 609 height 622
drag, startPoint x: 790, startPoint y: 656, endPoint x: 573, endPoint y: 660, distance: 216.8
click at [573, 658] on div "Accessibility label" at bounding box center [575, 653] width 19 height 19
click at [521, 660] on div "Front" at bounding box center [704, 380] width 609 height 622
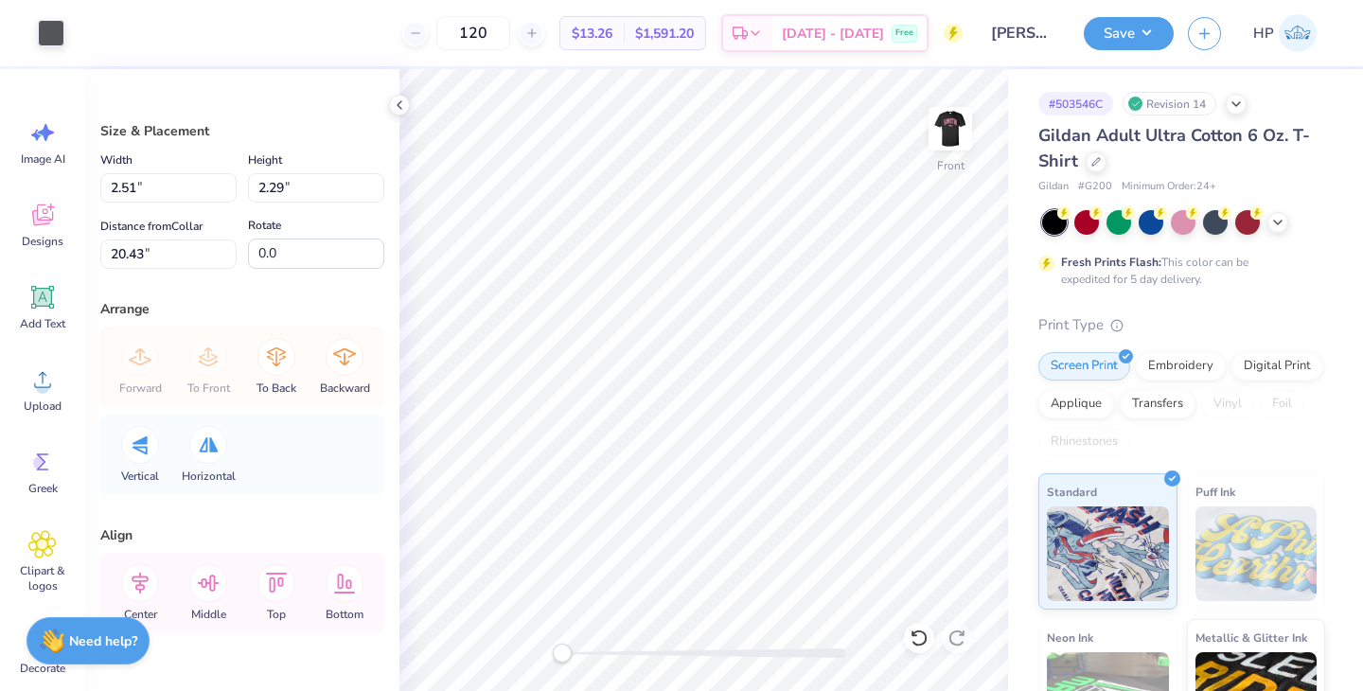
type input "1.87"
type input "1.70"
type input "16.13"
drag, startPoint x: 562, startPoint y: 654, endPoint x: 585, endPoint y: 655, distance: 22.7
click at [584, 654] on div "Accessibility label" at bounding box center [576, 653] width 19 height 19
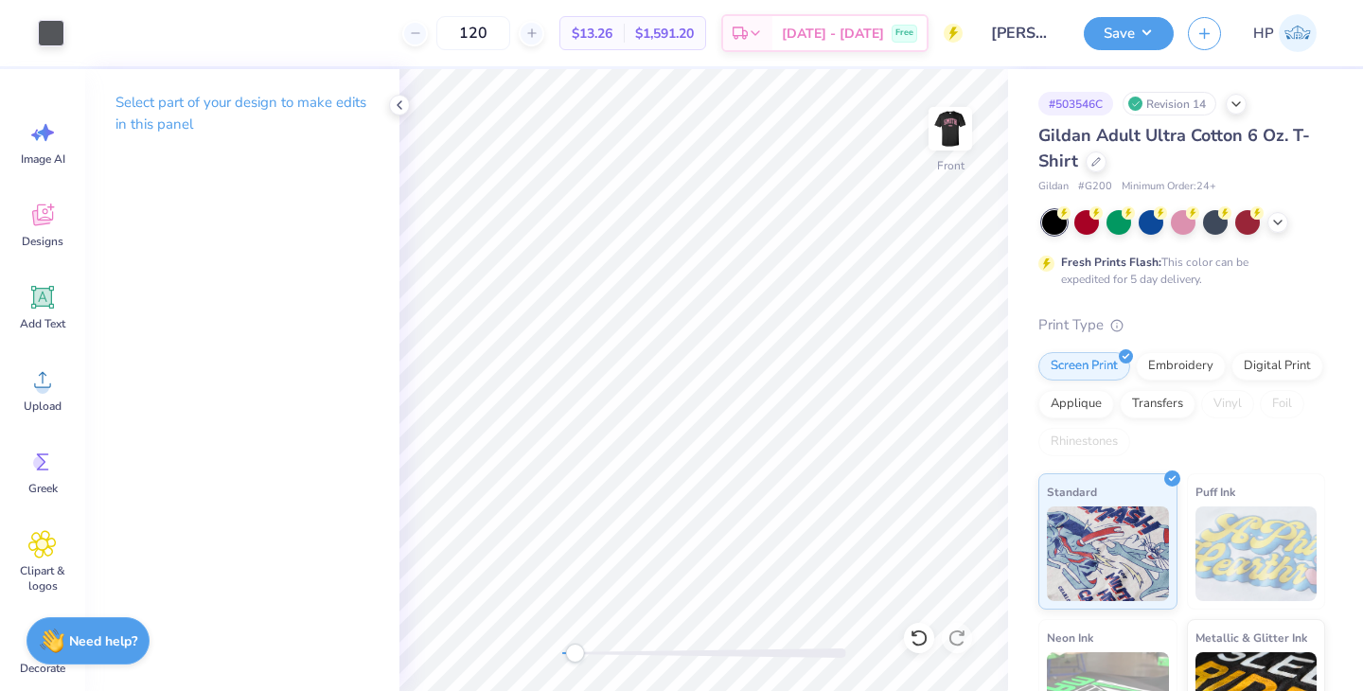
drag, startPoint x: 586, startPoint y: 650, endPoint x: 576, endPoint y: 649, distance: 10.5
click at [576, 649] on div "Accessibility label" at bounding box center [574, 653] width 19 height 19
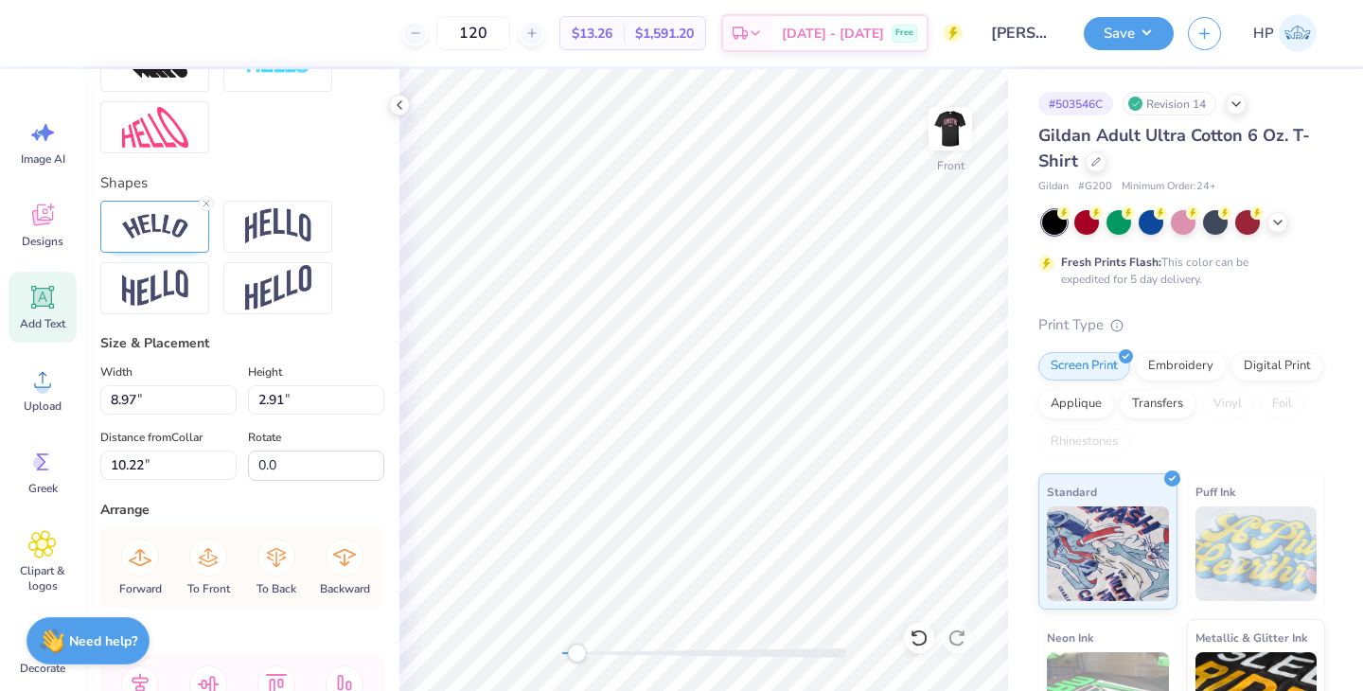
scroll to position [746, 0]
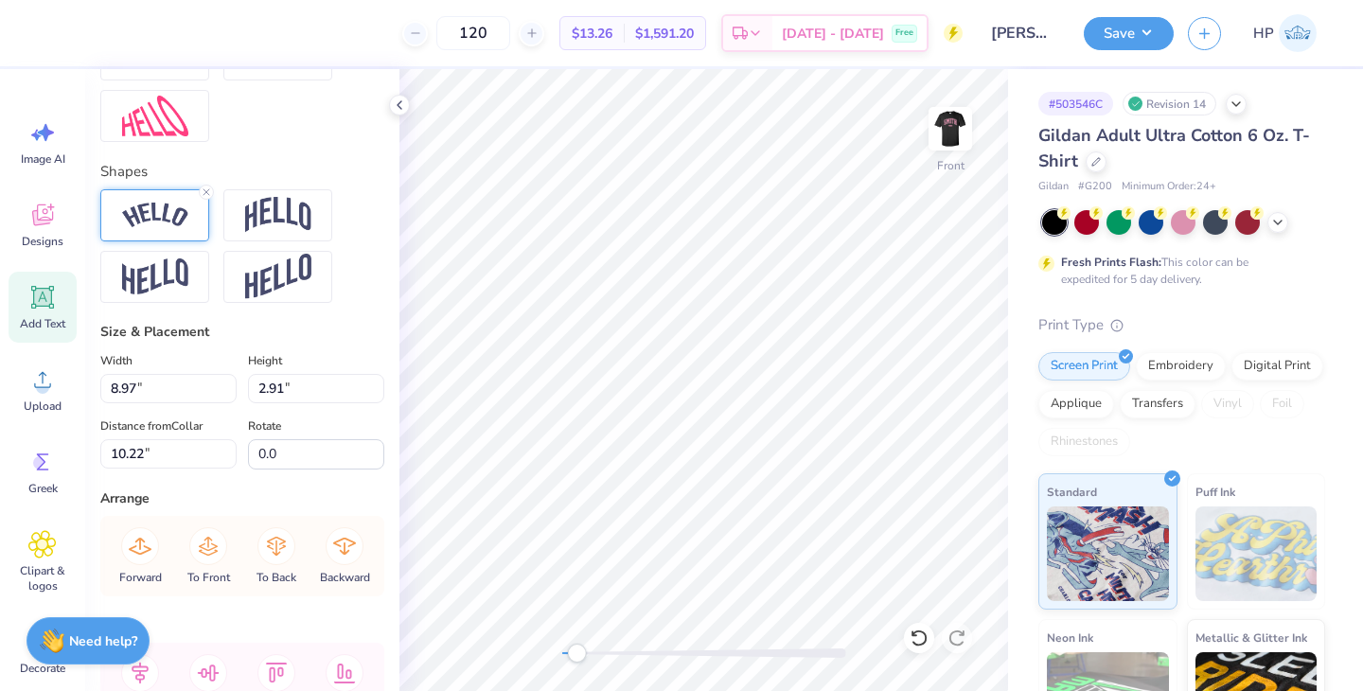
click at [156, 213] on img at bounding box center [155, 216] width 66 height 26
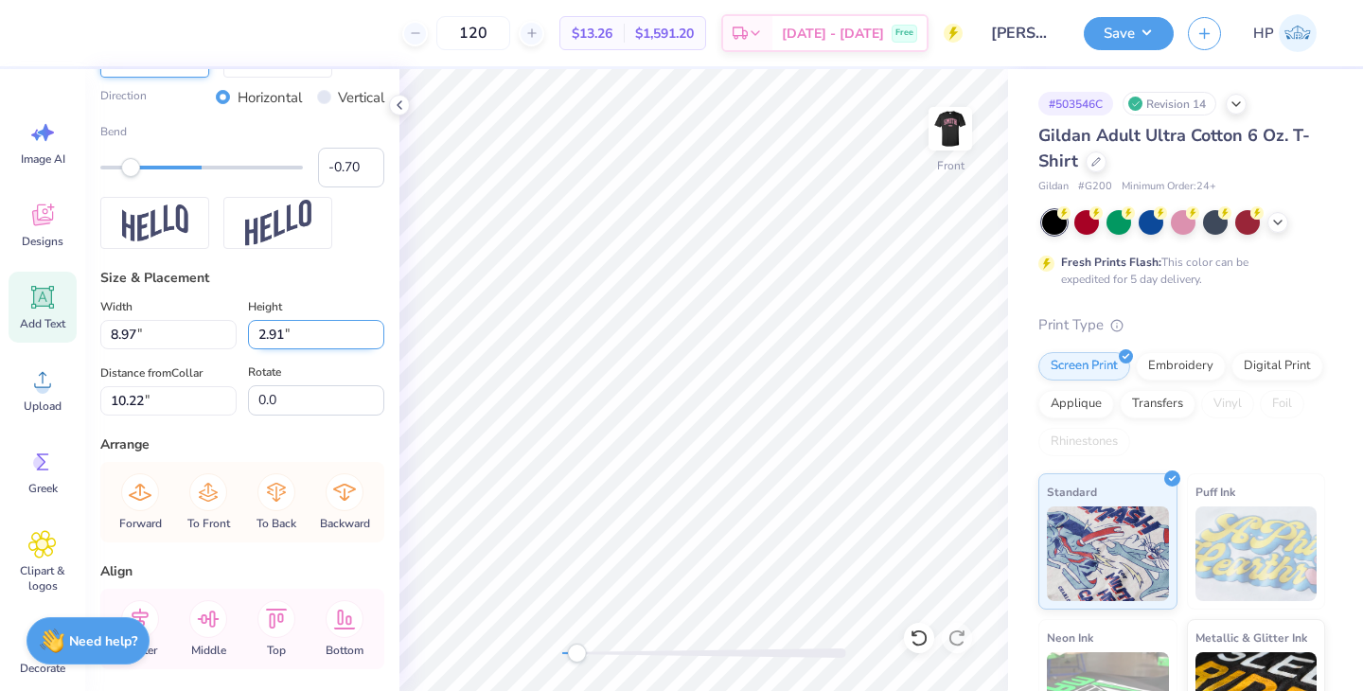
scroll to position [918, 0]
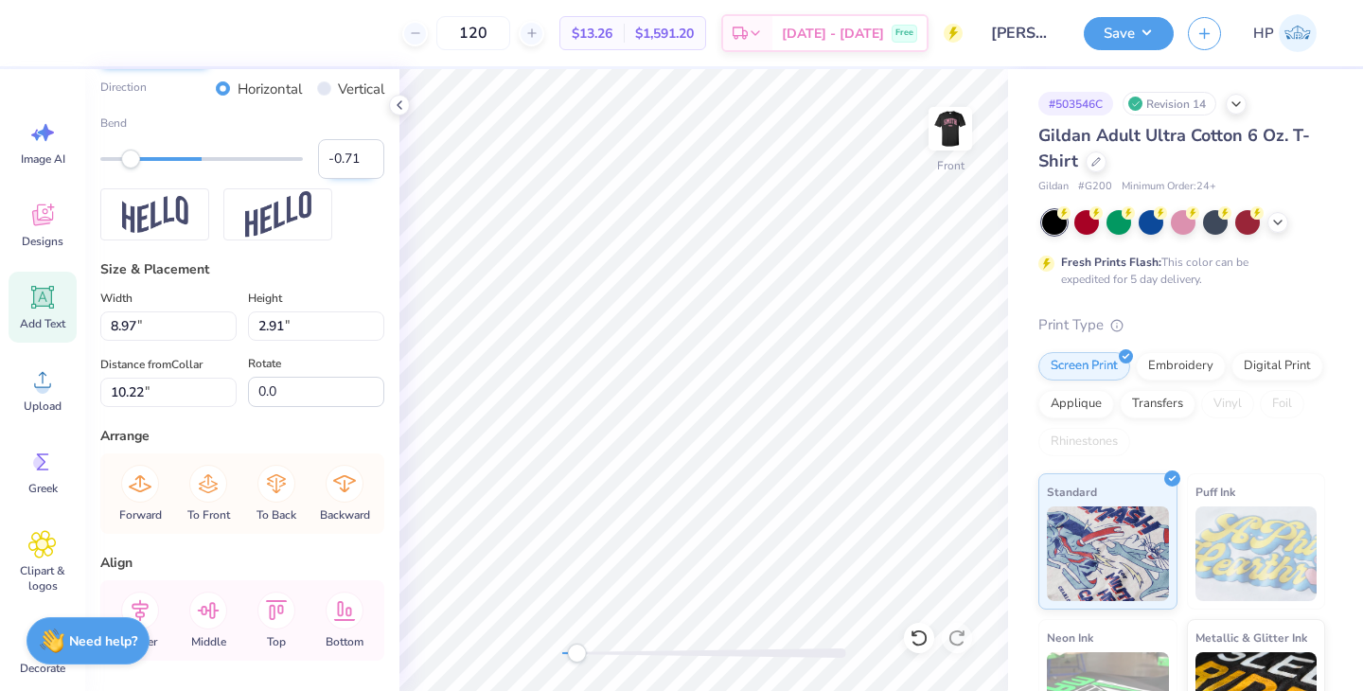
click at [361, 162] on input "-0.71" at bounding box center [351, 159] width 66 height 40
click at [366, 165] on input "-0.72" at bounding box center [351, 159] width 66 height 40
click at [366, 165] on input "-0.73" at bounding box center [351, 159] width 66 height 40
click at [366, 165] on input "-0.74" at bounding box center [351, 159] width 66 height 40
type input "-0.75"
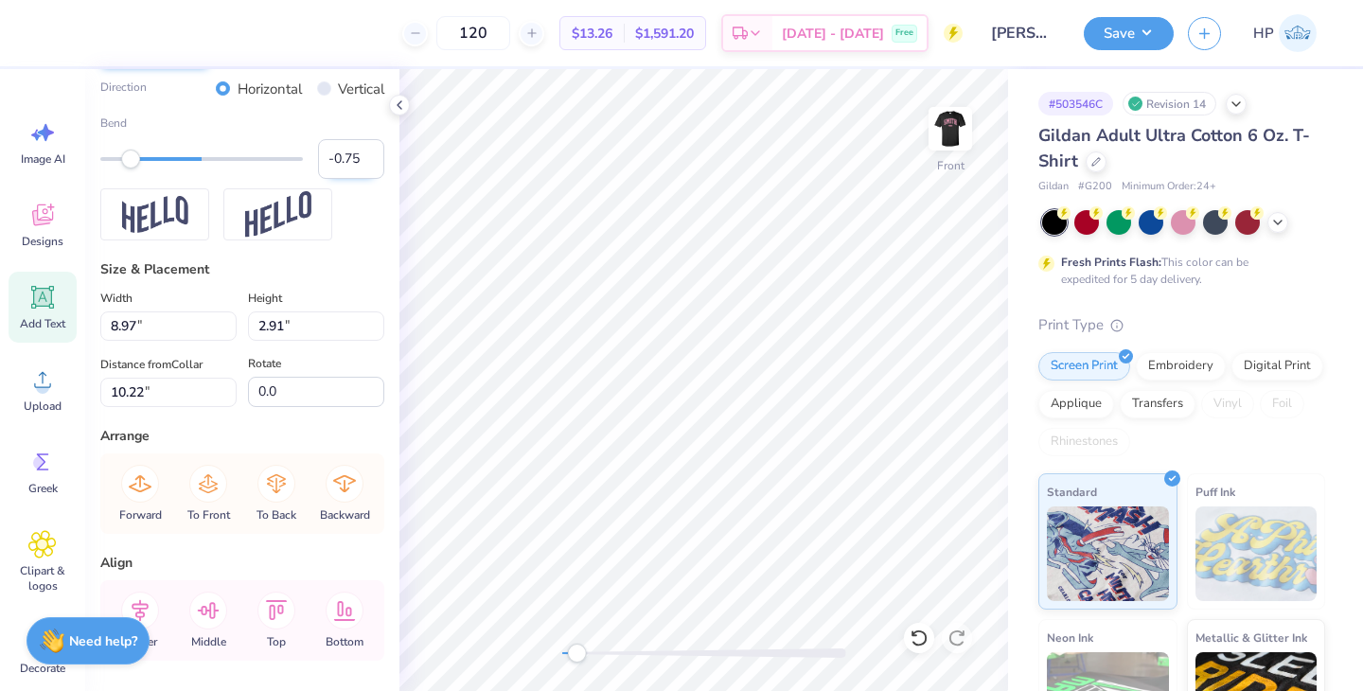
click at [366, 165] on input "-0.75" at bounding box center [351, 159] width 66 height 40
type input "8.98"
type input "3.12"
type input "3.00"
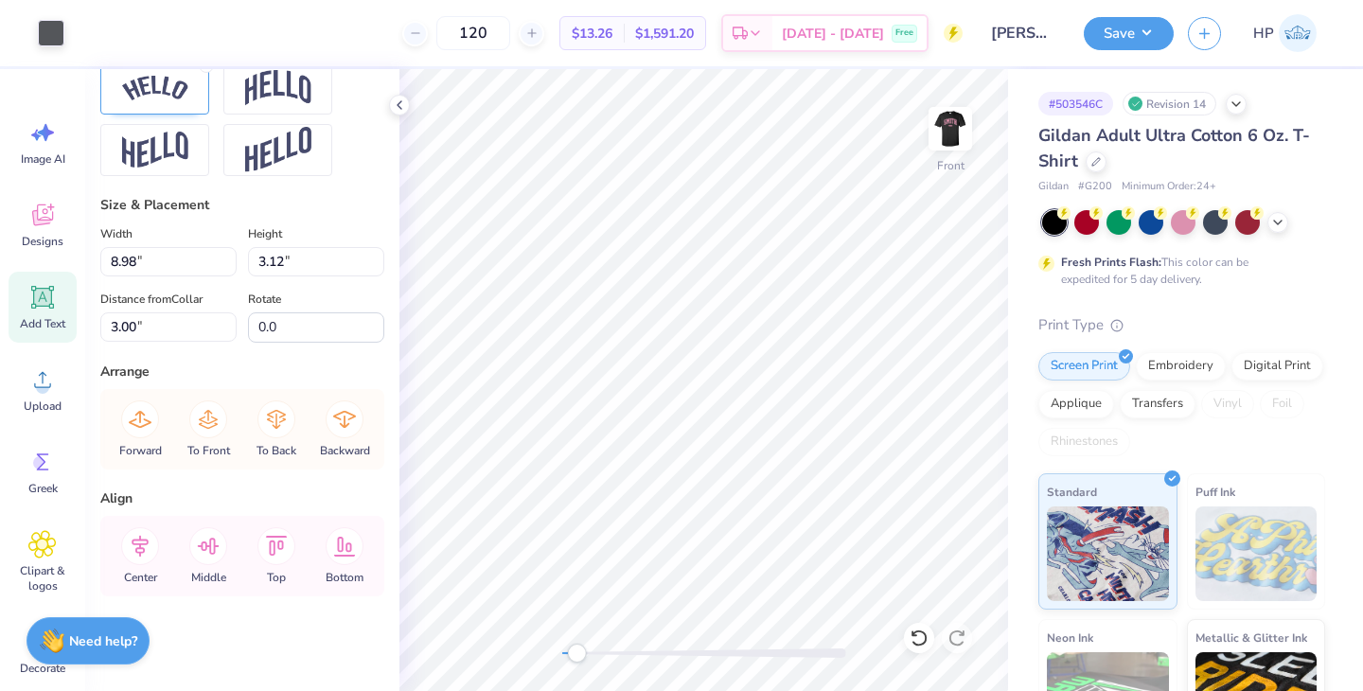
scroll to position [808, 0]
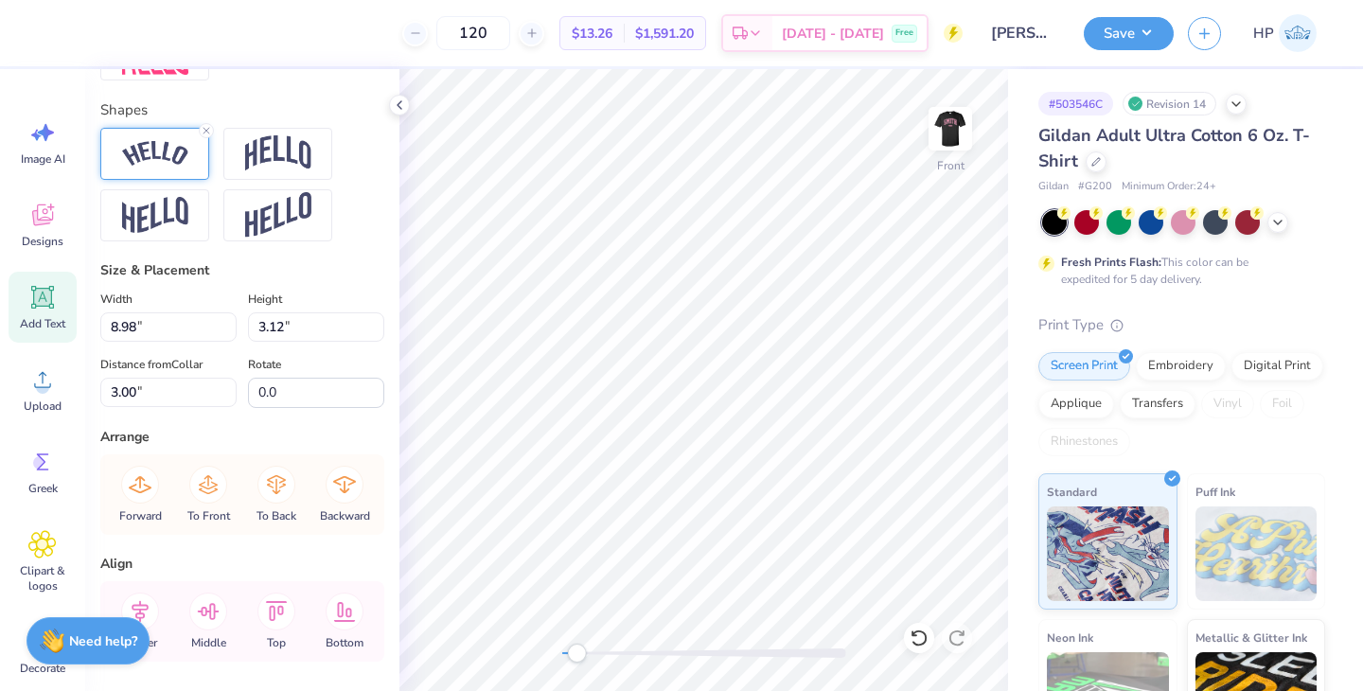
click at [152, 153] on img at bounding box center [155, 154] width 66 height 26
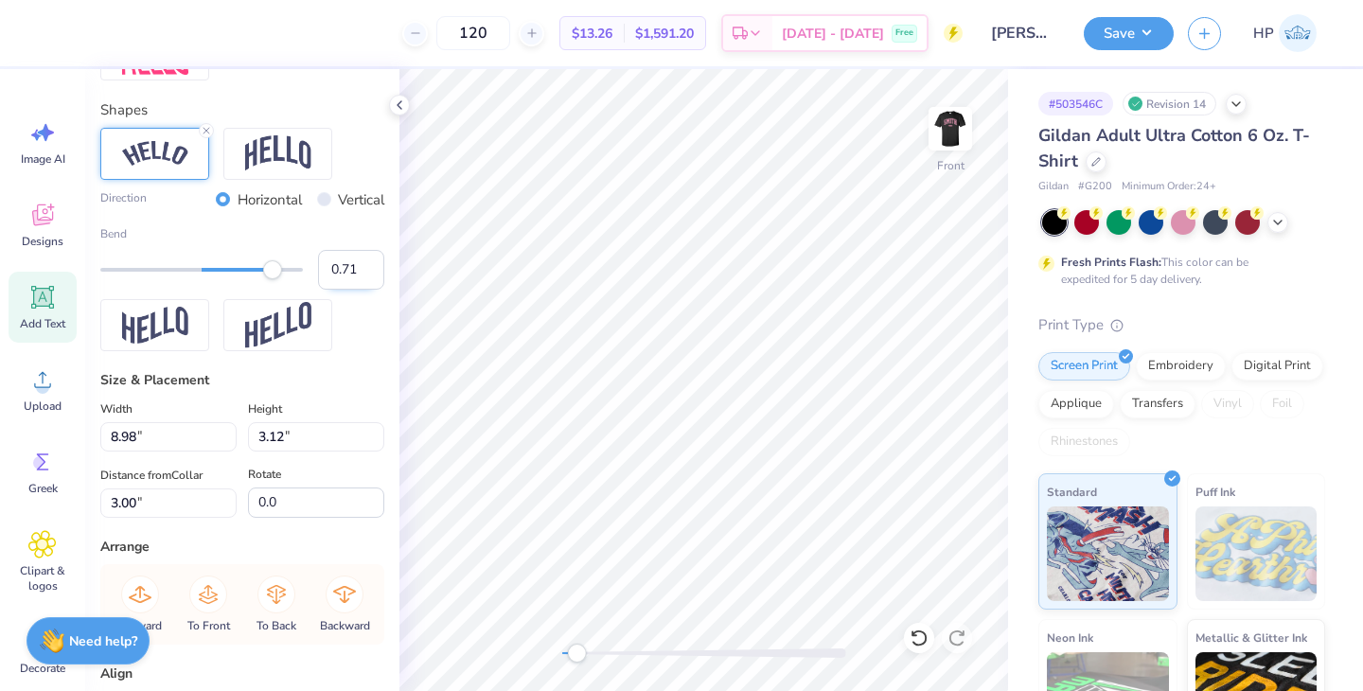
click at [367, 263] on input "0.71" at bounding box center [351, 270] width 66 height 40
click at [367, 263] on input "0.72" at bounding box center [351, 270] width 66 height 40
click at [367, 263] on input "0.73" at bounding box center [351, 270] width 66 height 40
click at [367, 263] on input "0.74" at bounding box center [351, 270] width 66 height 40
type input "0.75"
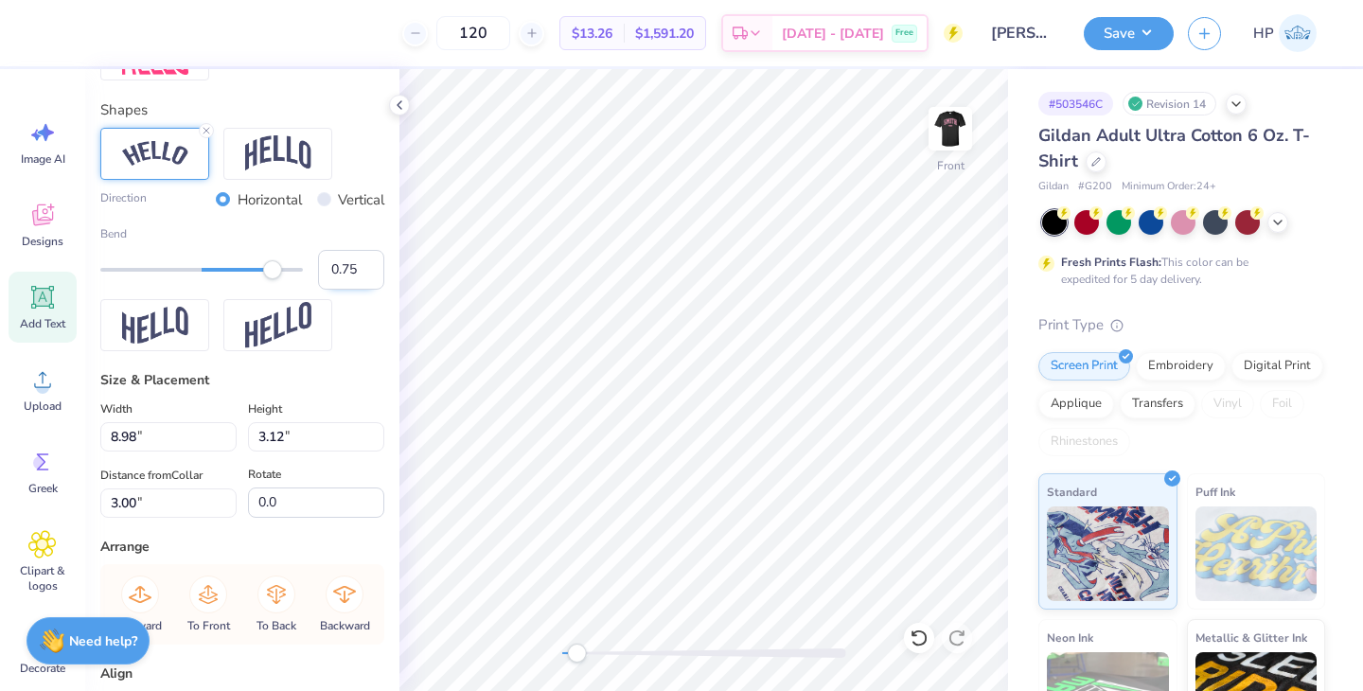
click at [367, 263] on input "0.75" at bounding box center [351, 270] width 66 height 40
type input "9.08"
type input "3.38"
type input "2.87"
type input "0.0"
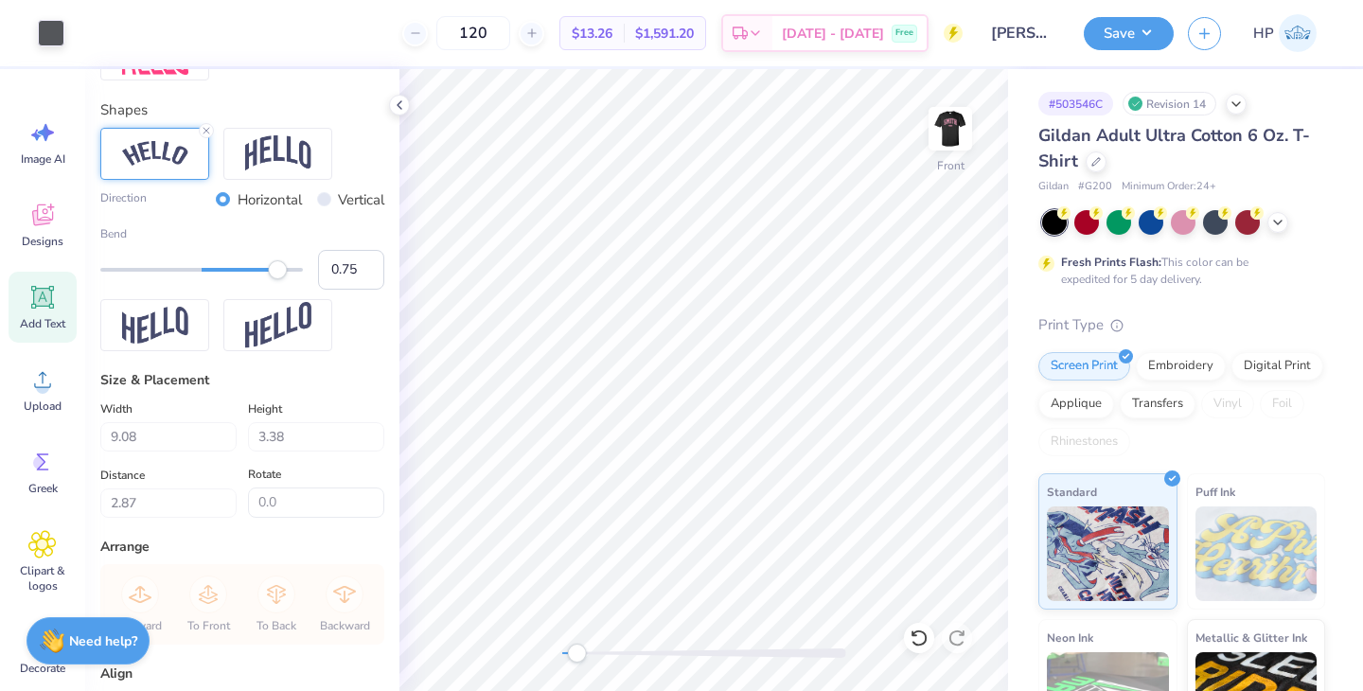
type input "9.05"
type input "3.16"
type input "10.10"
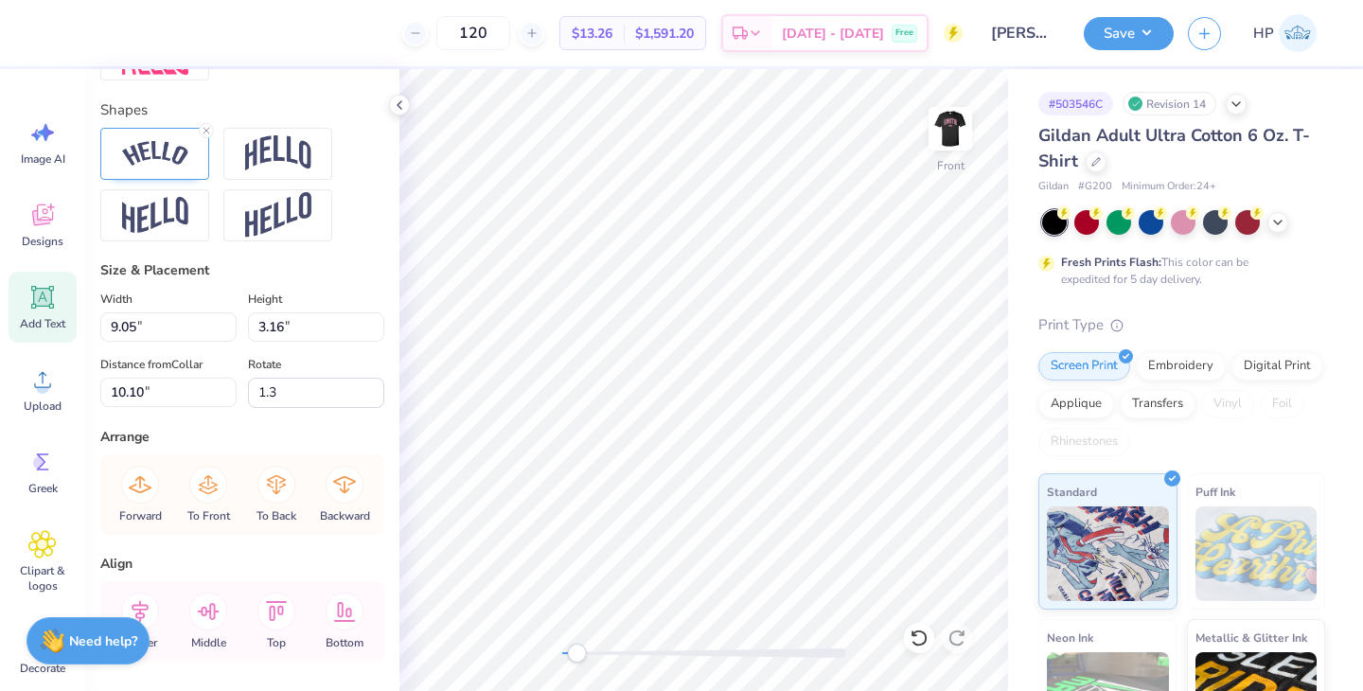
type input "0.0"
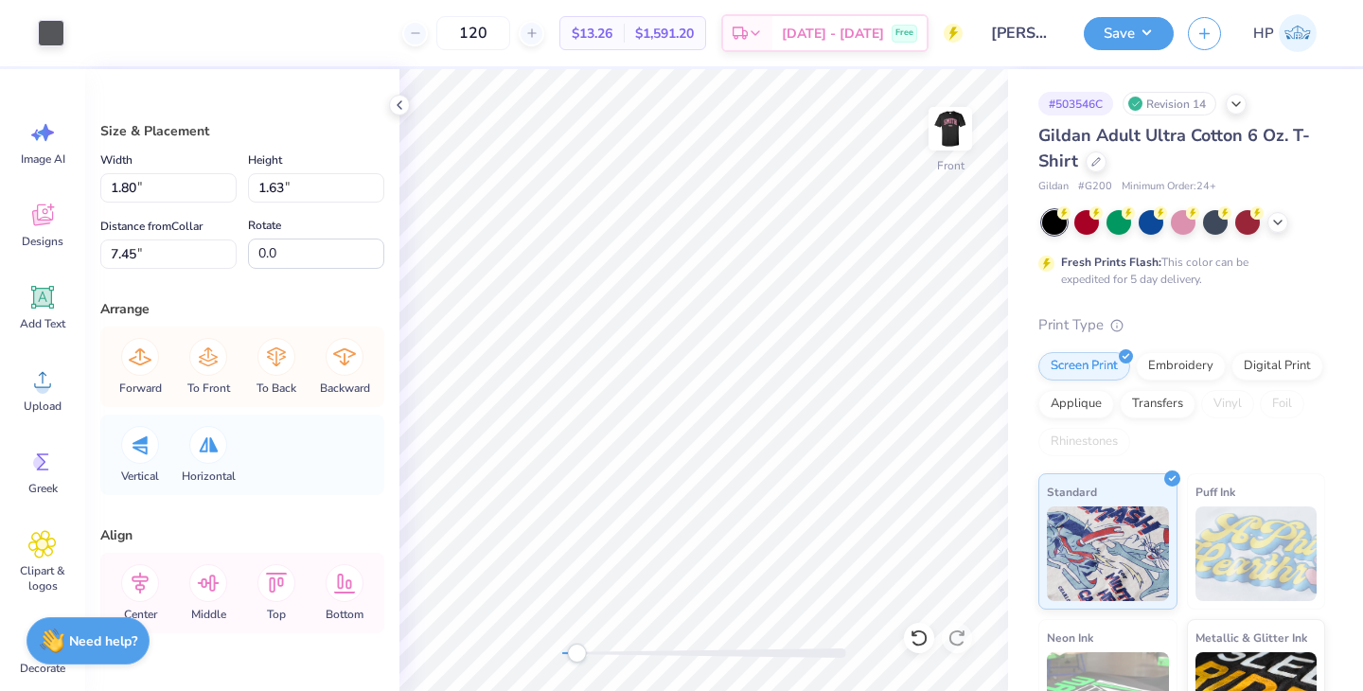
type input "1.87"
type input "1.70"
type input "7.39"
click at [232, 192] on input "1.86" at bounding box center [168, 187] width 136 height 29
click at [232, 192] on input "1.85" at bounding box center [168, 187] width 136 height 29
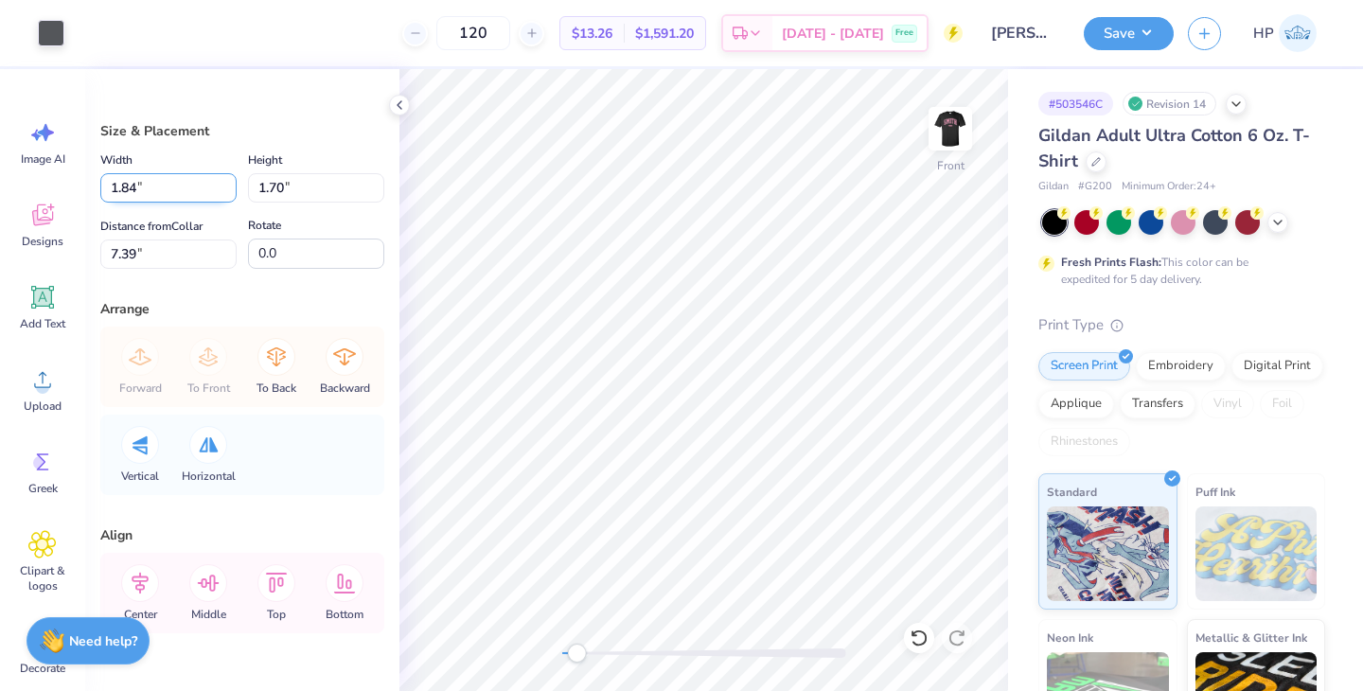
click at [232, 192] on input "1.84" at bounding box center [168, 187] width 136 height 29
click at [232, 192] on input "1.83" at bounding box center [168, 187] width 136 height 29
click at [232, 192] on input "1.82" at bounding box center [168, 187] width 136 height 29
click at [232, 192] on input "1.81" at bounding box center [168, 187] width 136 height 29
click at [232, 192] on input "1.8" at bounding box center [168, 187] width 136 height 29
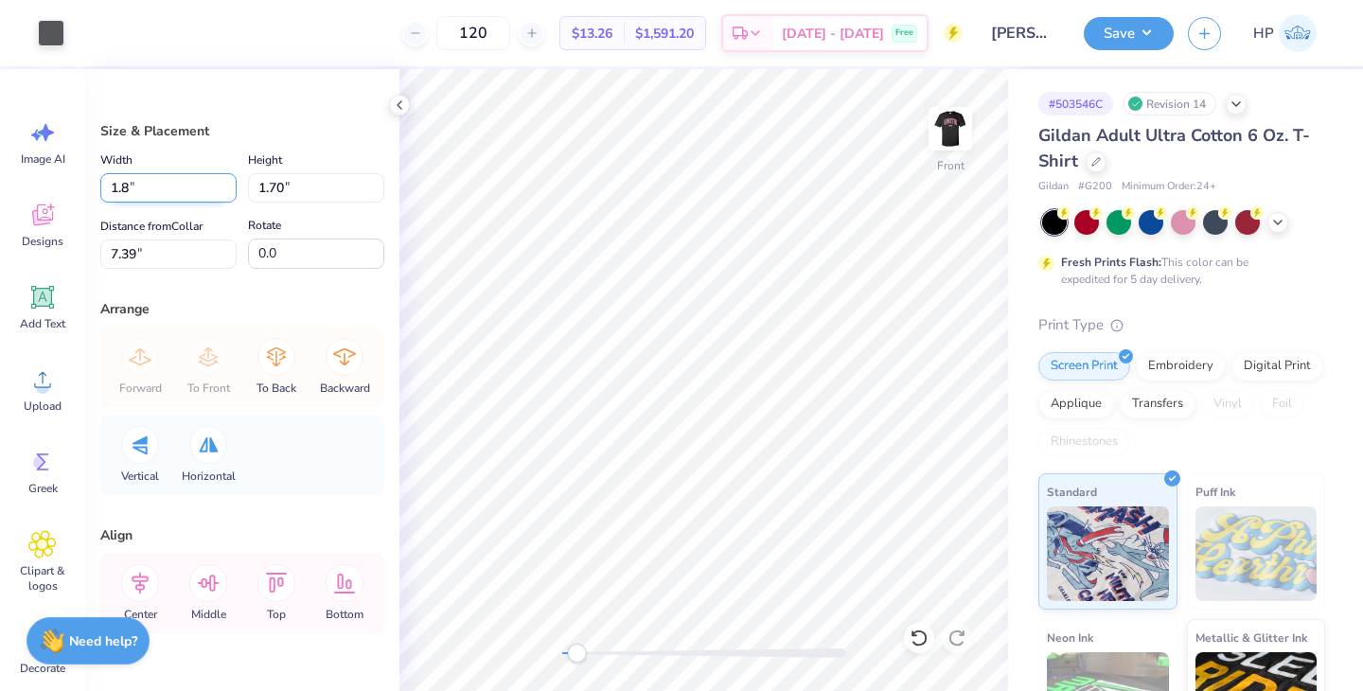
type input "1.80"
type input "1.64"
type input "7.42"
click at [131, 185] on input "1.80" at bounding box center [168, 187] width 136 height 29
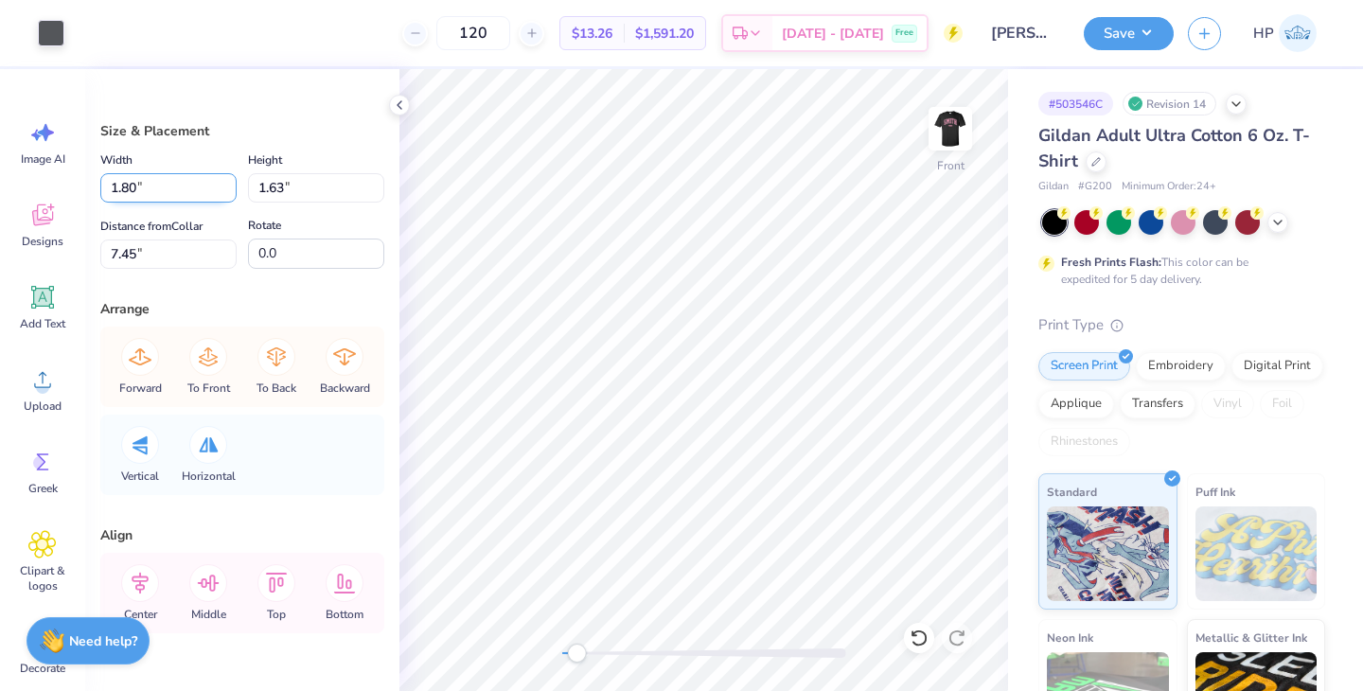
click at [131, 185] on input "1.80" at bounding box center [168, 187] width 136 height 29
type input "1.50"
type input "1.36"
type input "7.59"
type input "1.80"
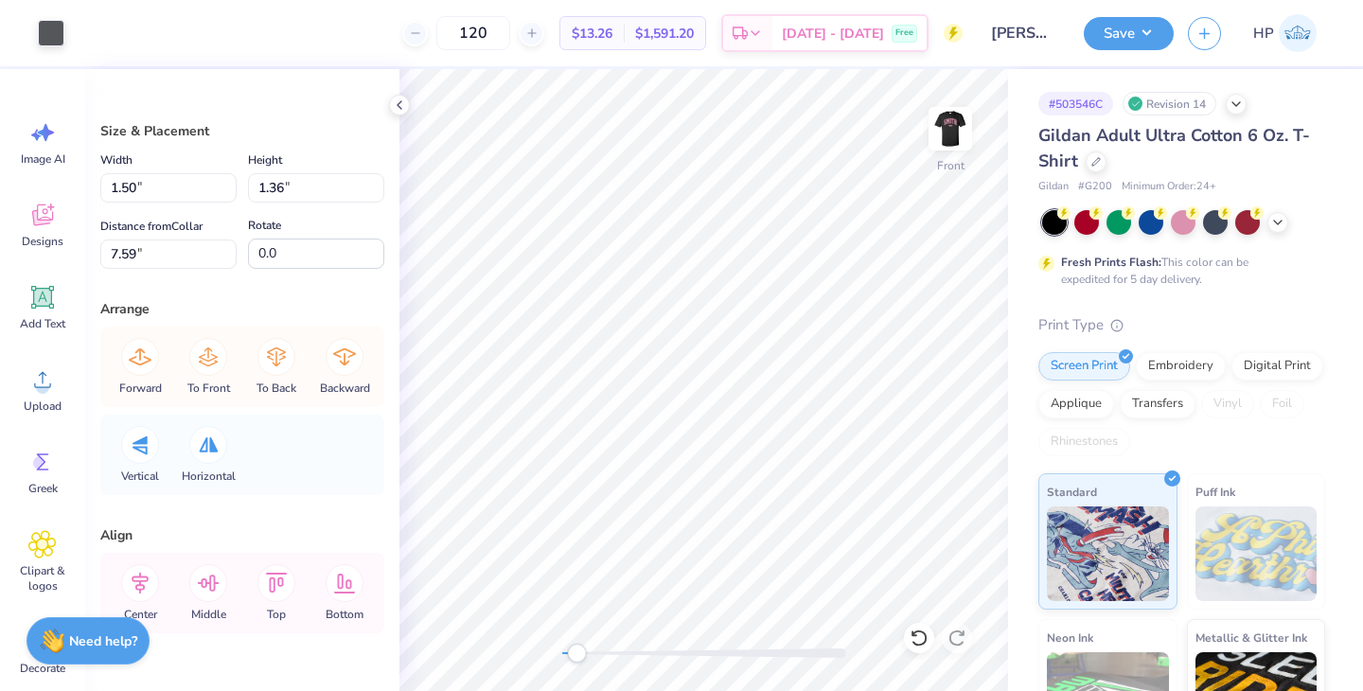
type input "1.64"
type input "7.45"
click at [115, 186] on input "1.80" at bounding box center [168, 187] width 136 height 29
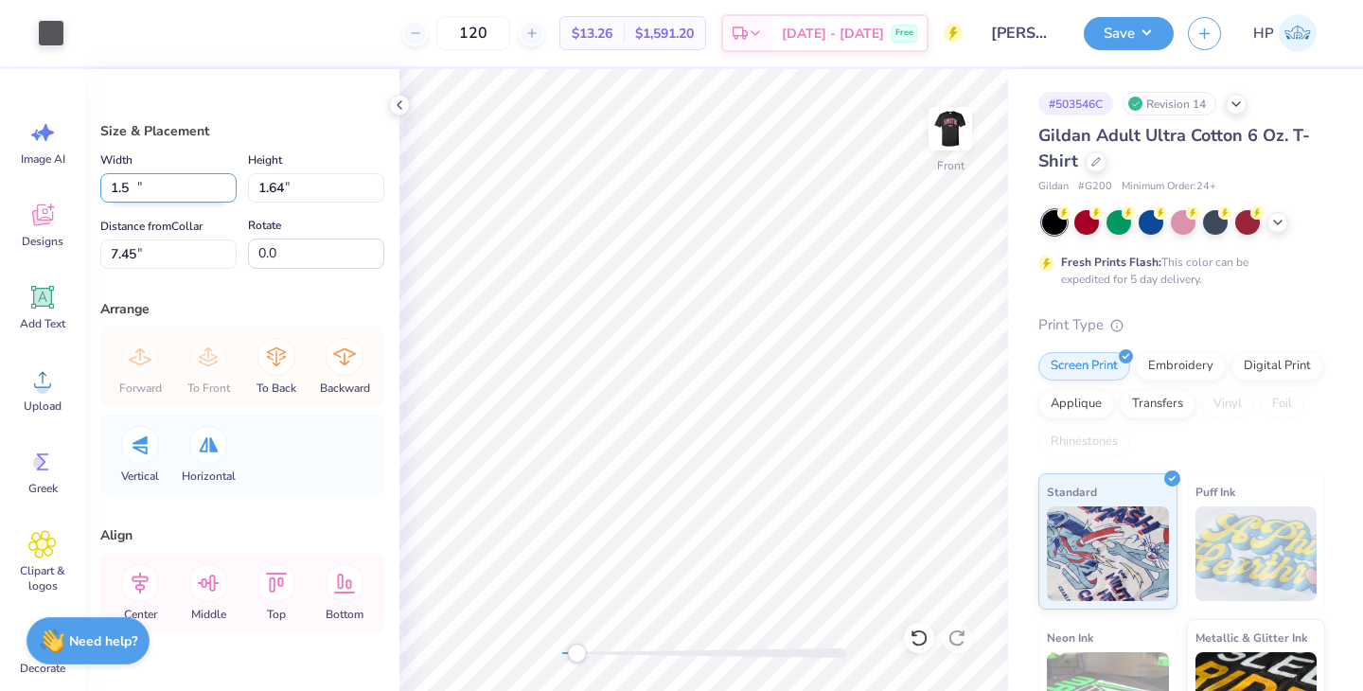
type input "1.50"
type input "1.36"
type input "7.59"
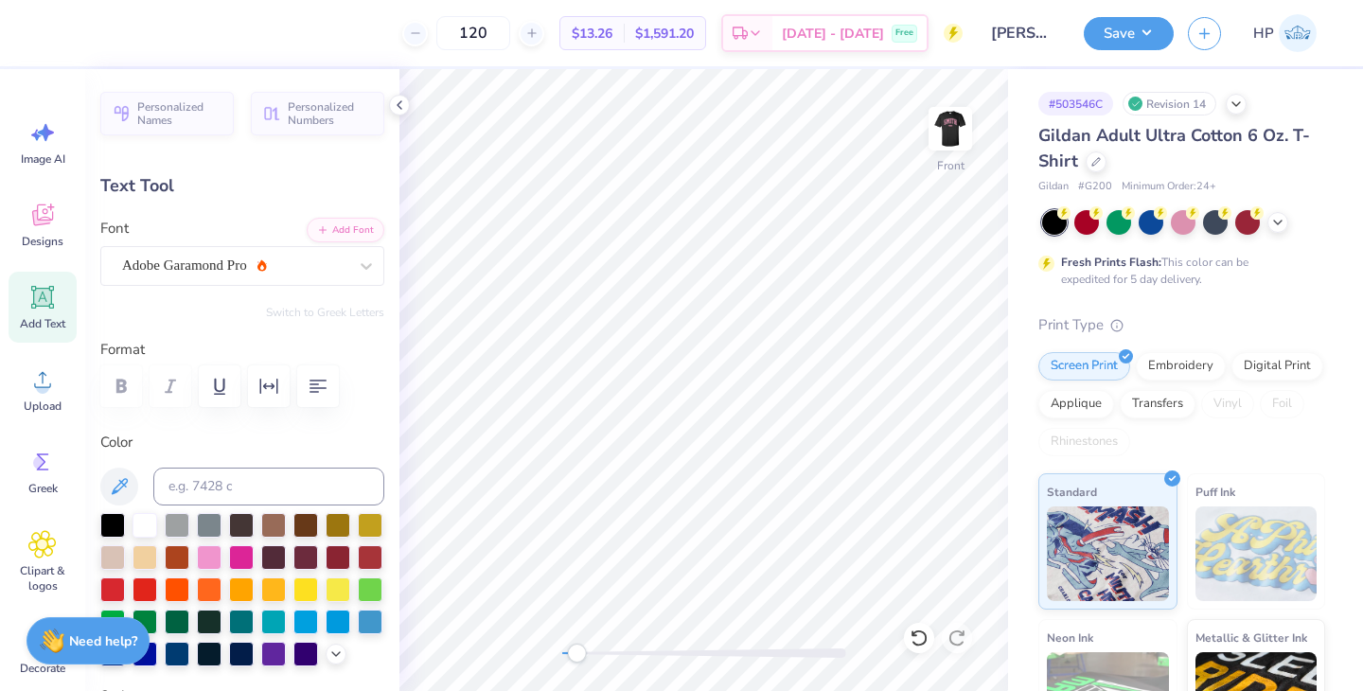
type input "0.0"
type input "9.09"
type input "3.50"
type input "2.99"
type input "0.0"
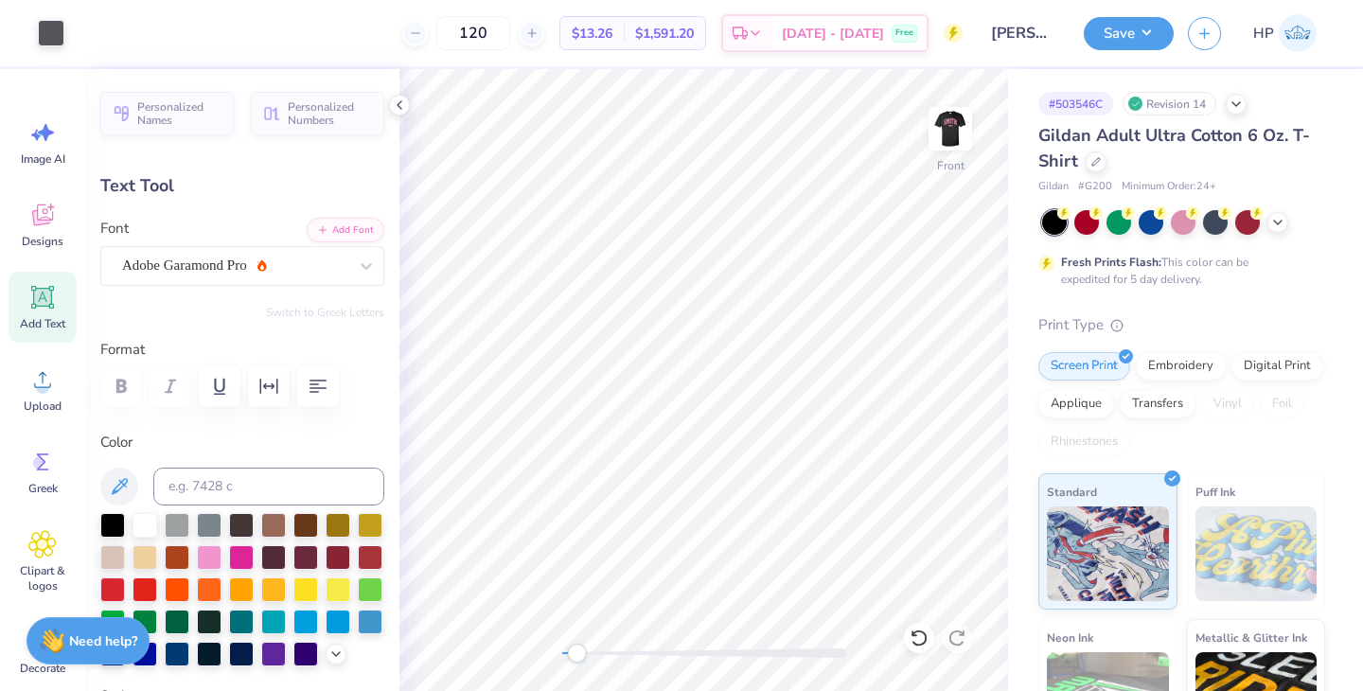
type input "3.24"
type input "0.0"
click at [526, 653] on div "Front" at bounding box center [704, 380] width 609 height 622
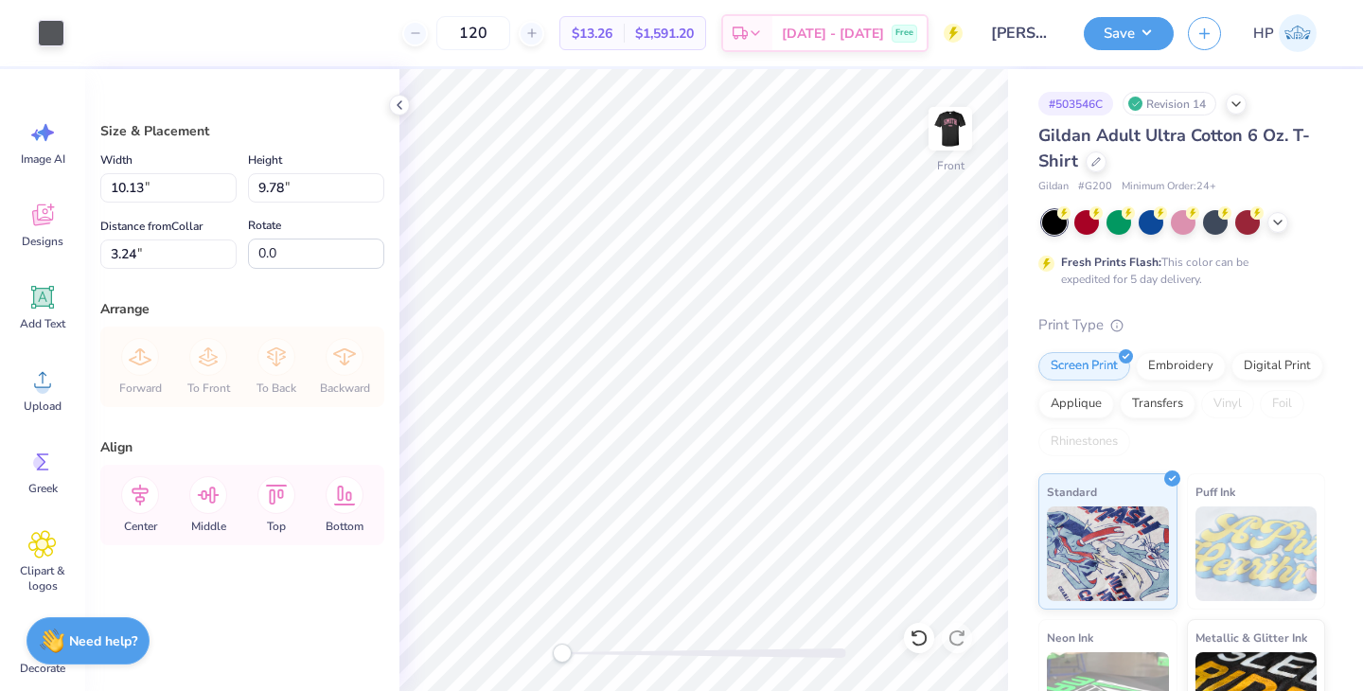
type input "3.00"
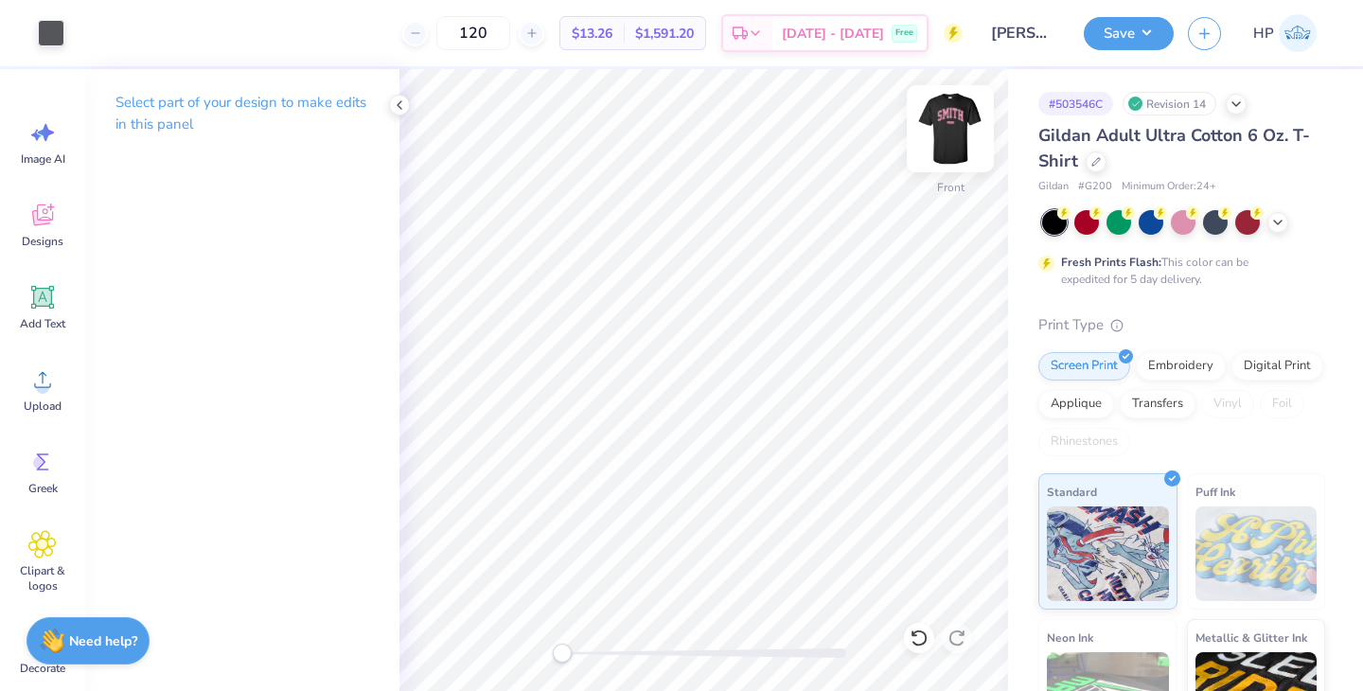
click at [937, 144] on img at bounding box center [951, 129] width 76 height 76
click at [962, 117] on img at bounding box center [951, 129] width 76 height 76
click at [1146, 37] on button "Save" at bounding box center [1129, 30] width 90 height 33
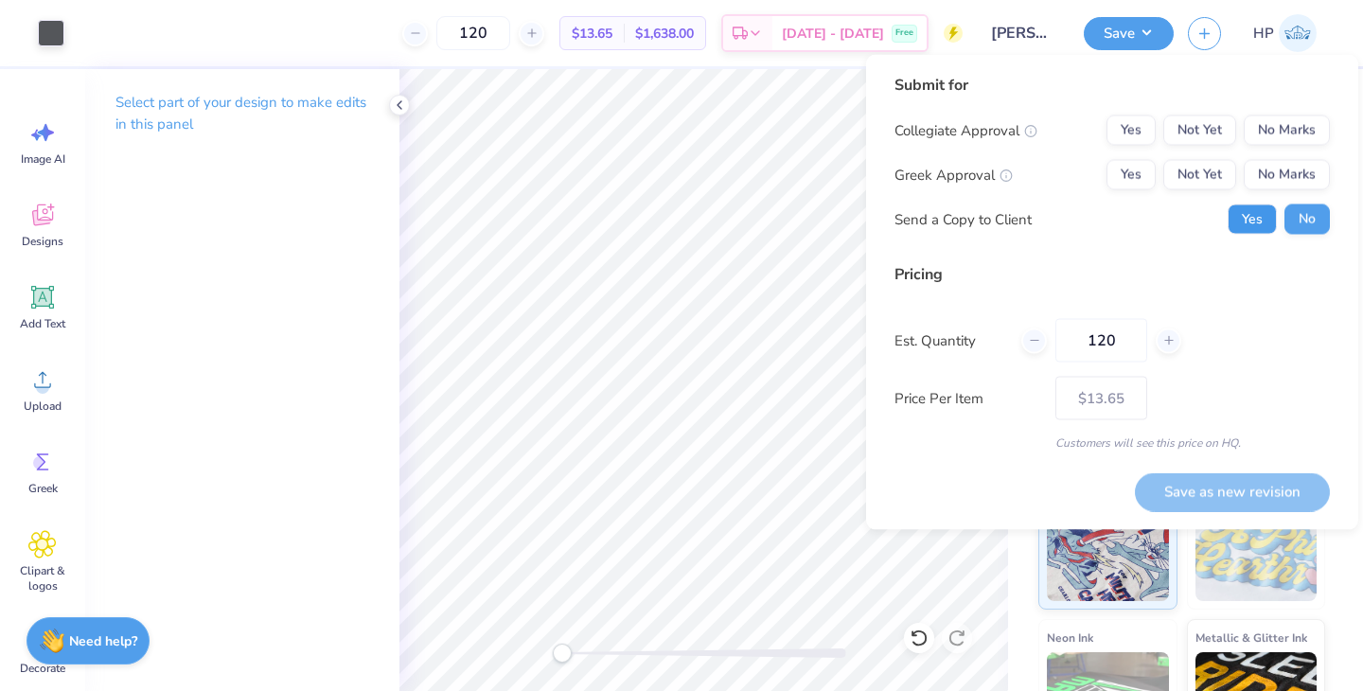
click at [1263, 220] on button "Yes" at bounding box center [1252, 219] width 49 height 30
click at [1280, 179] on button "No Marks" at bounding box center [1287, 175] width 86 height 30
click at [1279, 135] on button "No Marks" at bounding box center [1287, 130] width 86 height 30
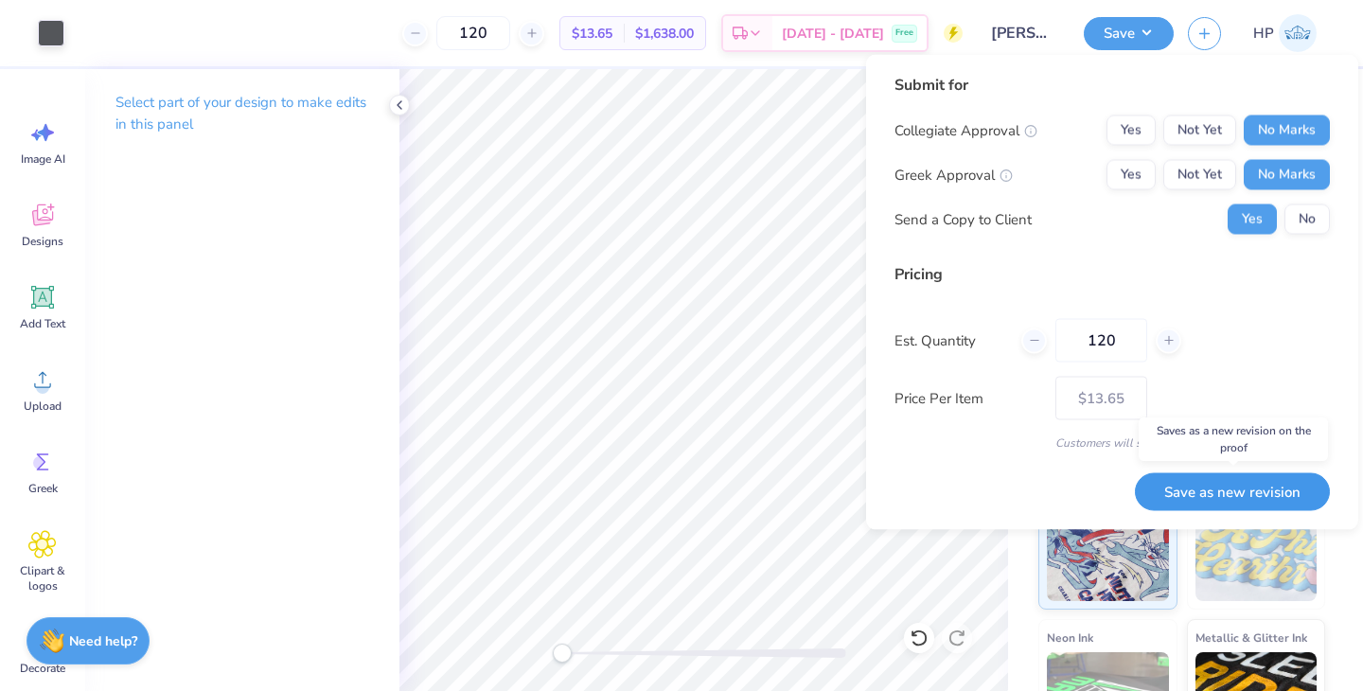
click at [1191, 491] on button "Save as new revision" at bounding box center [1232, 491] width 195 height 39
type input "$13.65"
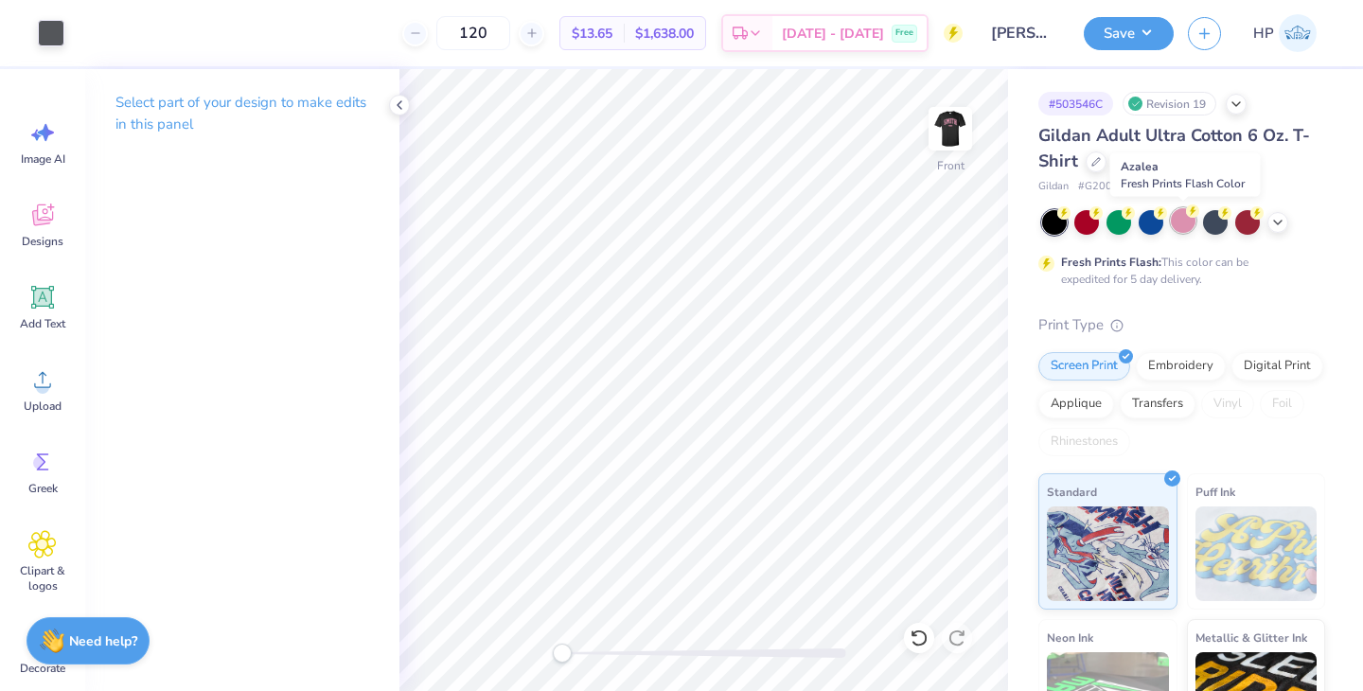
click at [1179, 224] on div at bounding box center [1183, 220] width 25 height 25
click at [951, 121] on img at bounding box center [951, 129] width 76 height 76
click at [951, 121] on img at bounding box center [951, 129] width 38 height 38
click at [1278, 222] on polyline at bounding box center [1278, 221] width 8 height 4
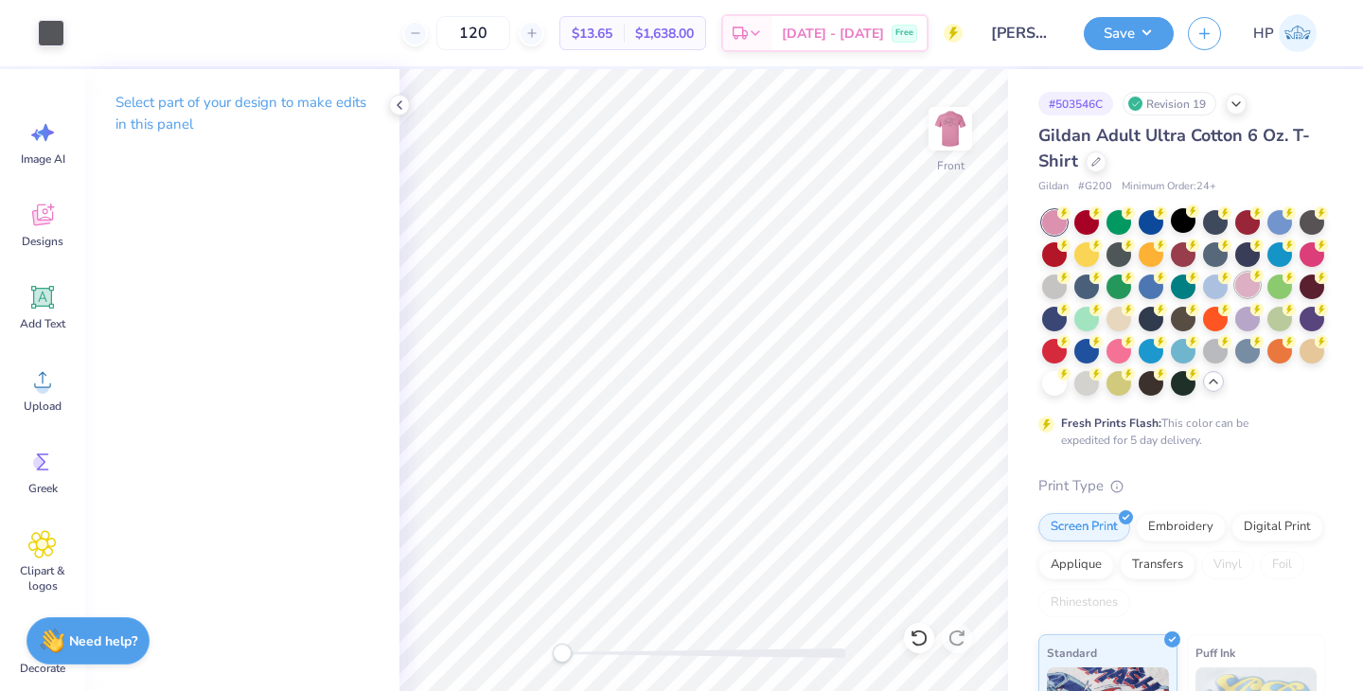
click at [1248, 285] on div at bounding box center [1247, 285] width 25 height 25
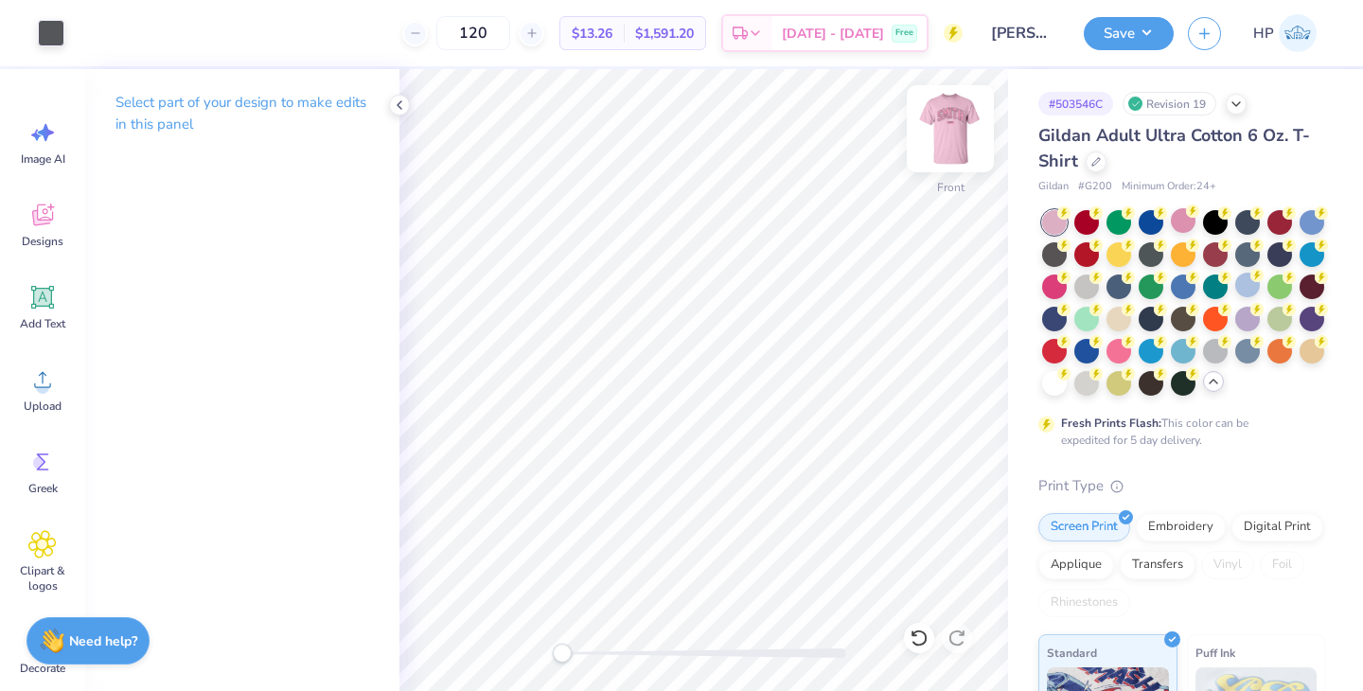
click at [950, 132] on img at bounding box center [951, 129] width 76 height 76
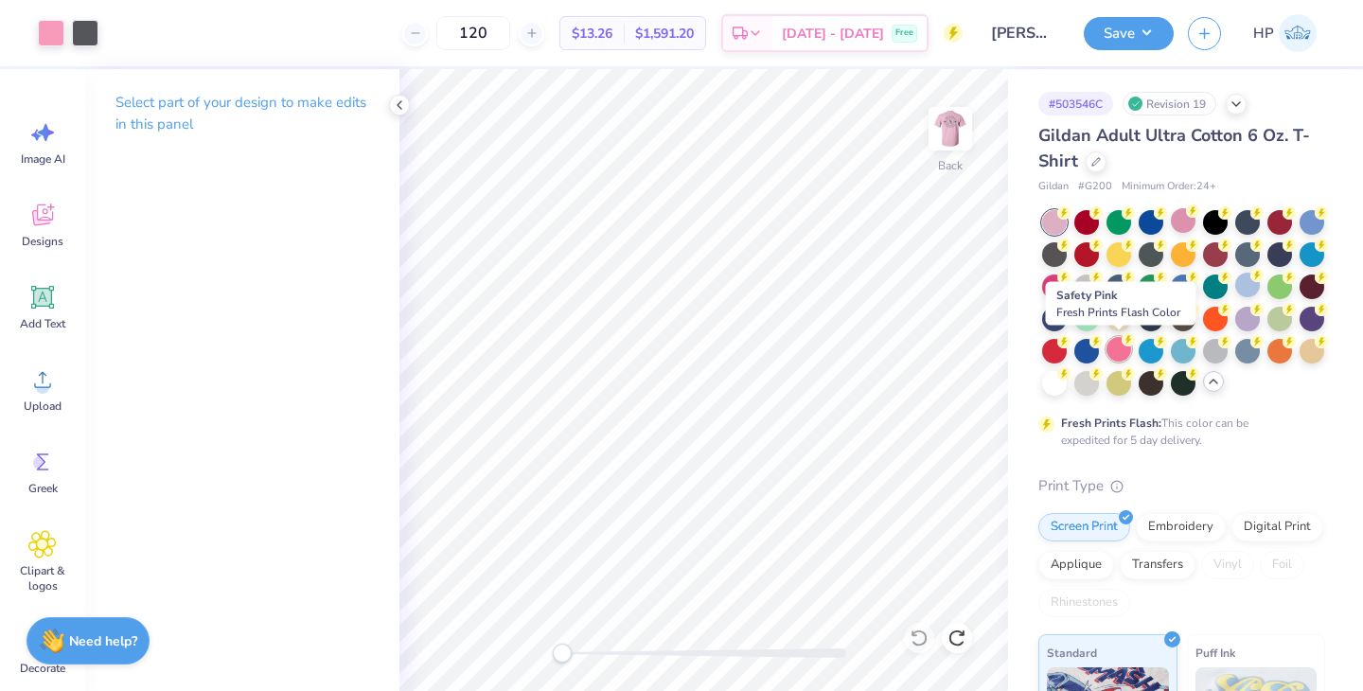
click at [1118, 345] on div at bounding box center [1119, 349] width 25 height 25
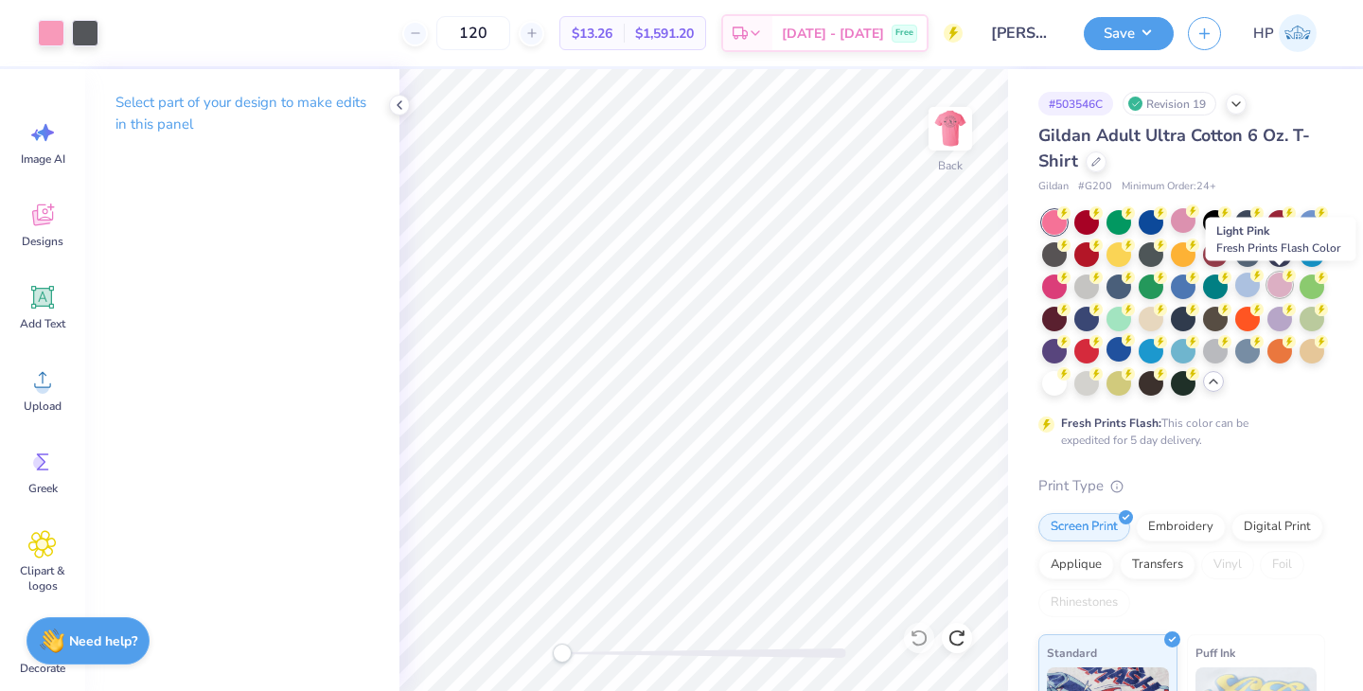
click at [1283, 290] on div at bounding box center [1280, 285] width 25 height 25
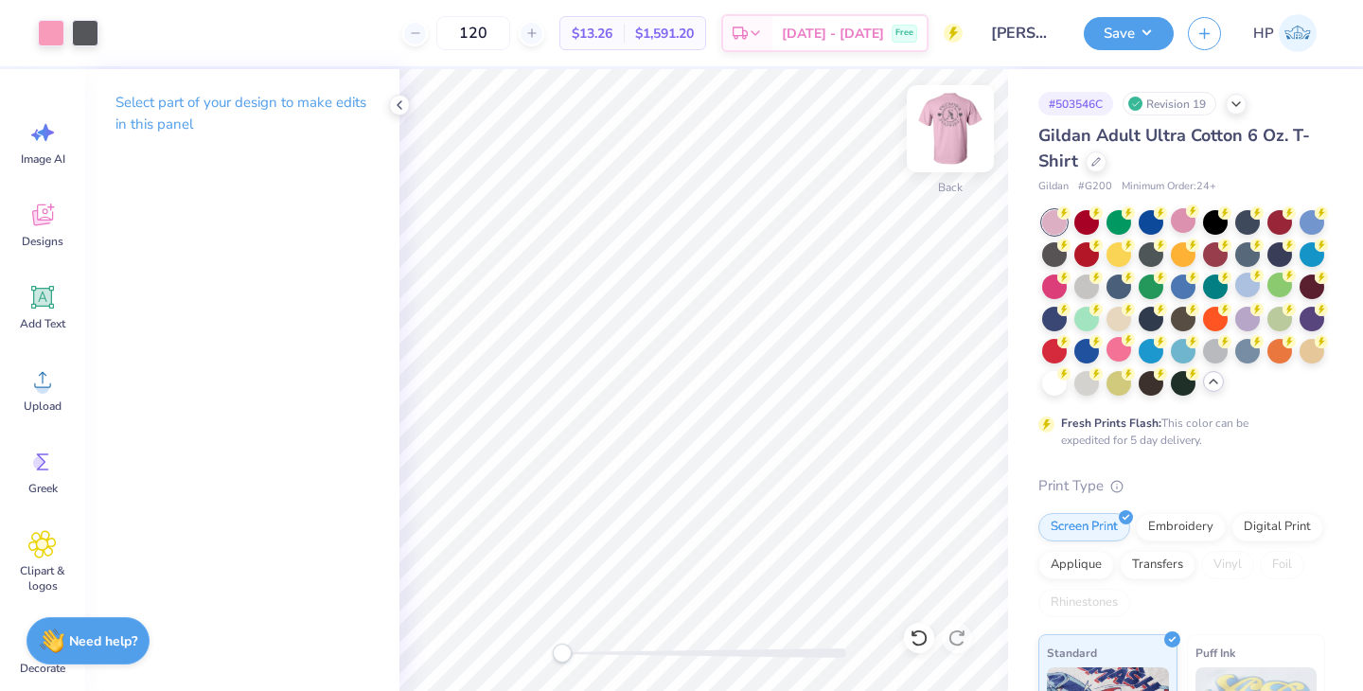
click at [949, 131] on img at bounding box center [951, 129] width 76 height 76
click at [1125, 29] on button "Save" at bounding box center [1129, 30] width 90 height 33
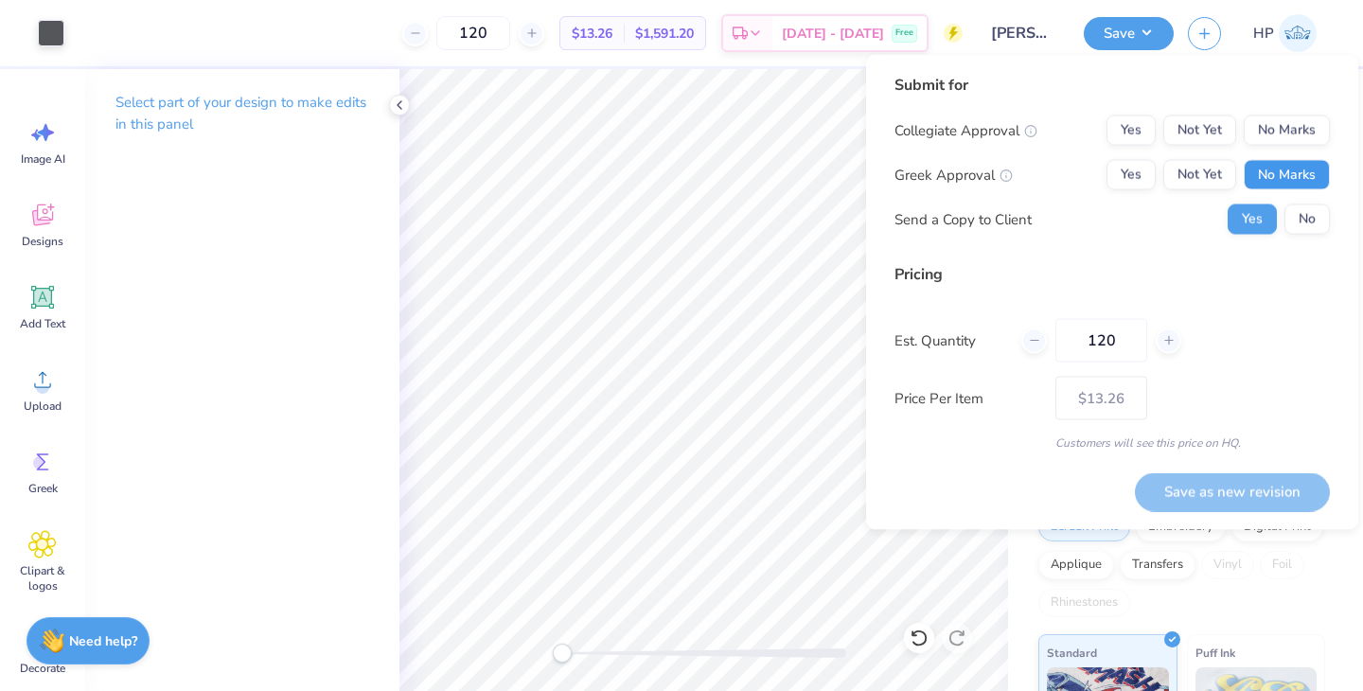
click at [1298, 180] on button "No Marks" at bounding box center [1287, 175] width 86 height 30
click at [1285, 130] on button "No Marks" at bounding box center [1287, 130] width 86 height 30
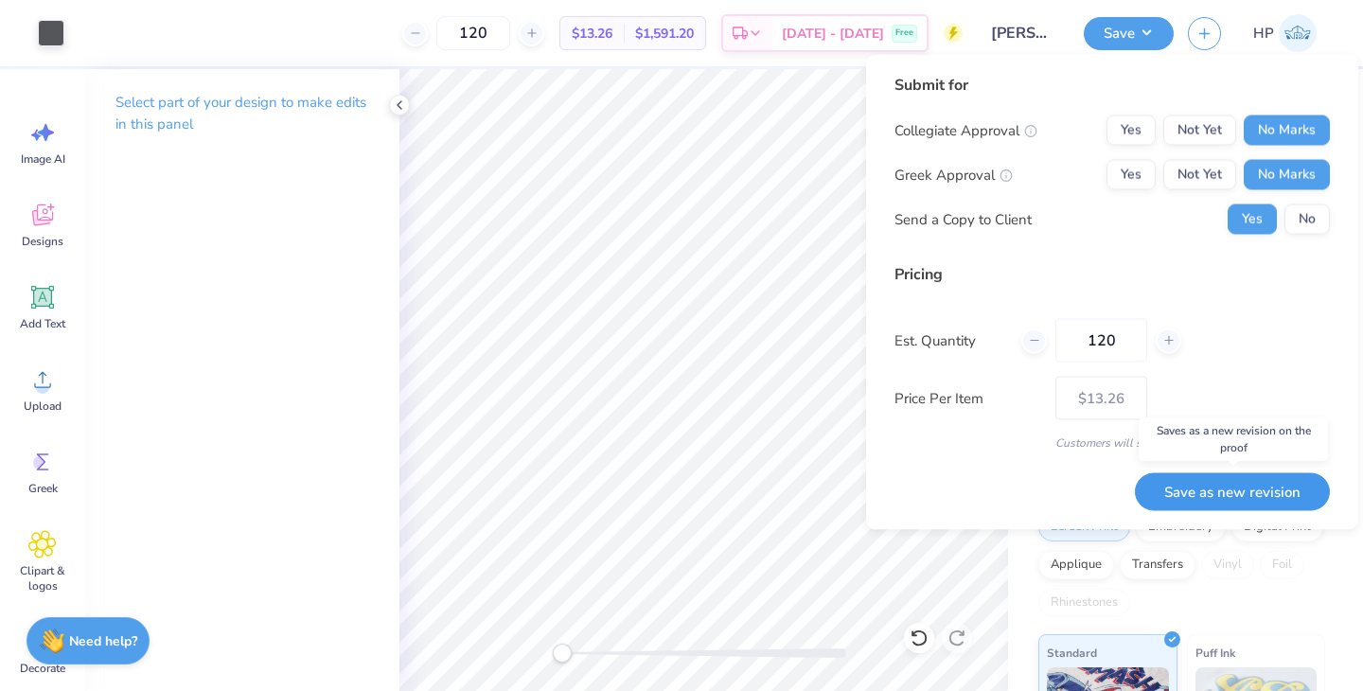
click at [1201, 503] on button "Save as new revision" at bounding box center [1232, 491] width 195 height 39
type input "$13.26"
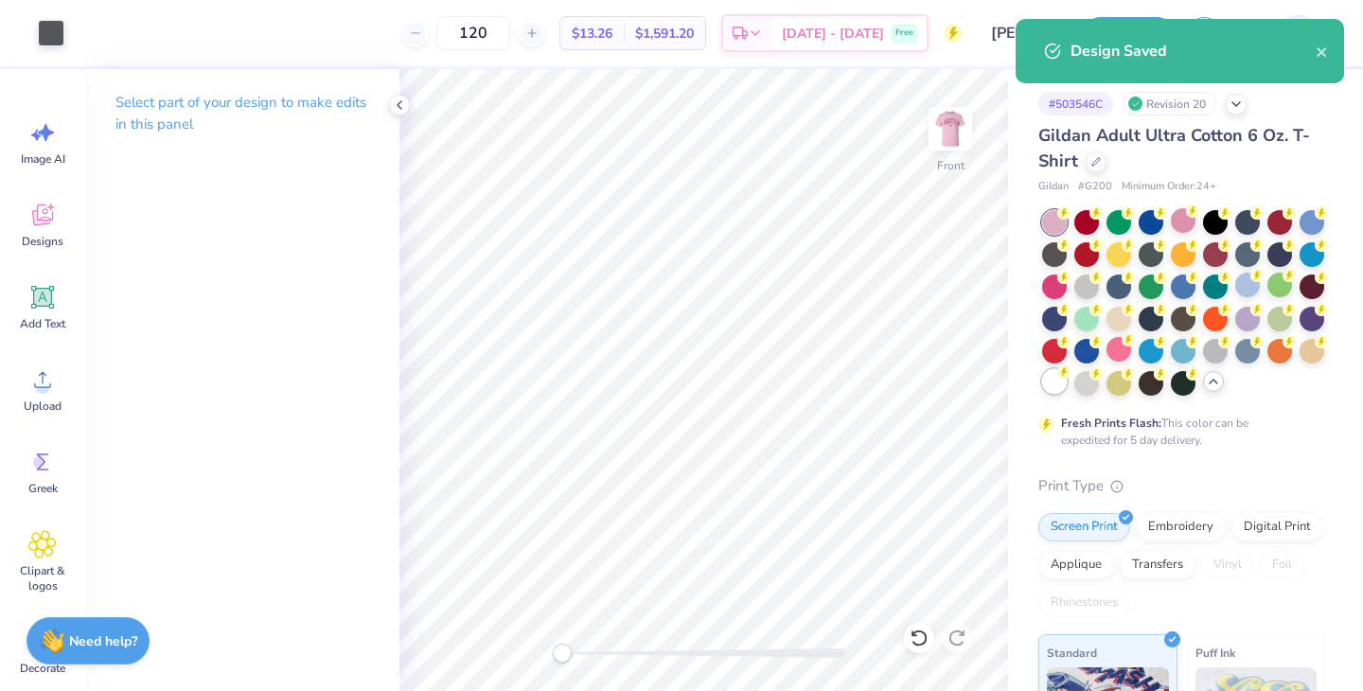
click at [1050, 382] on div at bounding box center [1054, 381] width 25 height 25
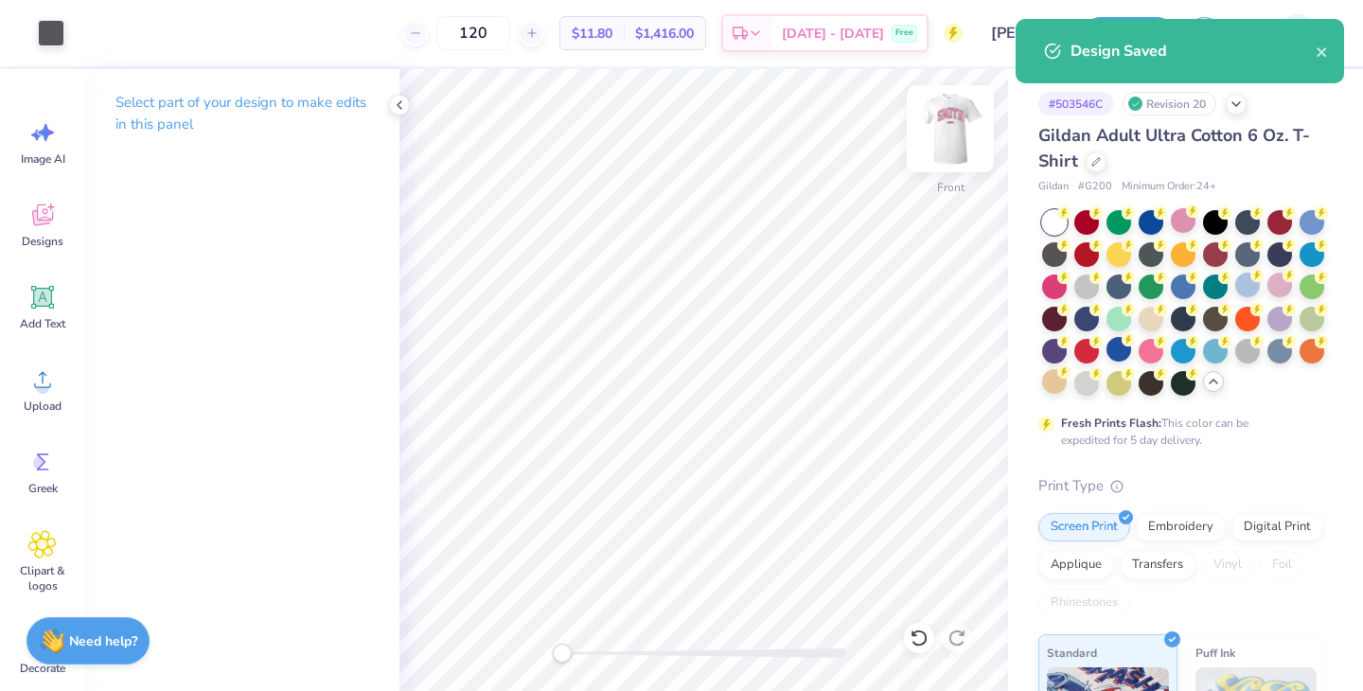
click at [953, 129] on img at bounding box center [951, 129] width 76 height 76
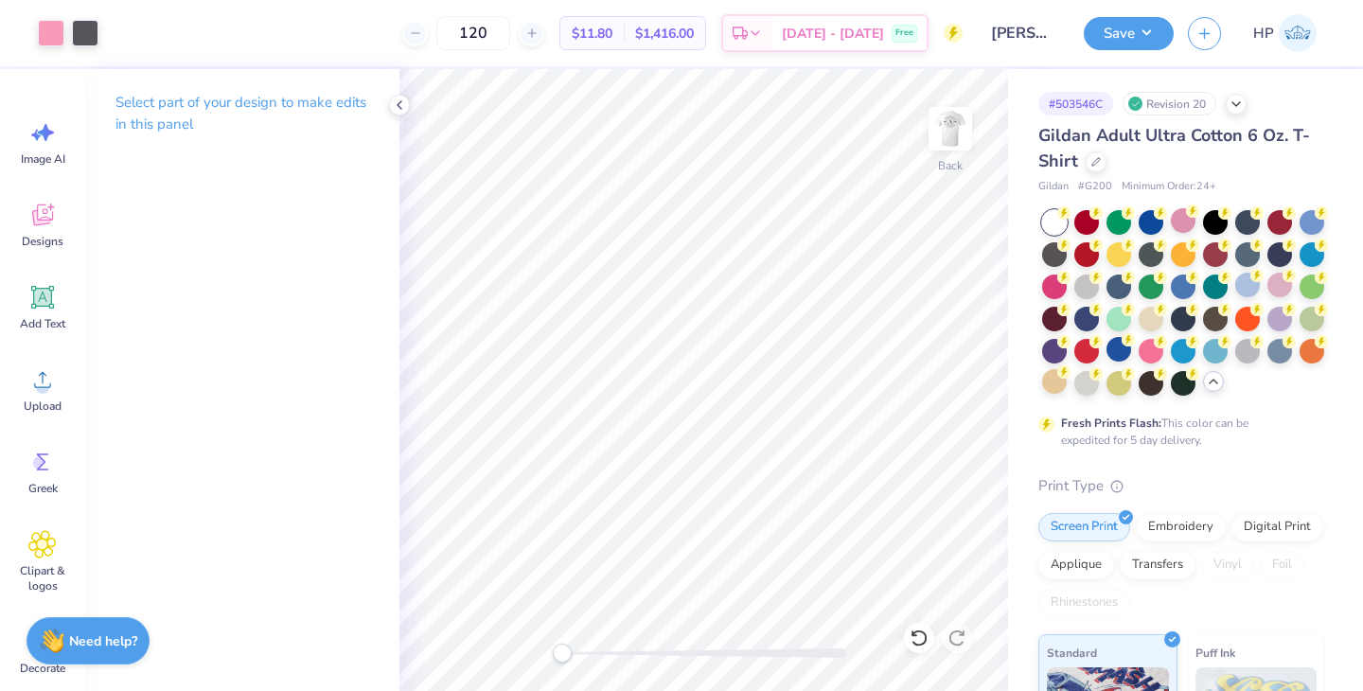
click at [1038, 456] on div "Art colors 120 $11.80 Per Item $1,416.00 Total Est. Delivery [DATE] - [DATE] Fr…" at bounding box center [681, 345] width 1363 height 691
click at [1148, 30] on button "Save" at bounding box center [1129, 30] width 90 height 33
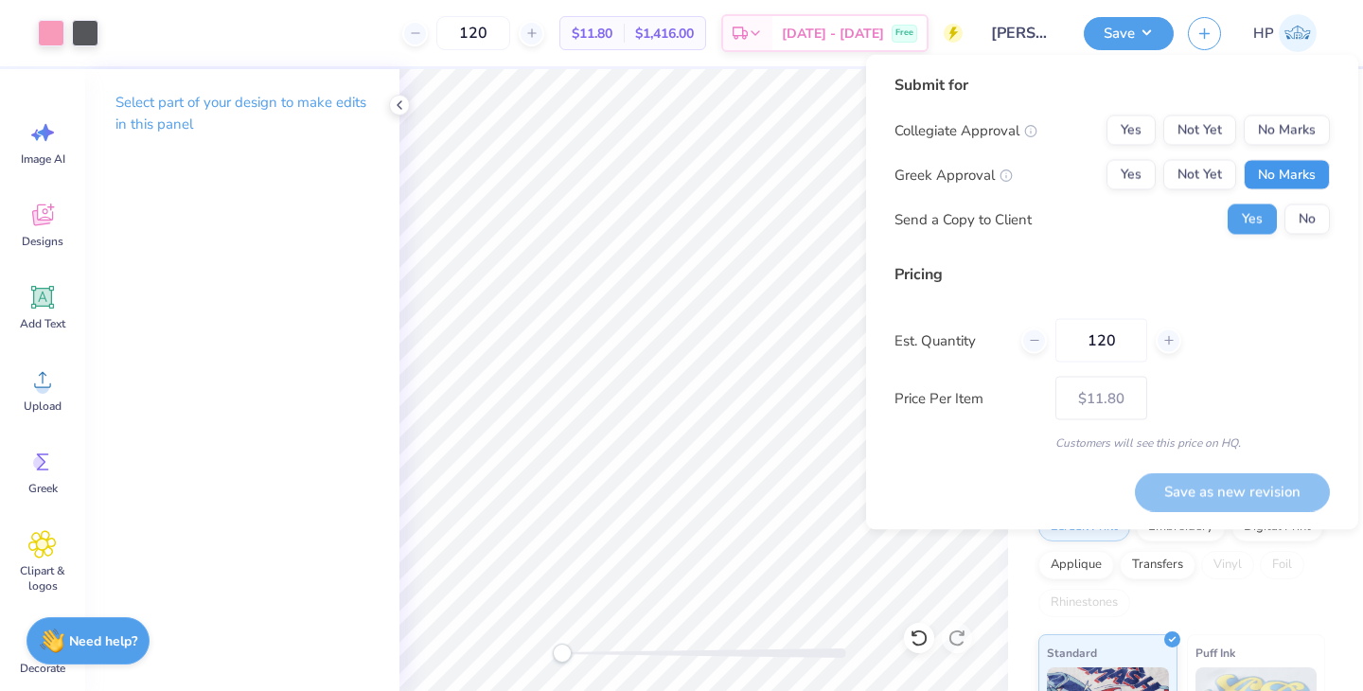
click at [1290, 168] on button "No Marks" at bounding box center [1287, 175] width 86 height 30
click at [1285, 123] on button "No Marks" at bounding box center [1287, 130] width 86 height 30
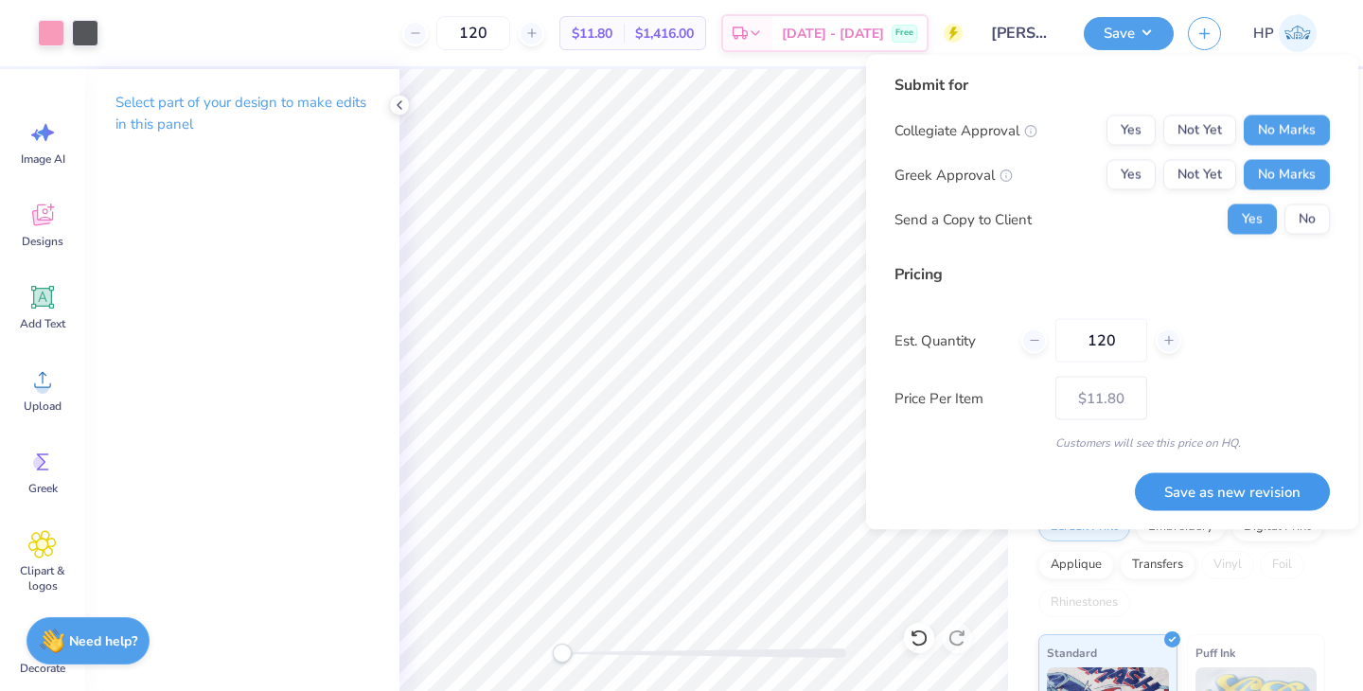
click at [1256, 478] on button "Save as new revision" at bounding box center [1232, 491] width 195 height 39
type input "$11.80"
